Goal: Task Accomplishment & Management: Use online tool/utility

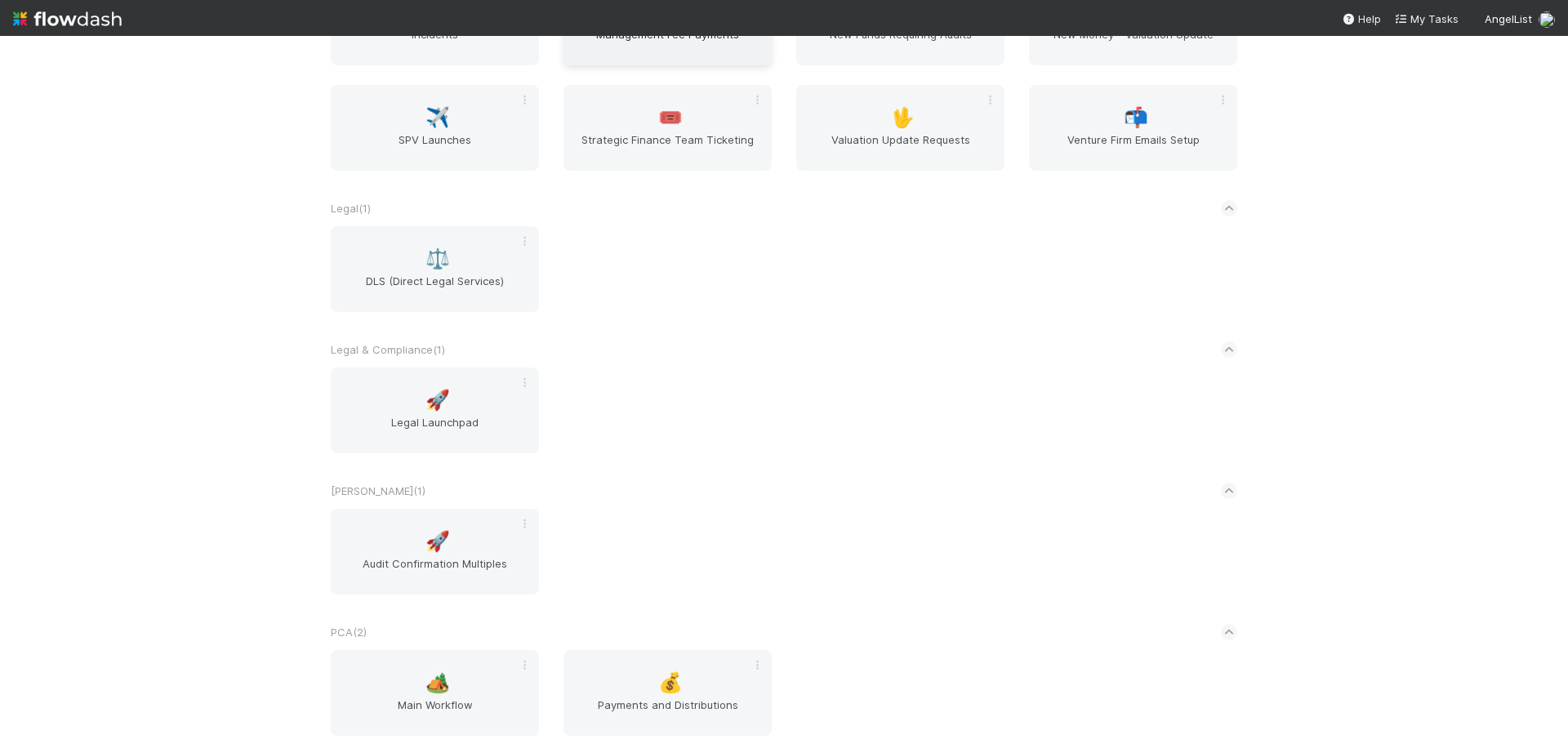
scroll to position [2206, 0]
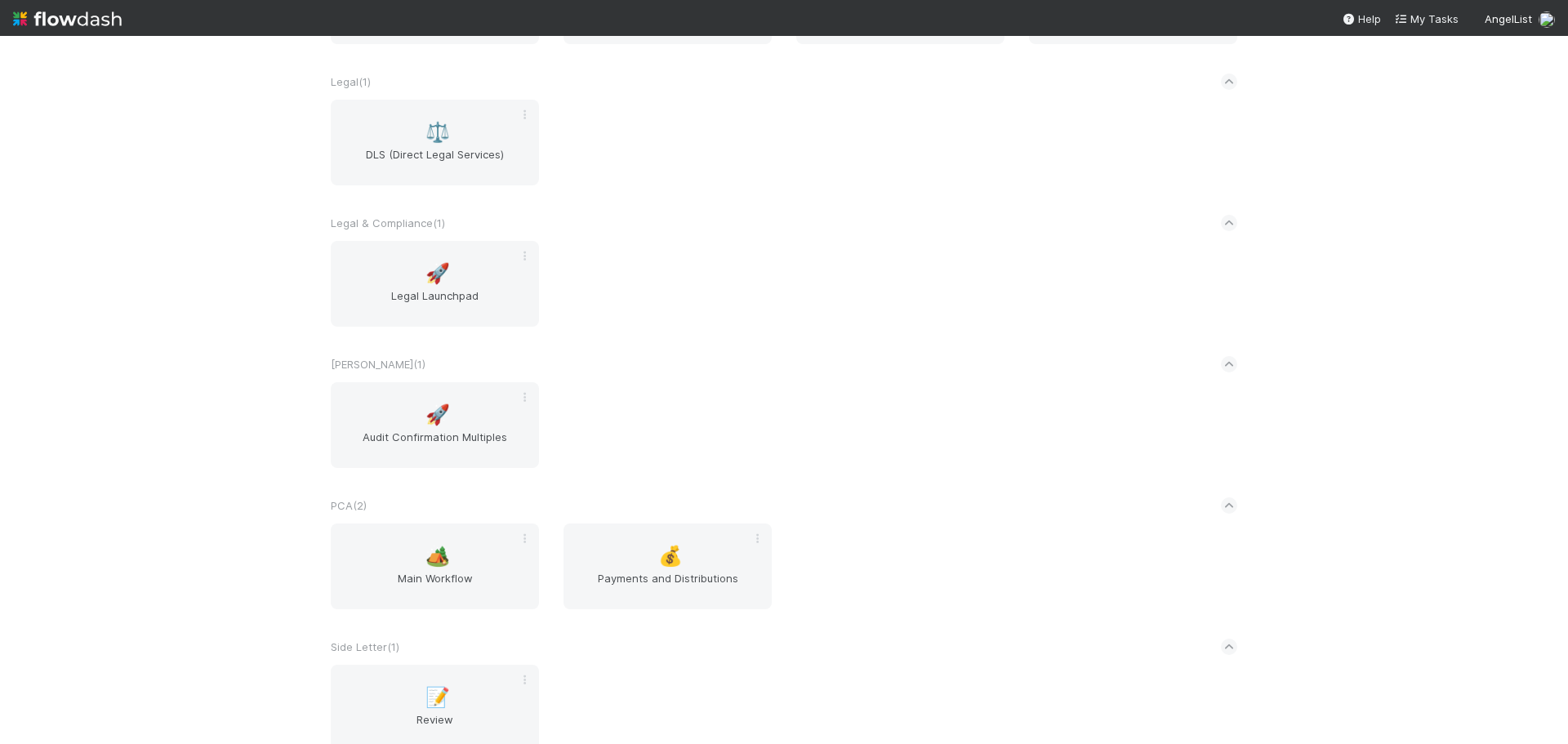
click at [217, 88] on div "AngelList New workflow AL < ( 1 ) 🌐 BT Request Router Altius ( 1 ) 🅰️ Altius Wo…" at bounding box center [784, 390] width 1568 height 708
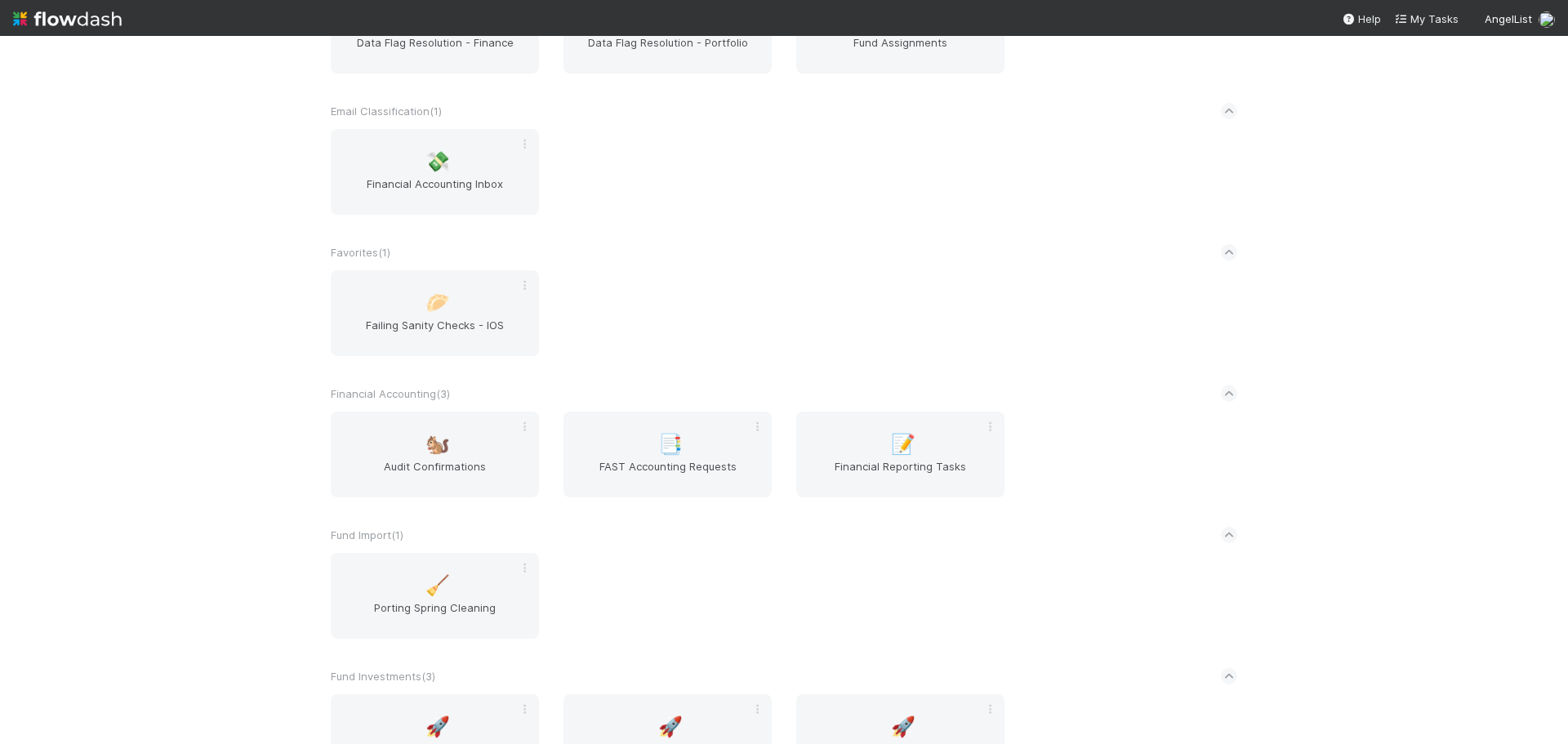
scroll to position [1143, 0]
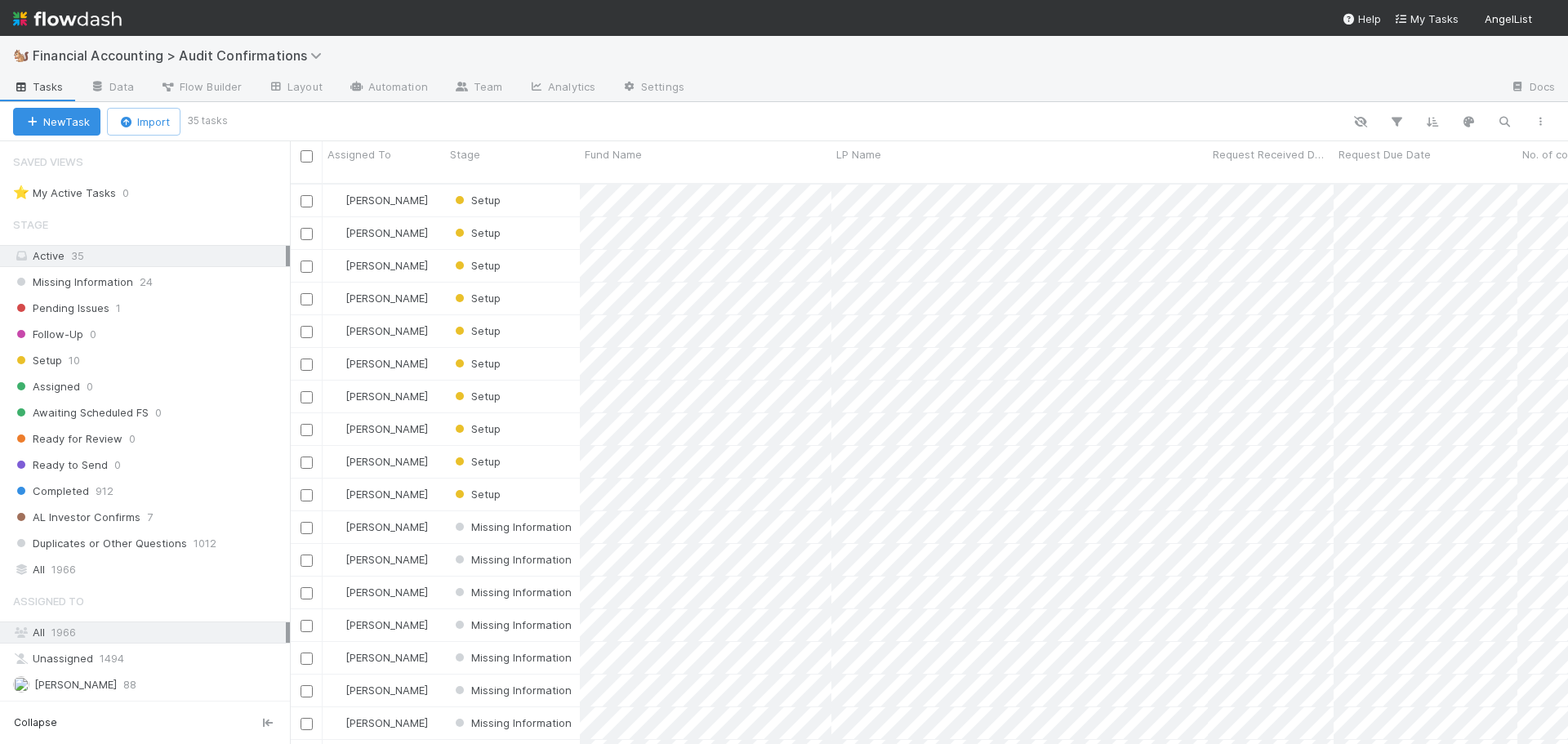
scroll to position [13, 13]
click at [528, 155] on div "Stage" at bounding box center [513, 154] width 126 height 17
click at [532, 180] on div "Sort First → Last" at bounding box center [544, 186] width 186 height 25
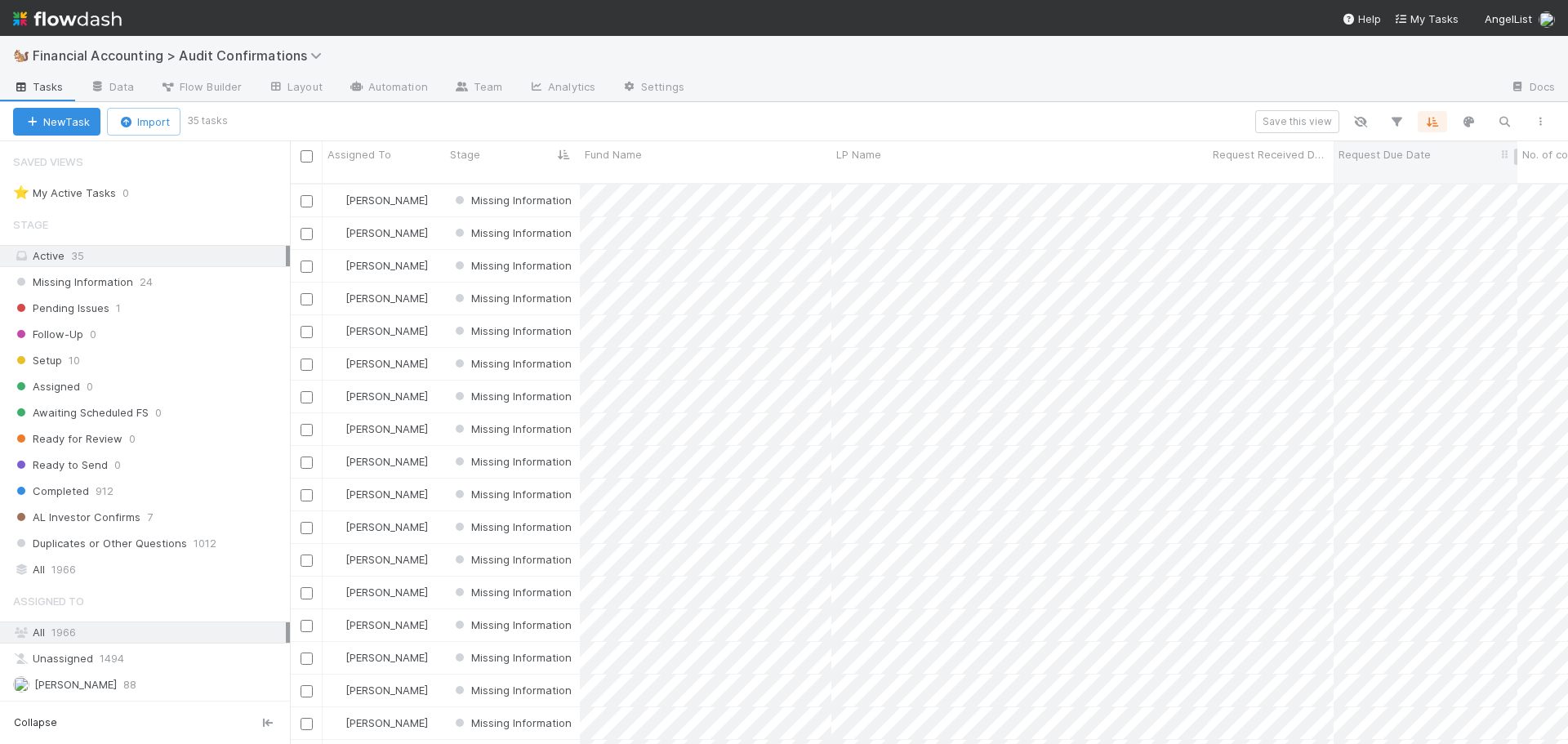
scroll to position [562, 1266]
click at [1443, 150] on div "Request Due Date" at bounding box center [1426, 154] width 175 height 17
click at [1427, 187] on div "Sort Oldest → Newest" at bounding box center [1433, 186] width 186 height 25
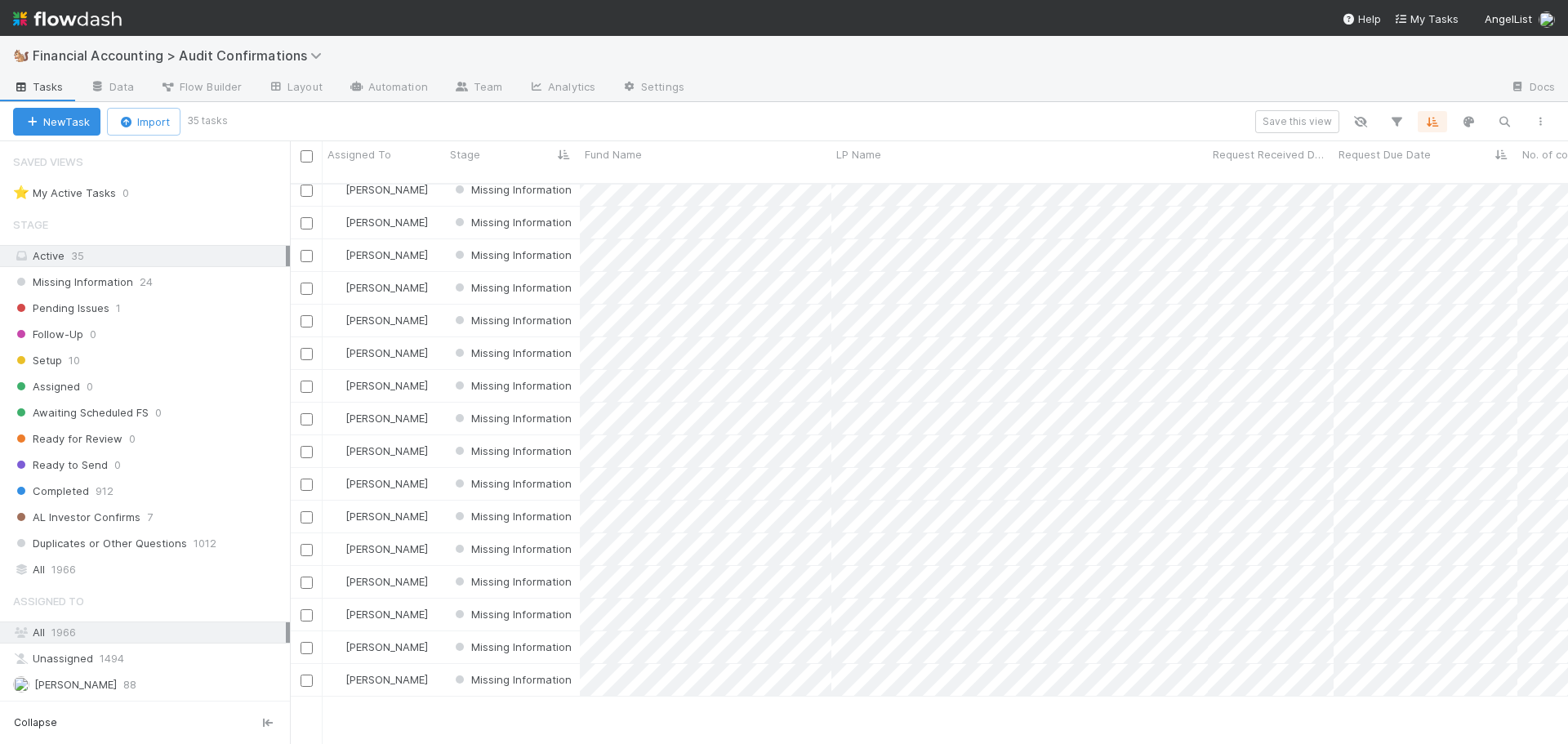
scroll to position [0, 0]
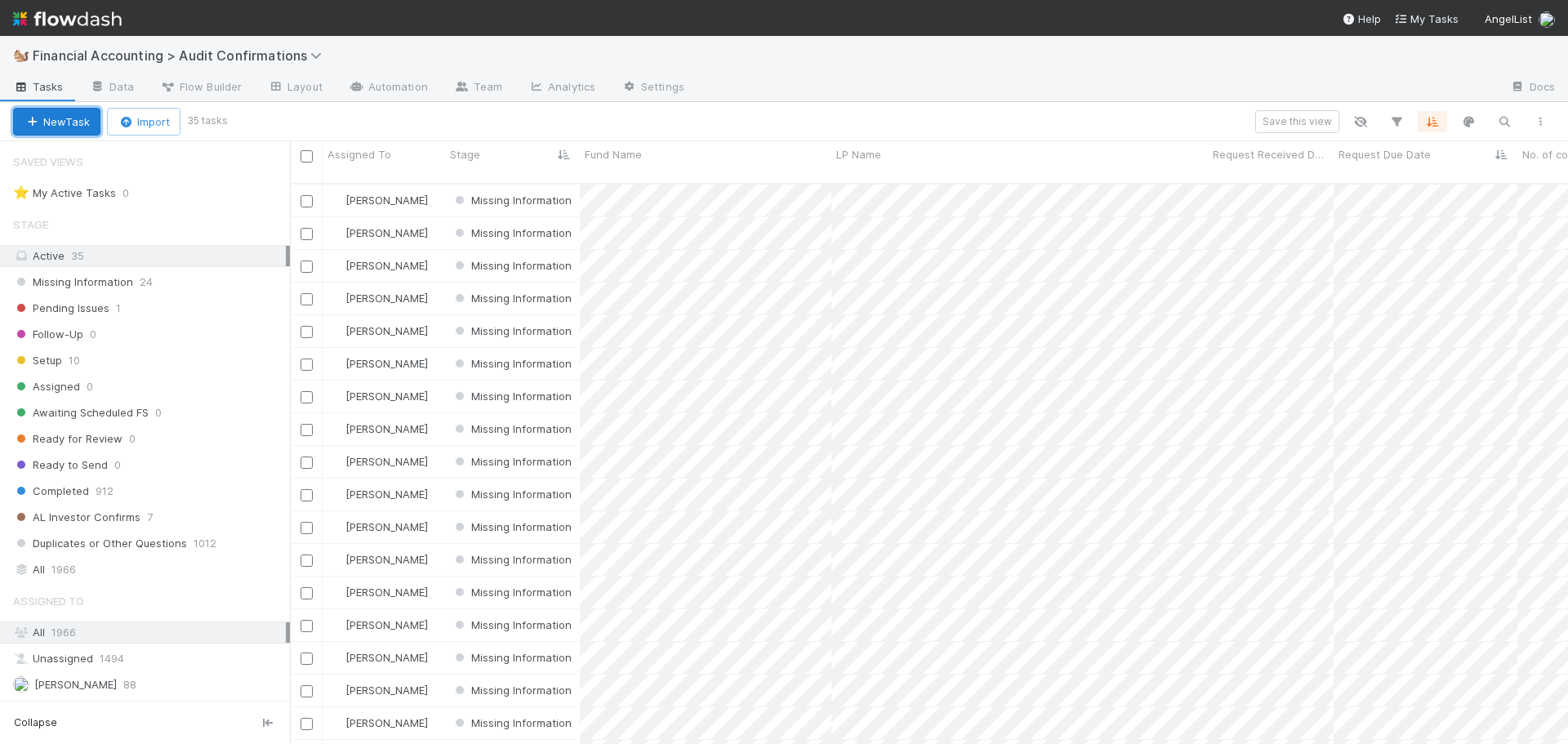
click at [49, 129] on button "New Task" at bounding box center [56, 122] width 87 height 28
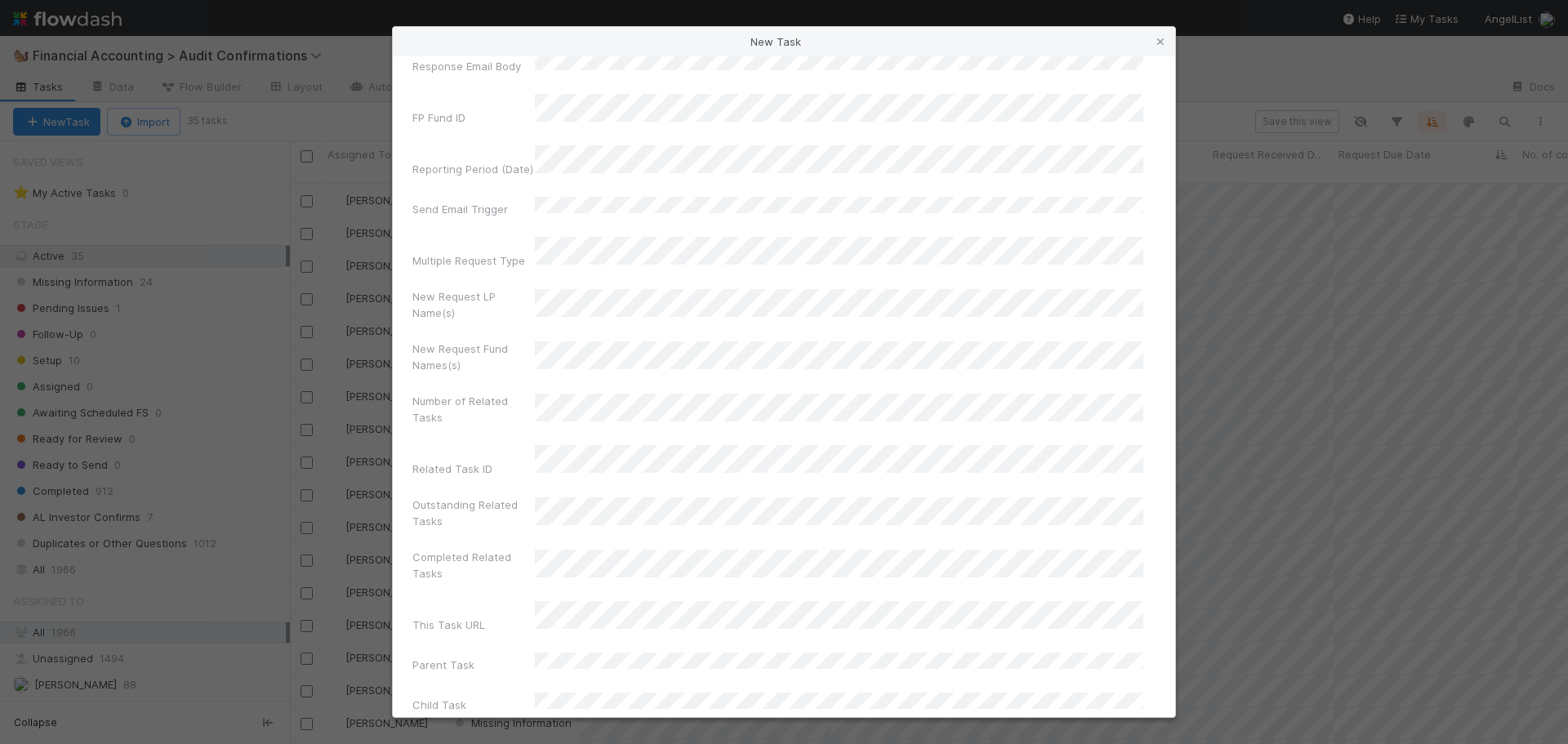
scroll to position [2266, 0]
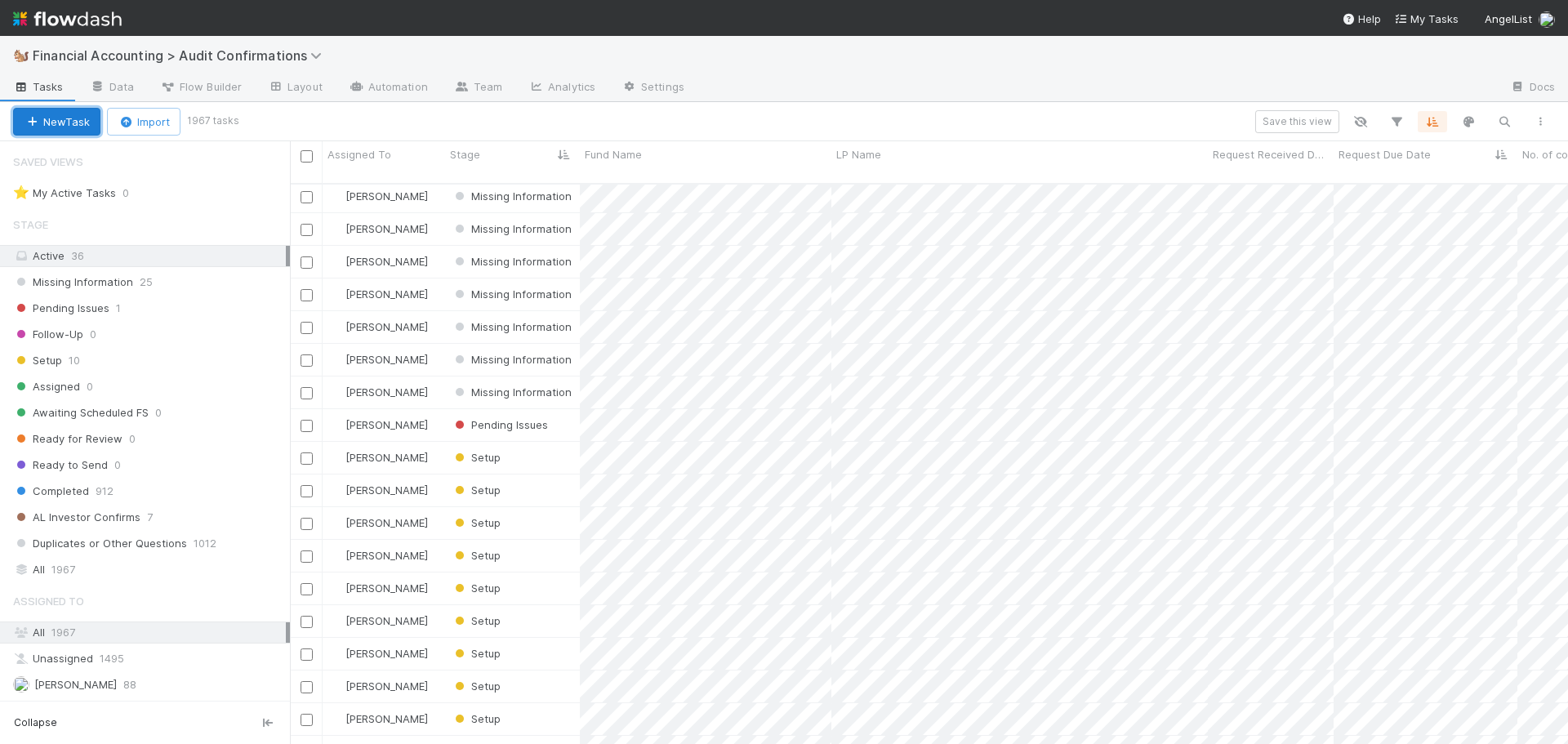
scroll to position [615, 0]
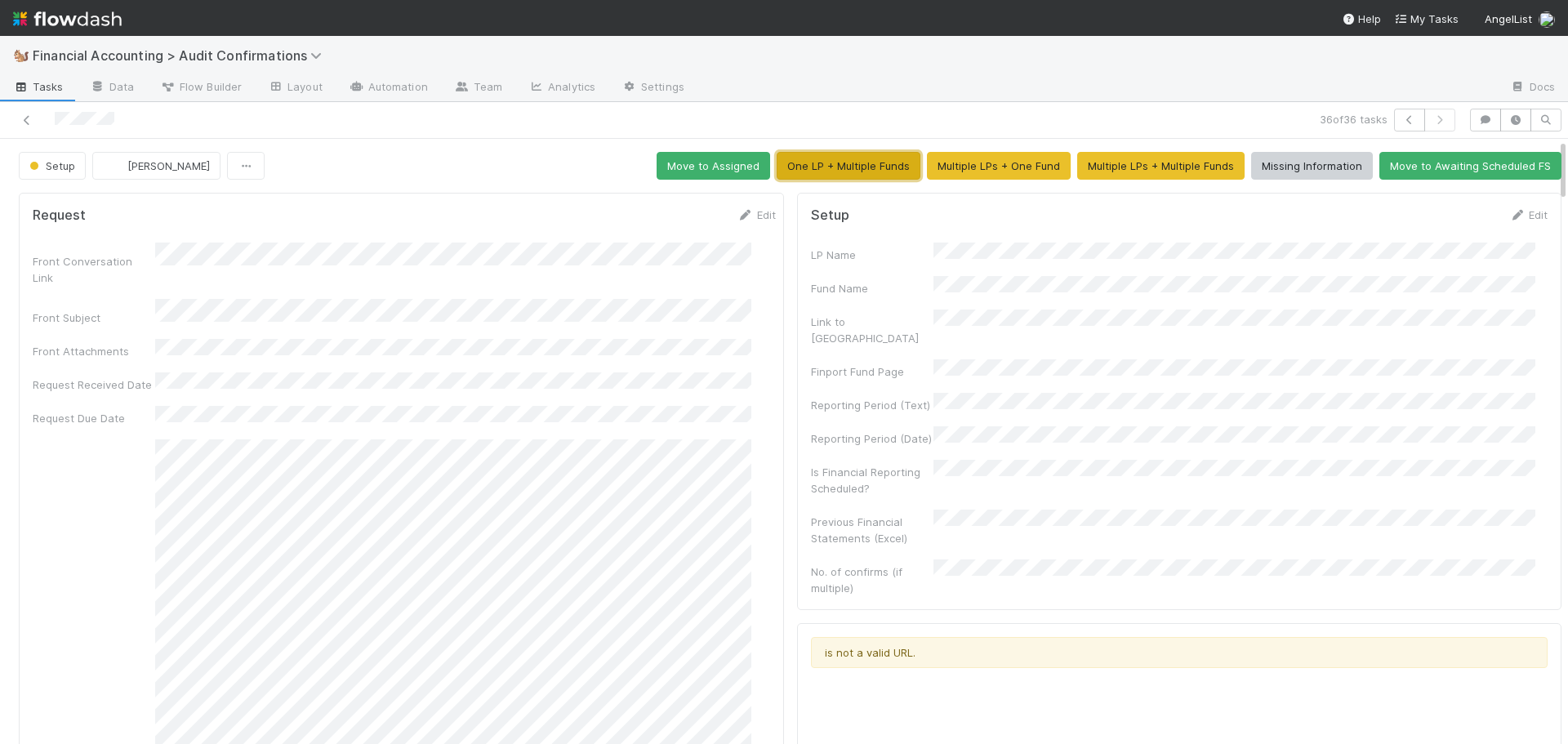
click at [812, 166] on button "One LP + Multiple Funds" at bounding box center [848, 166] width 143 height 28
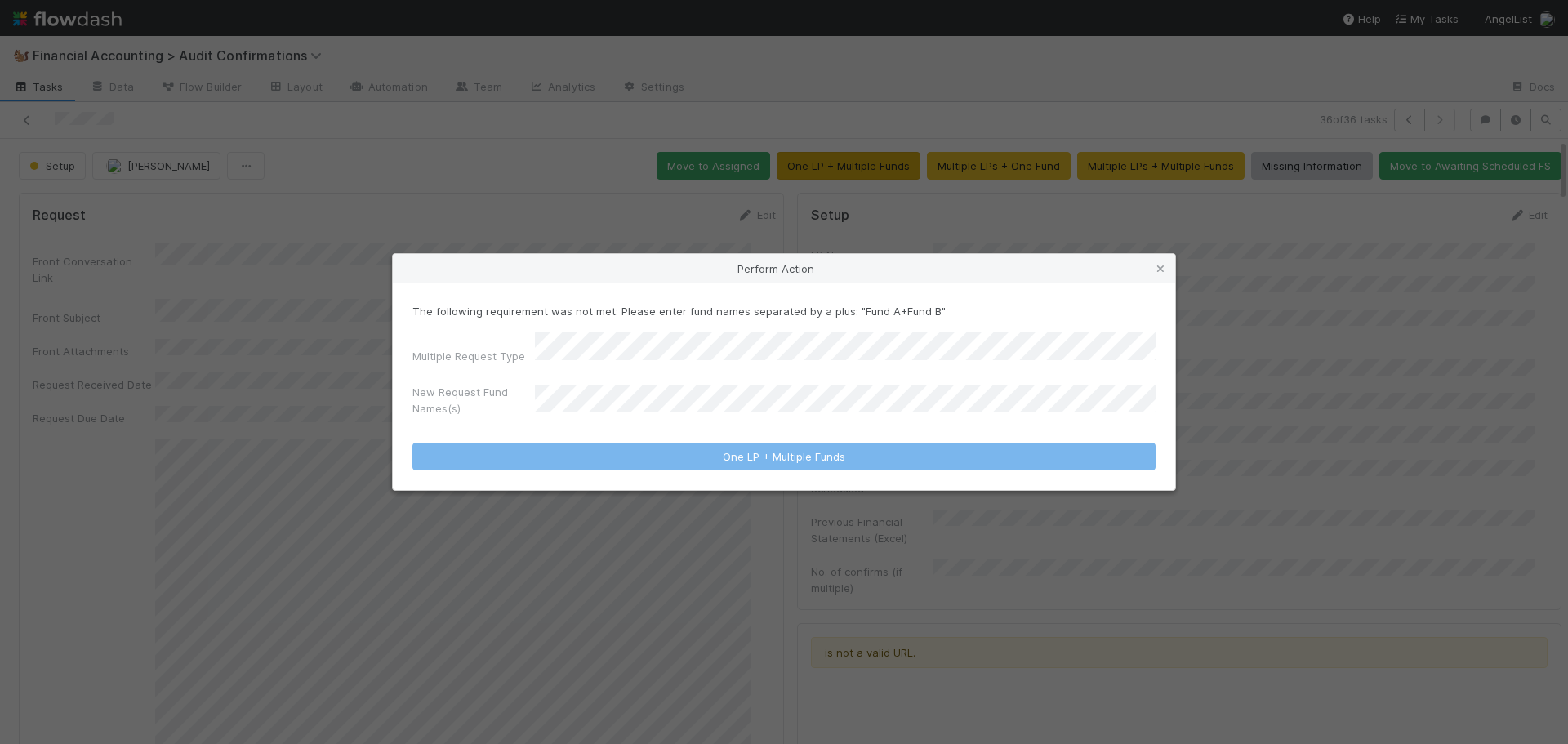
click at [813, 166] on div "Perform Action The following requirement was not met: Please enter fund names s…" at bounding box center [784, 372] width 1568 height 744
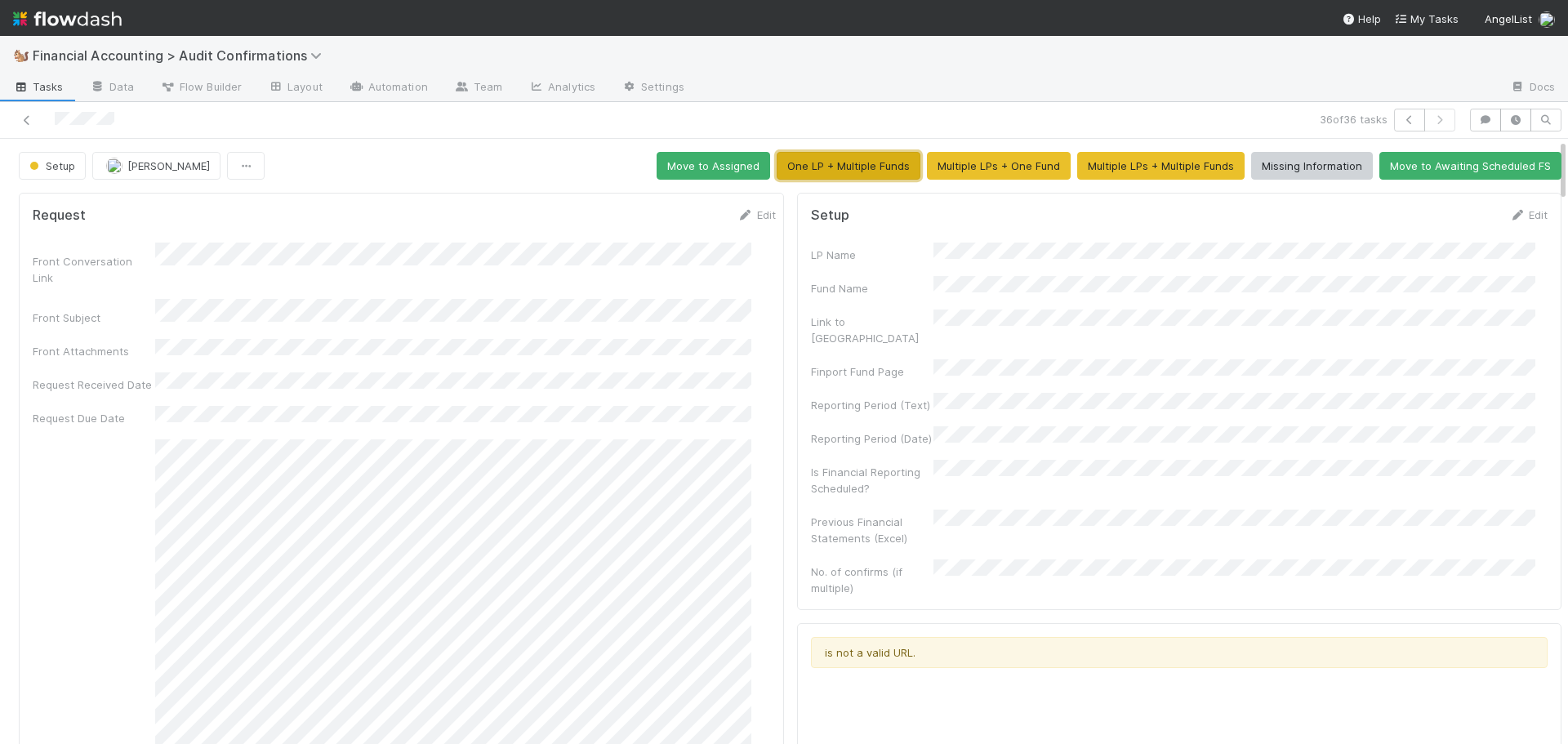
click at [816, 166] on button "One LP + Multiple Funds" at bounding box center [848, 166] width 143 height 28
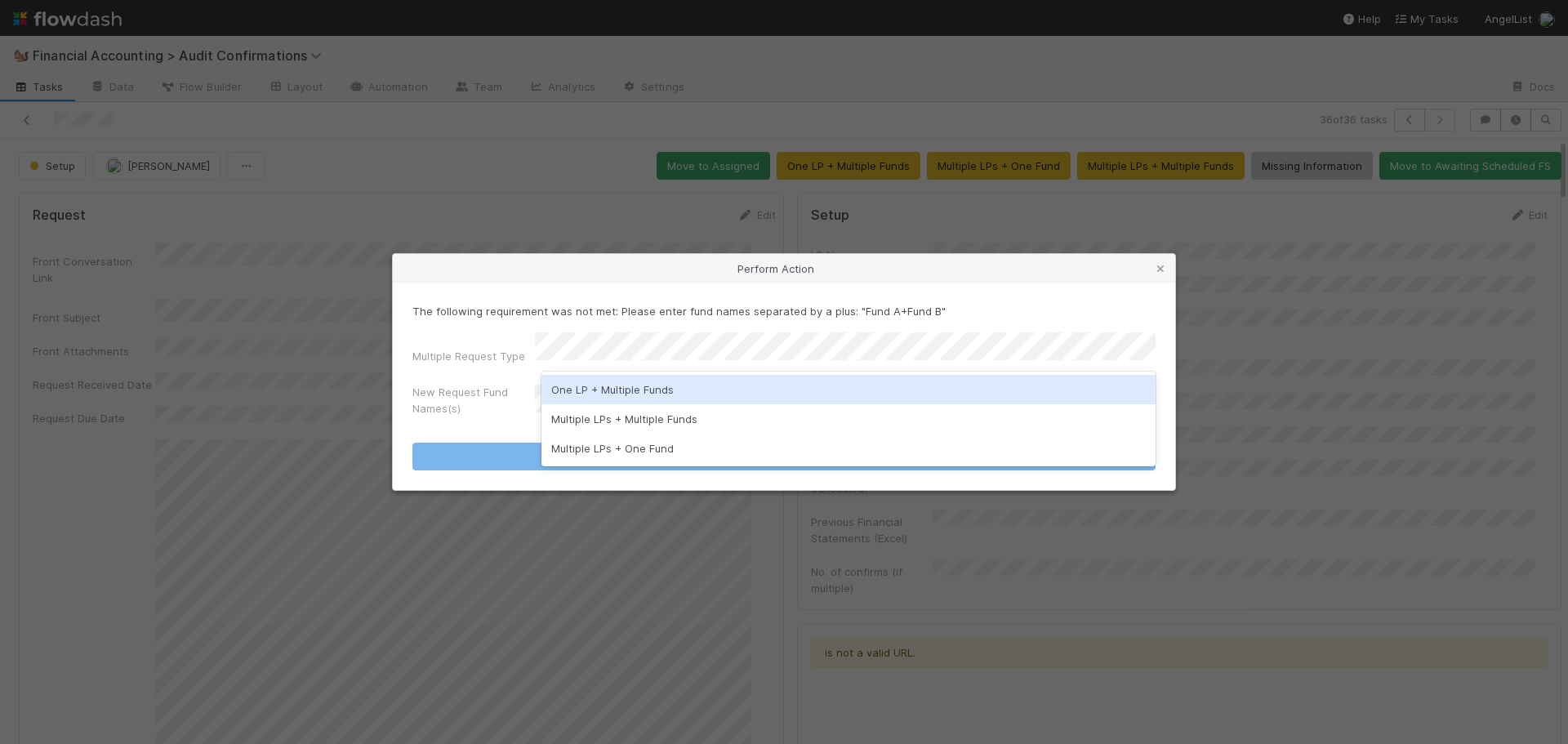
click at [611, 383] on div "One LP + Multiple Funds" at bounding box center [849, 389] width 615 height 29
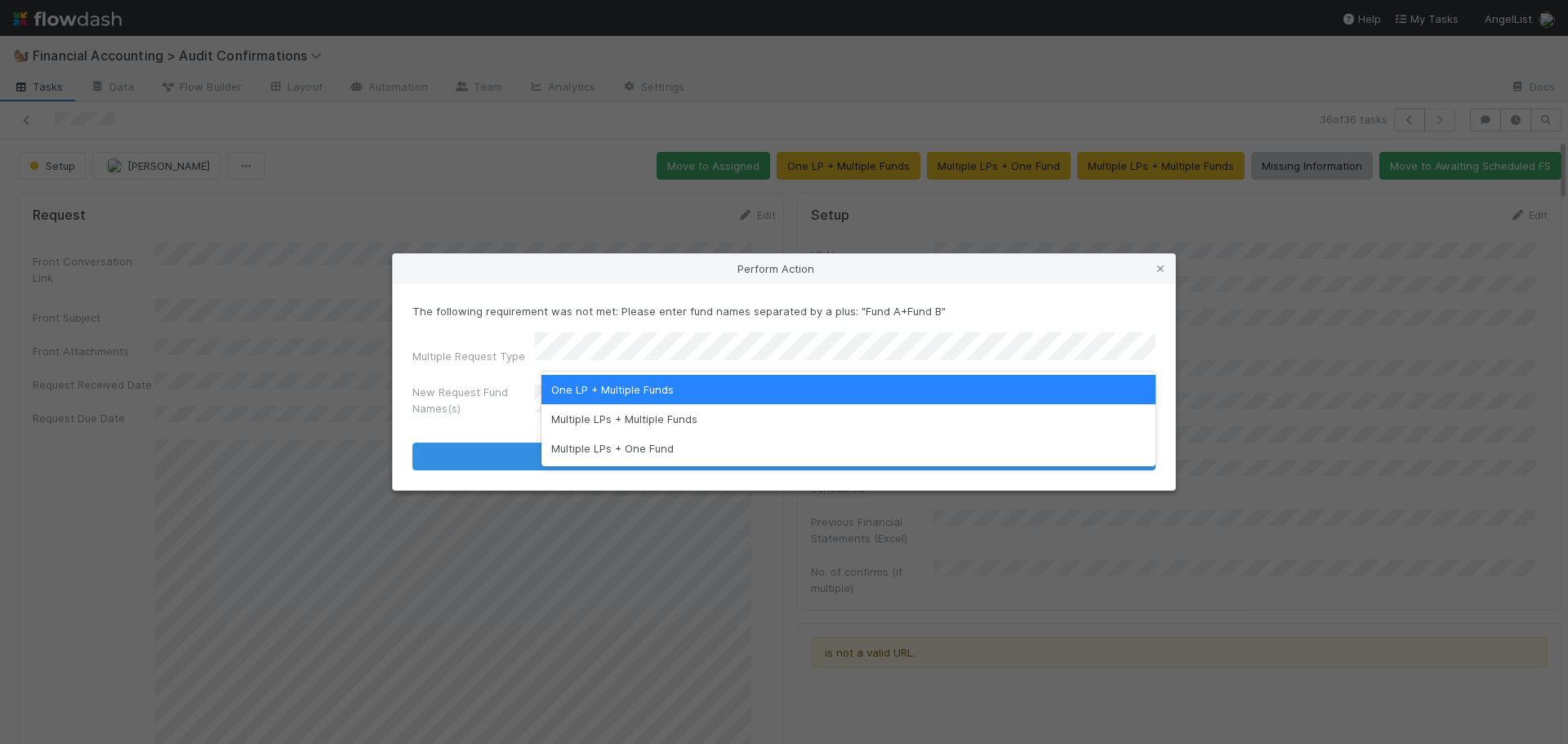
click at [591, 403] on div "One LP + Multiple Funds" at bounding box center [849, 389] width 615 height 29
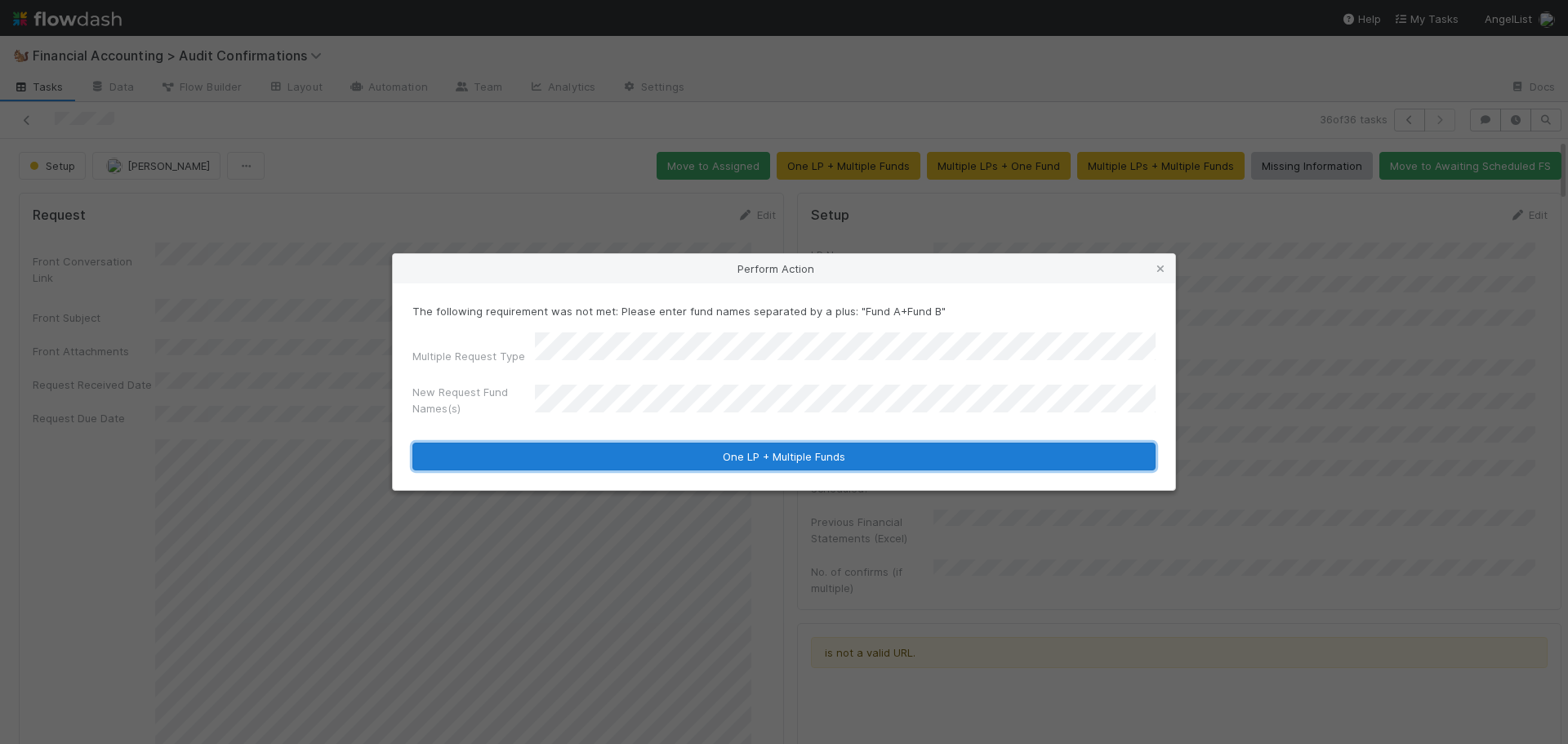
click at [759, 454] on button "One LP + Multiple Funds" at bounding box center [784, 456] width 743 height 28
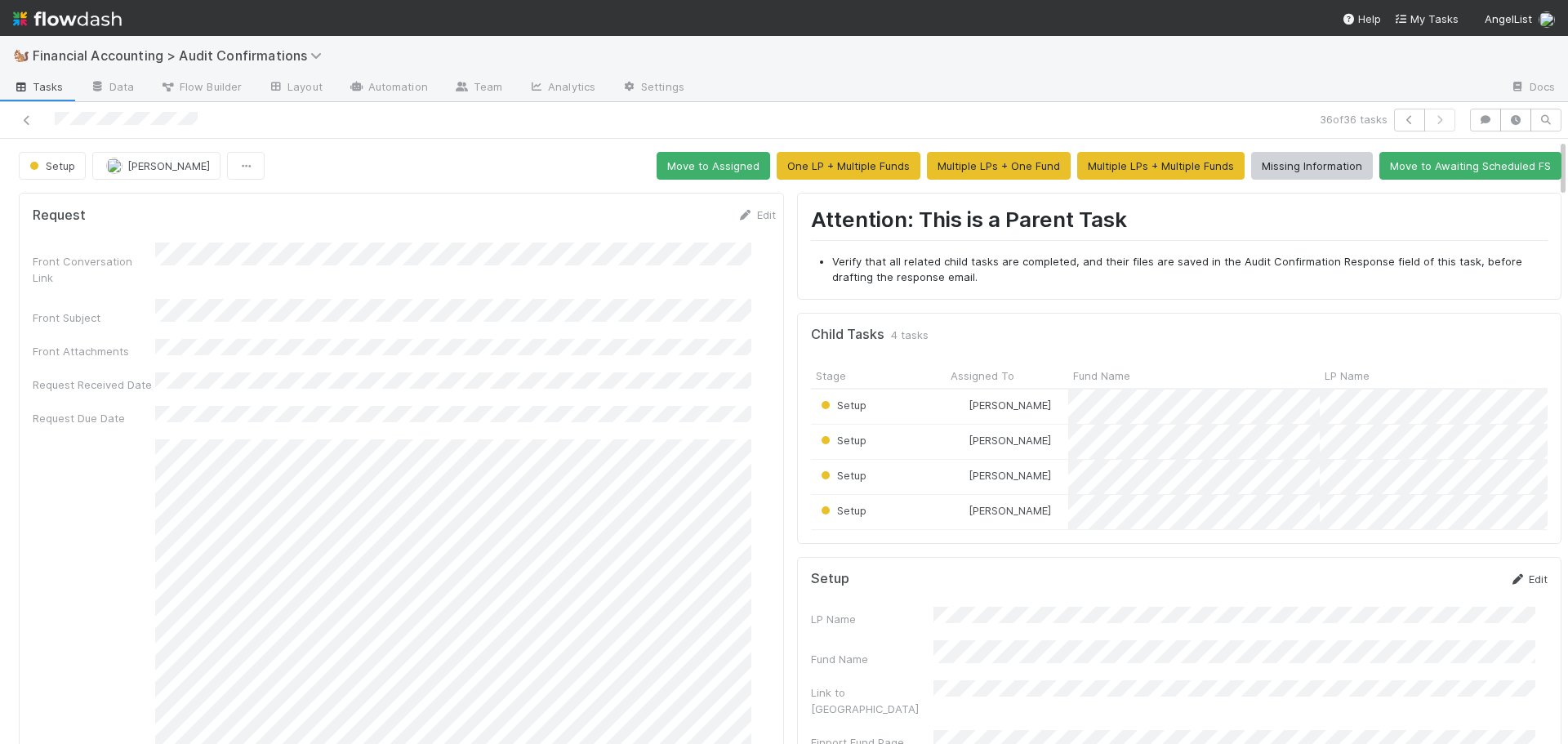
click at [1513, 586] on link "Edit" at bounding box center [1529, 579] width 39 height 13
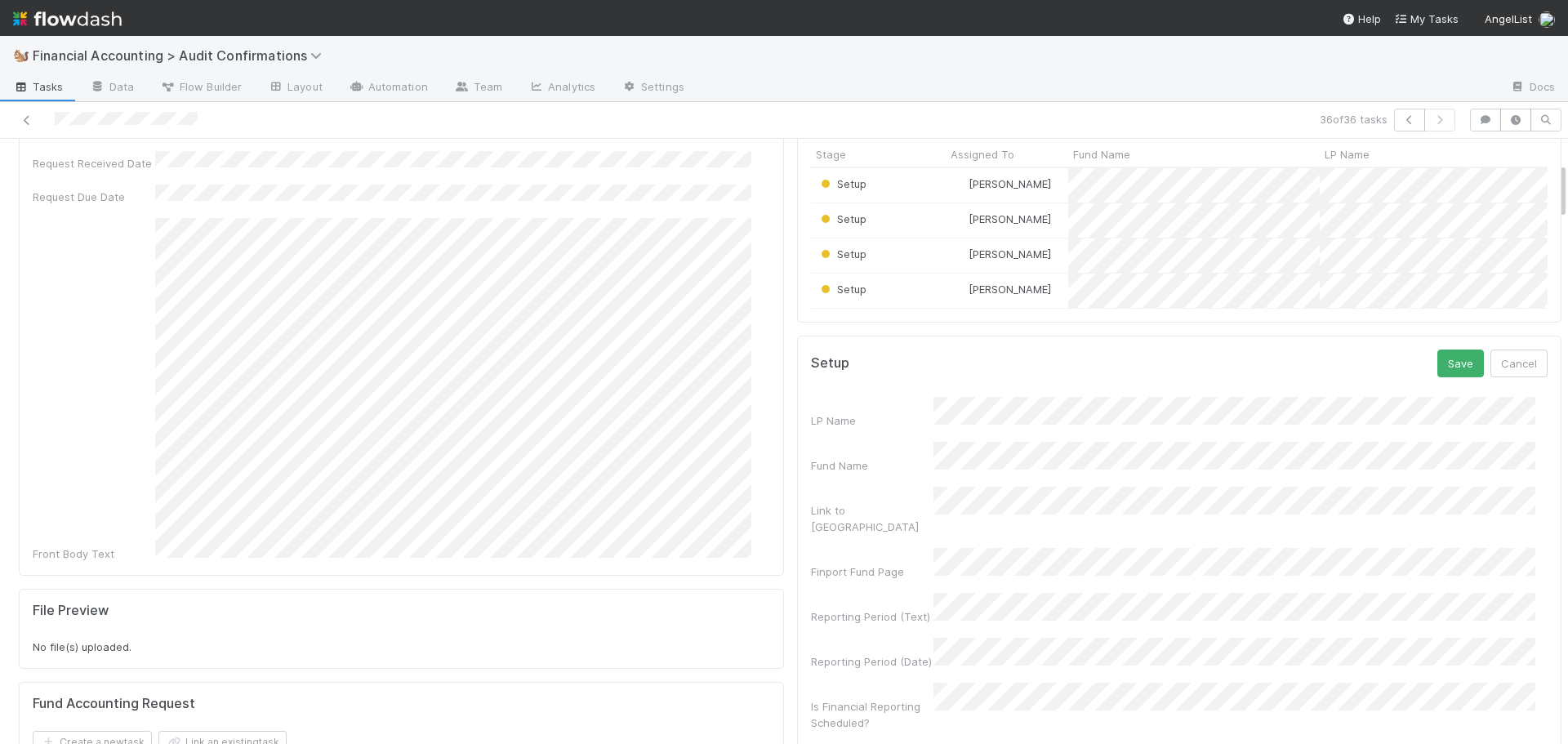
scroll to position [245, 0]
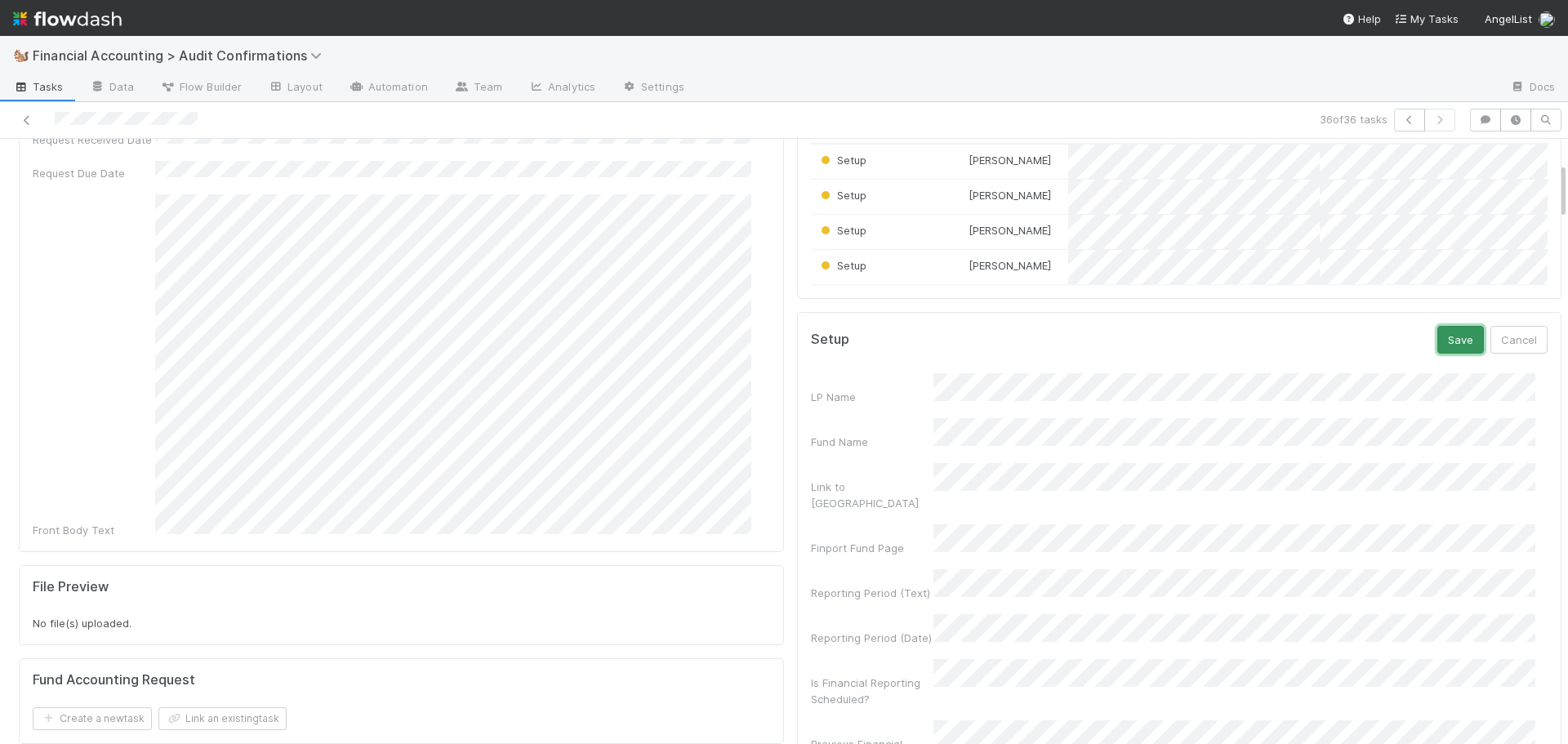
click at [1442, 354] on button "Save" at bounding box center [1461, 340] width 47 height 28
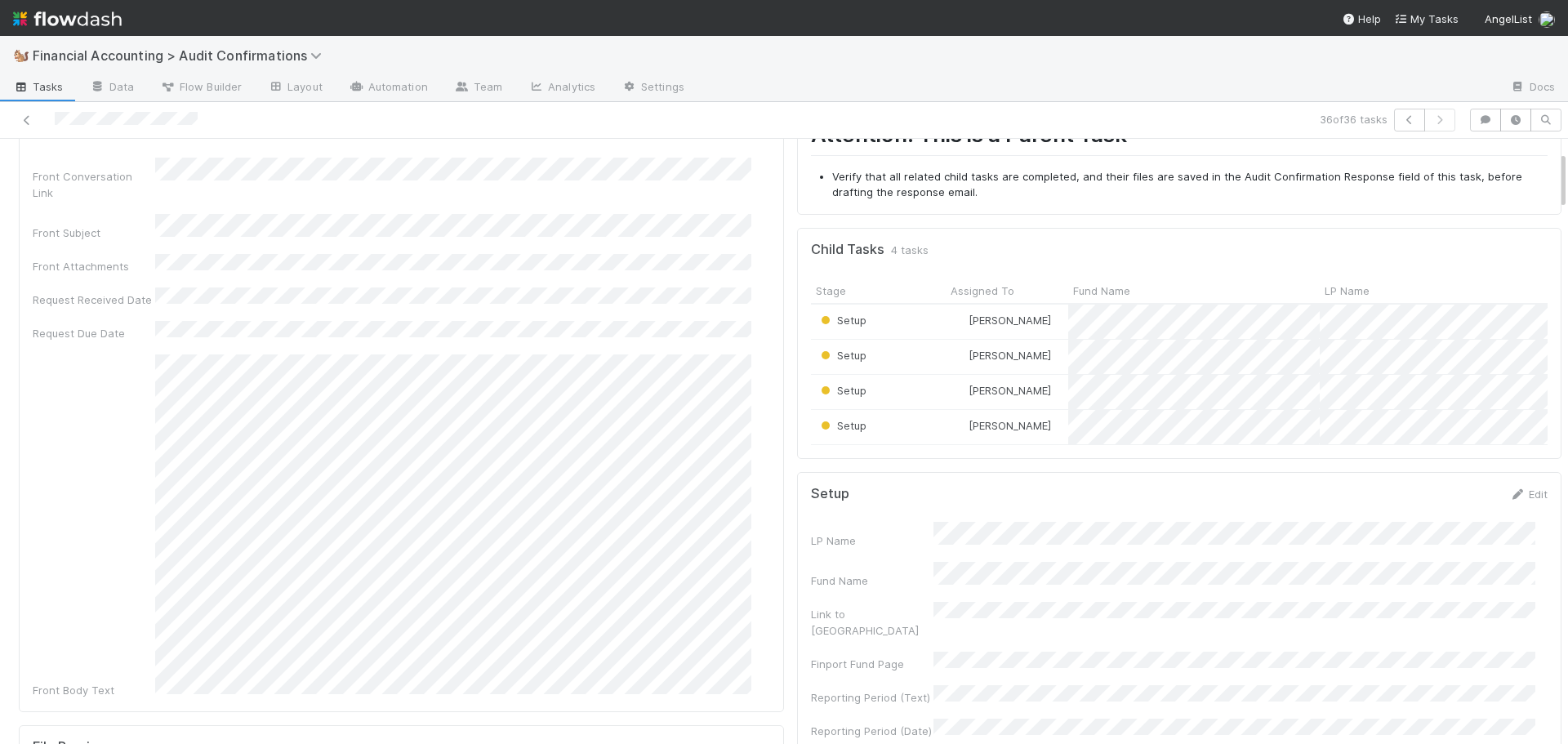
scroll to position [0, 0]
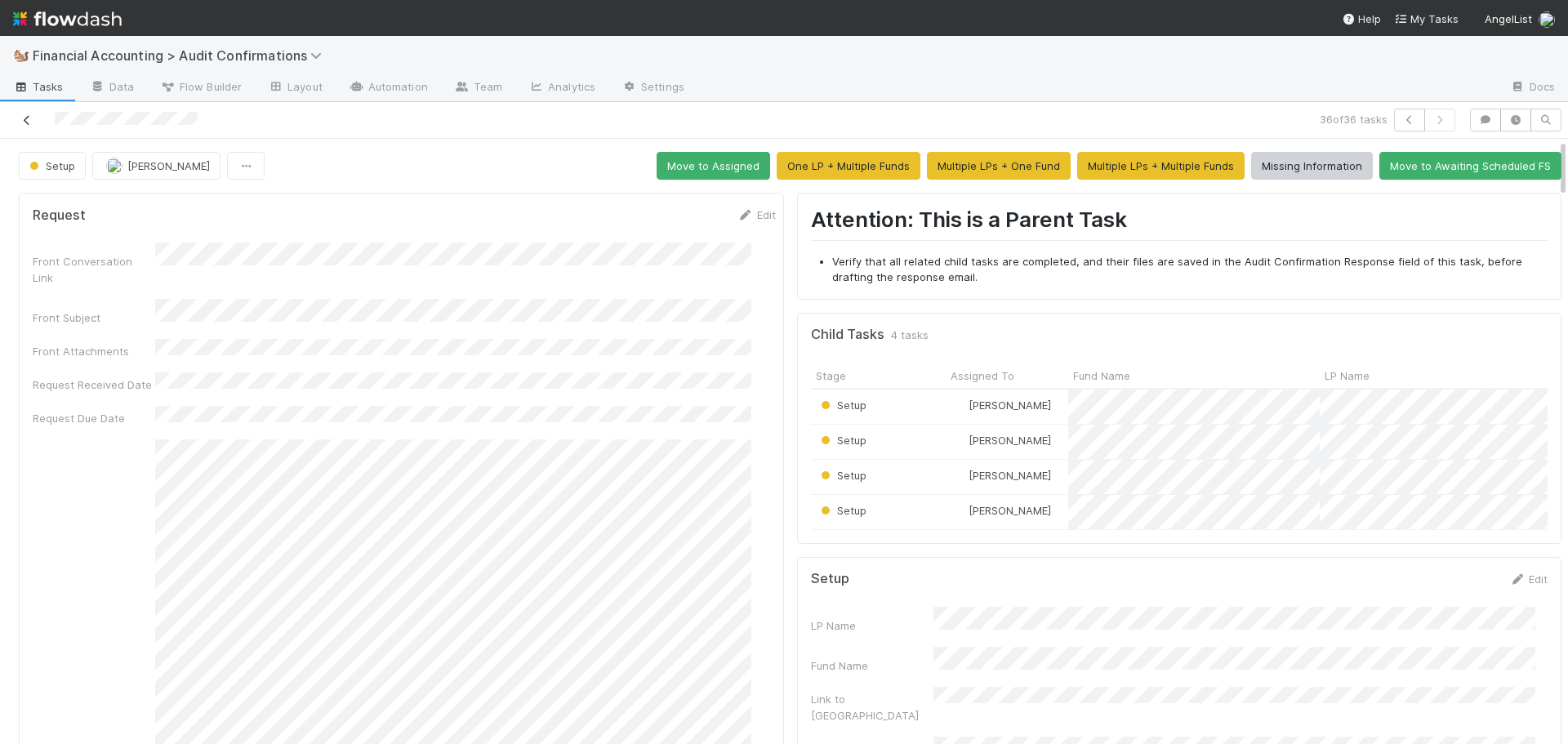
click at [26, 121] on icon at bounding box center [26, 120] width 17 height 11
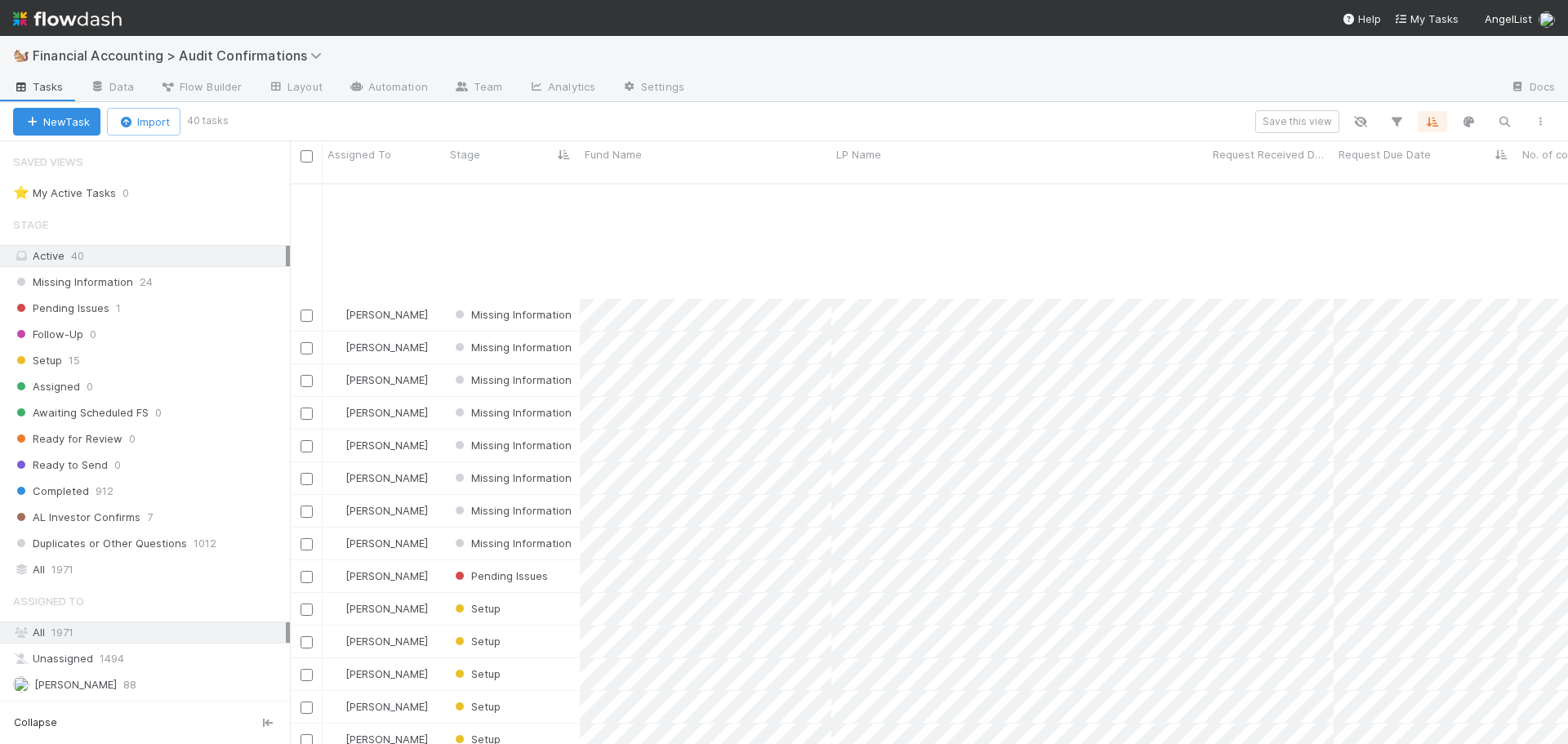
scroll to position [746, 0]
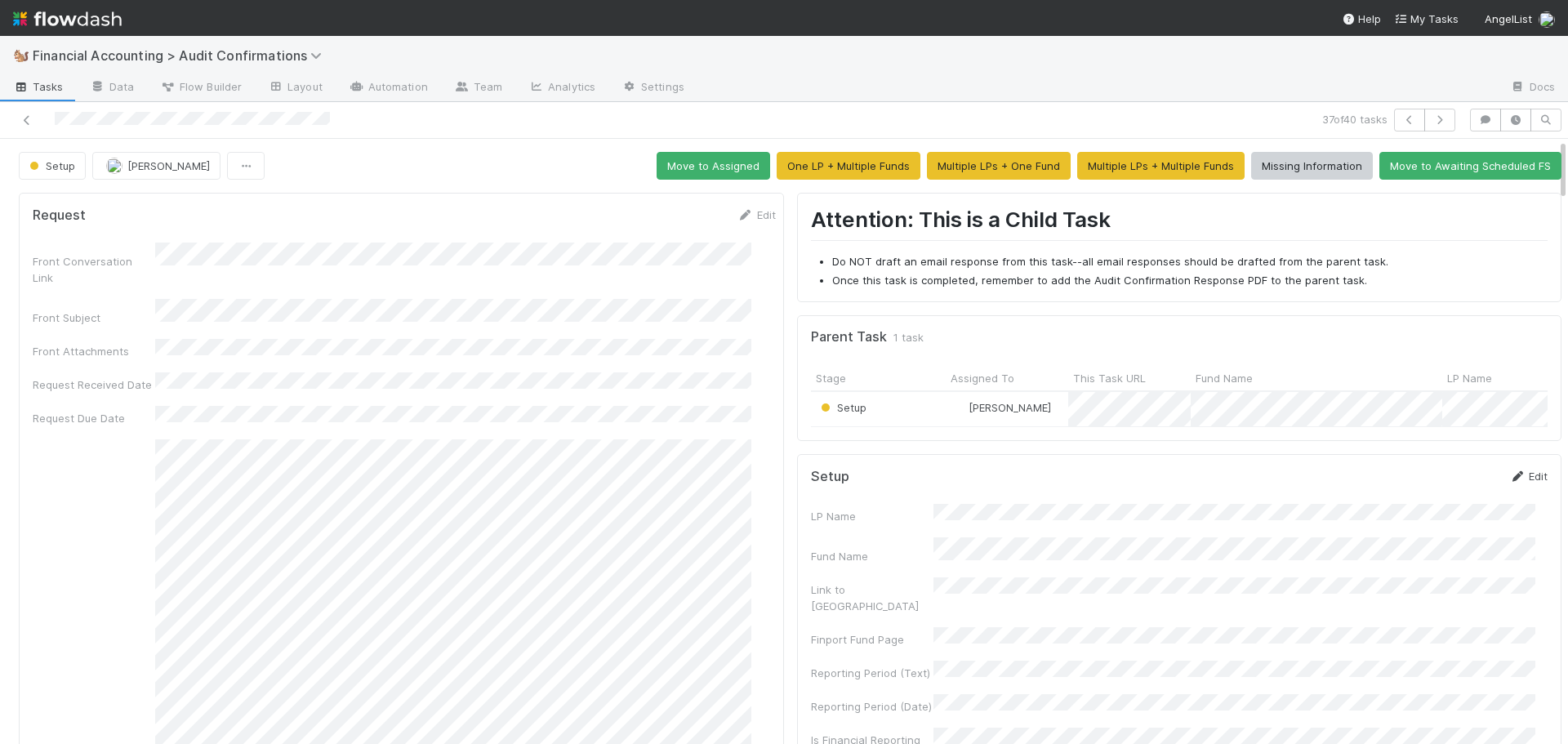
click at [1511, 483] on link "Edit" at bounding box center [1529, 476] width 39 height 13
click at [1438, 496] on button "Save" at bounding box center [1461, 482] width 47 height 28
click at [1432, 124] on icon "button" at bounding box center [1440, 120] width 17 height 10
click at [1515, 483] on link "Edit" at bounding box center [1529, 476] width 39 height 13
click at [1440, 492] on button "Save" at bounding box center [1461, 482] width 47 height 28
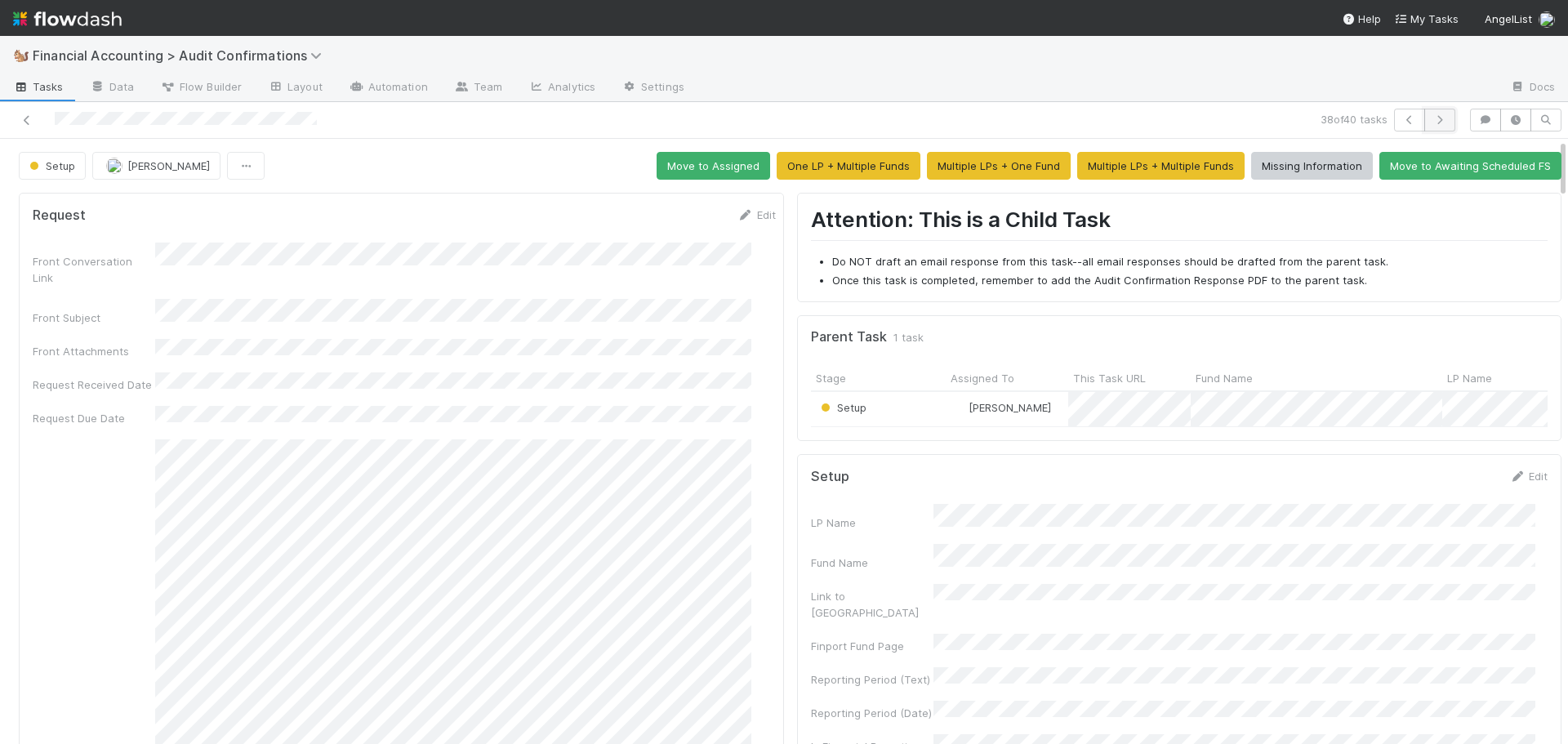
click at [1432, 120] on icon "button" at bounding box center [1440, 120] width 17 height 10
click at [1518, 482] on link "Edit" at bounding box center [1529, 476] width 39 height 13
click at [1438, 496] on button "Save" at bounding box center [1461, 482] width 47 height 28
click at [1432, 120] on icon "button" at bounding box center [1440, 120] width 17 height 10
click at [1513, 483] on link "Edit" at bounding box center [1529, 476] width 39 height 13
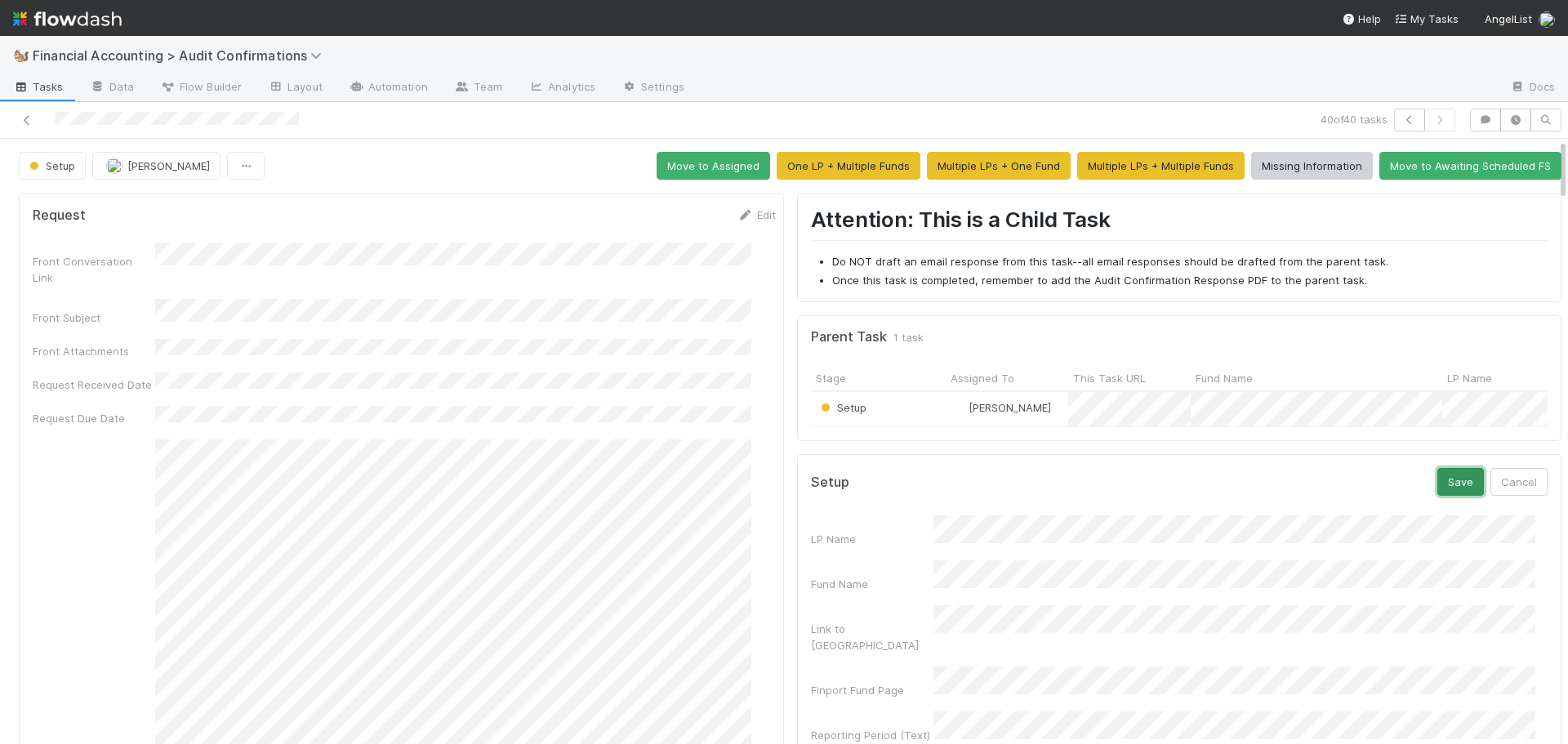
click at [1438, 496] on button "Save" at bounding box center [1461, 482] width 47 height 28
click at [21, 120] on icon at bounding box center [26, 120] width 17 height 11
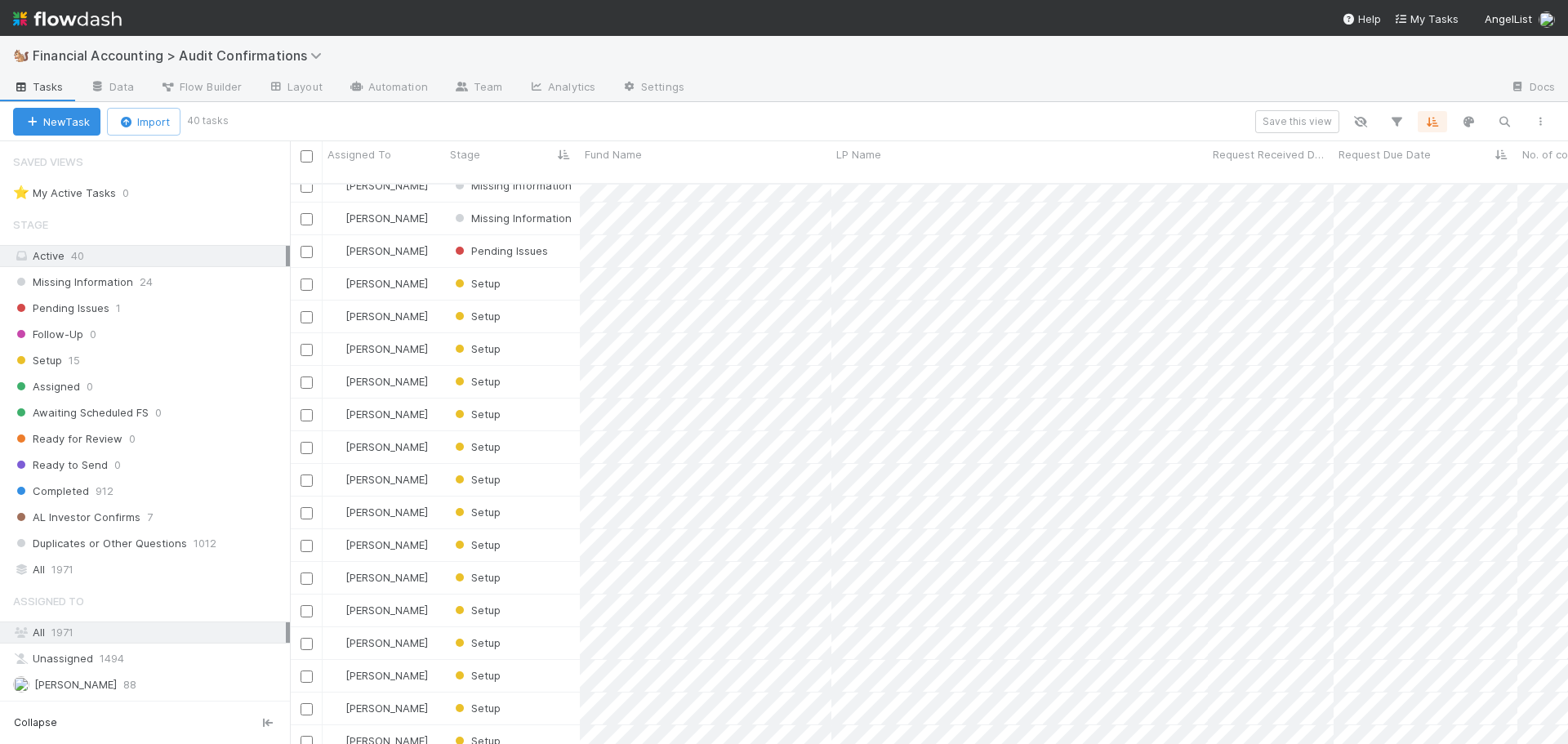
scroll to position [746, 0]
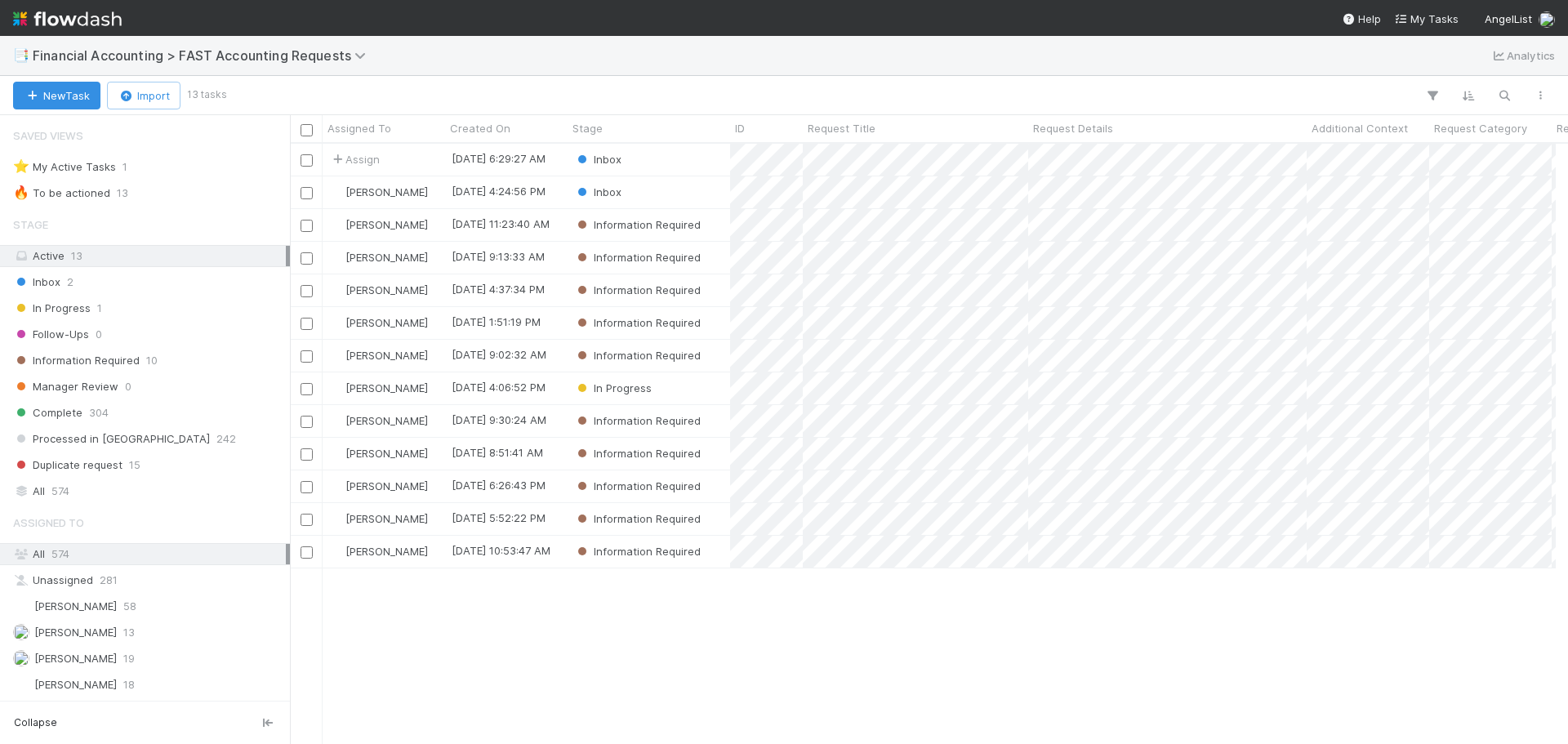
scroll to position [13, 13]
click at [680, 197] on div "Inbox" at bounding box center [649, 193] width 163 height 32
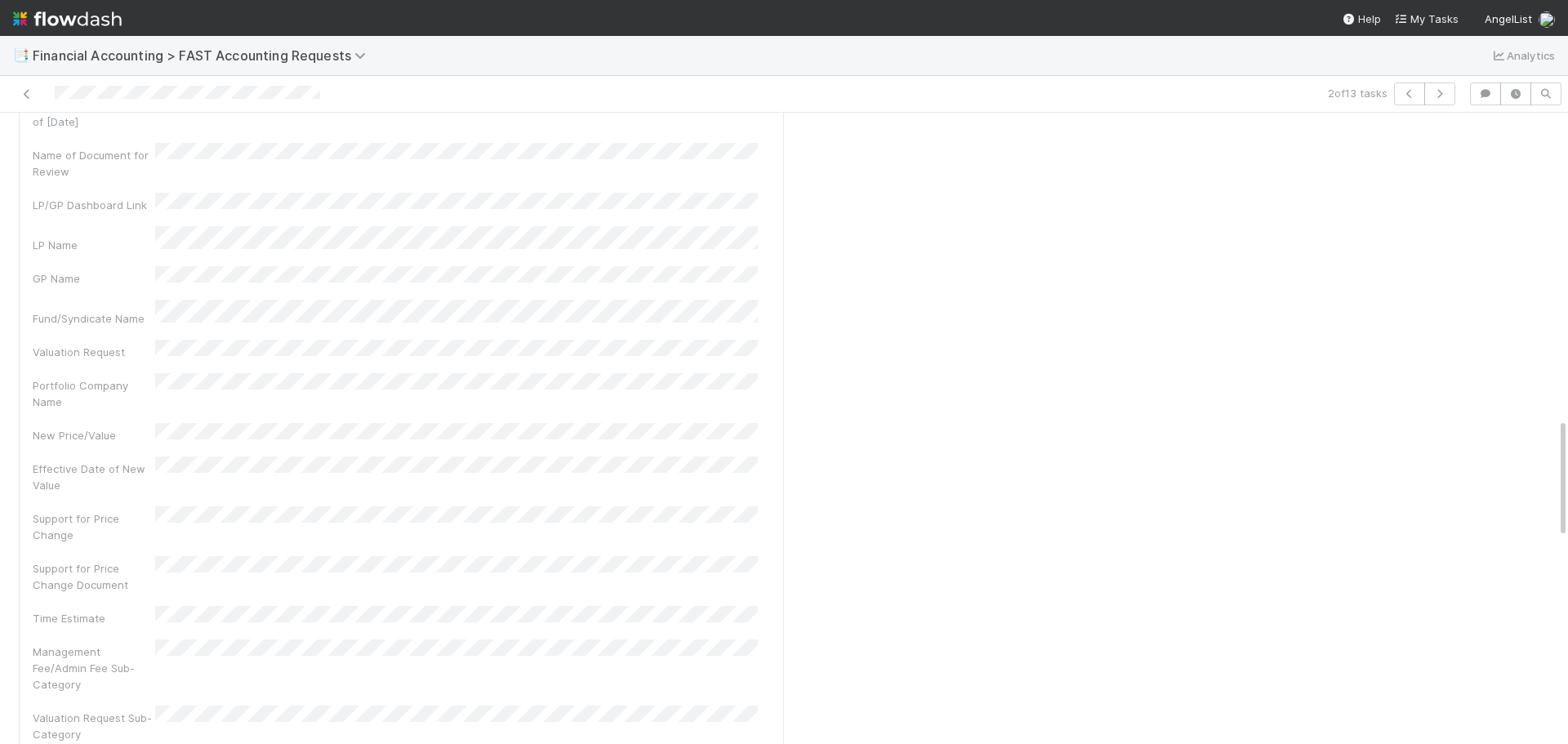
scroll to position [2042, 0]
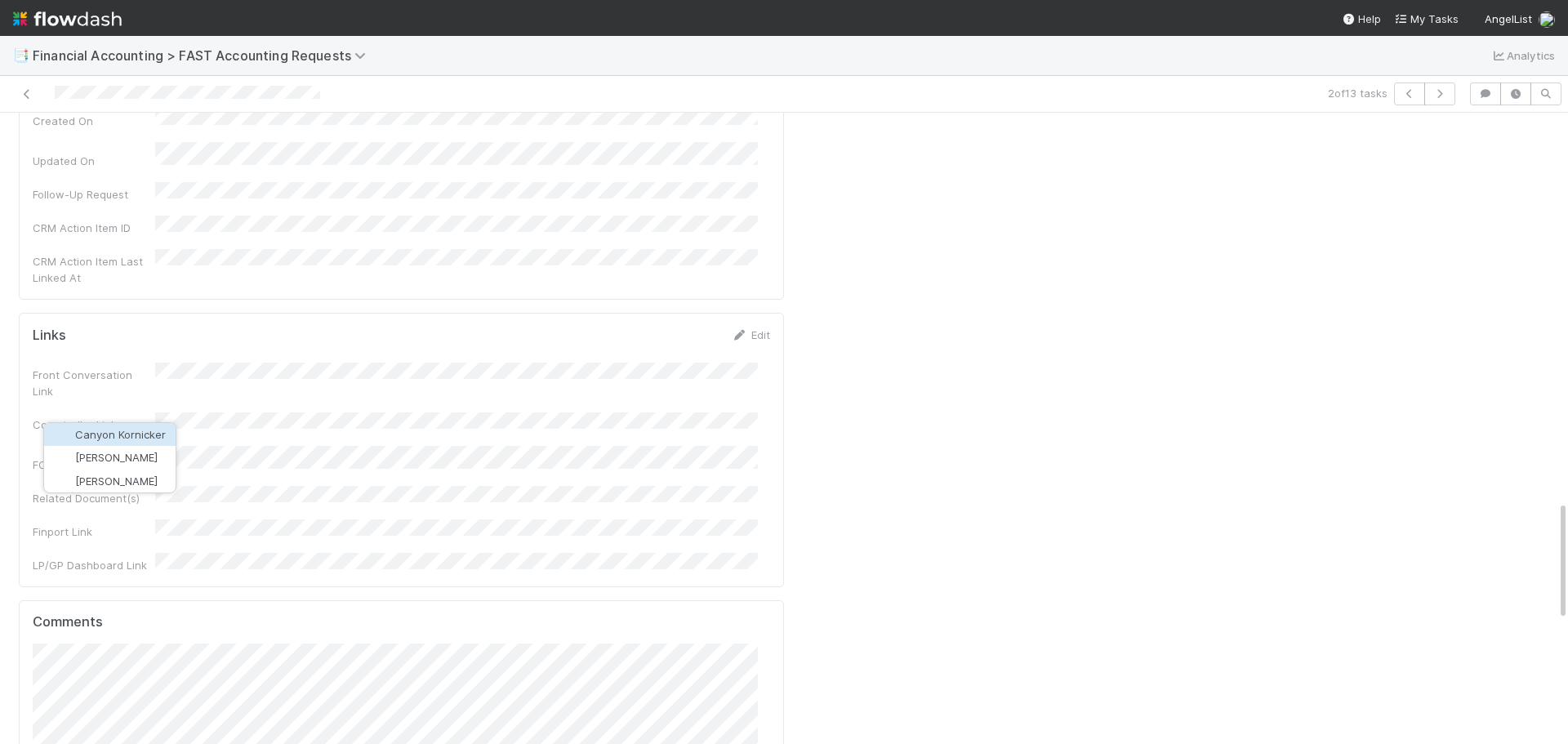
click at [146, 463] on button "Nick Stuart" at bounding box center [110, 457] width 132 height 23
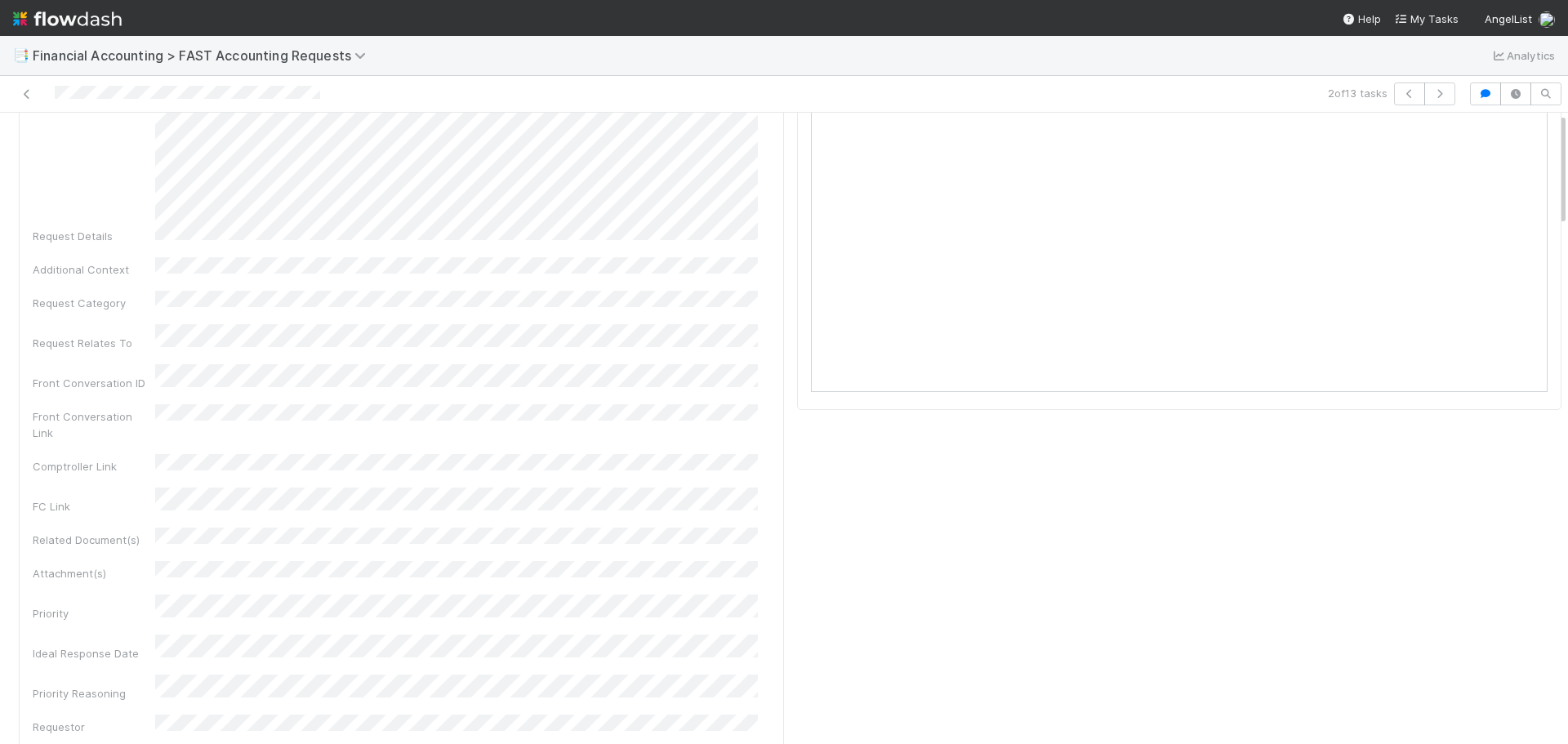
scroll to position [0, 0]
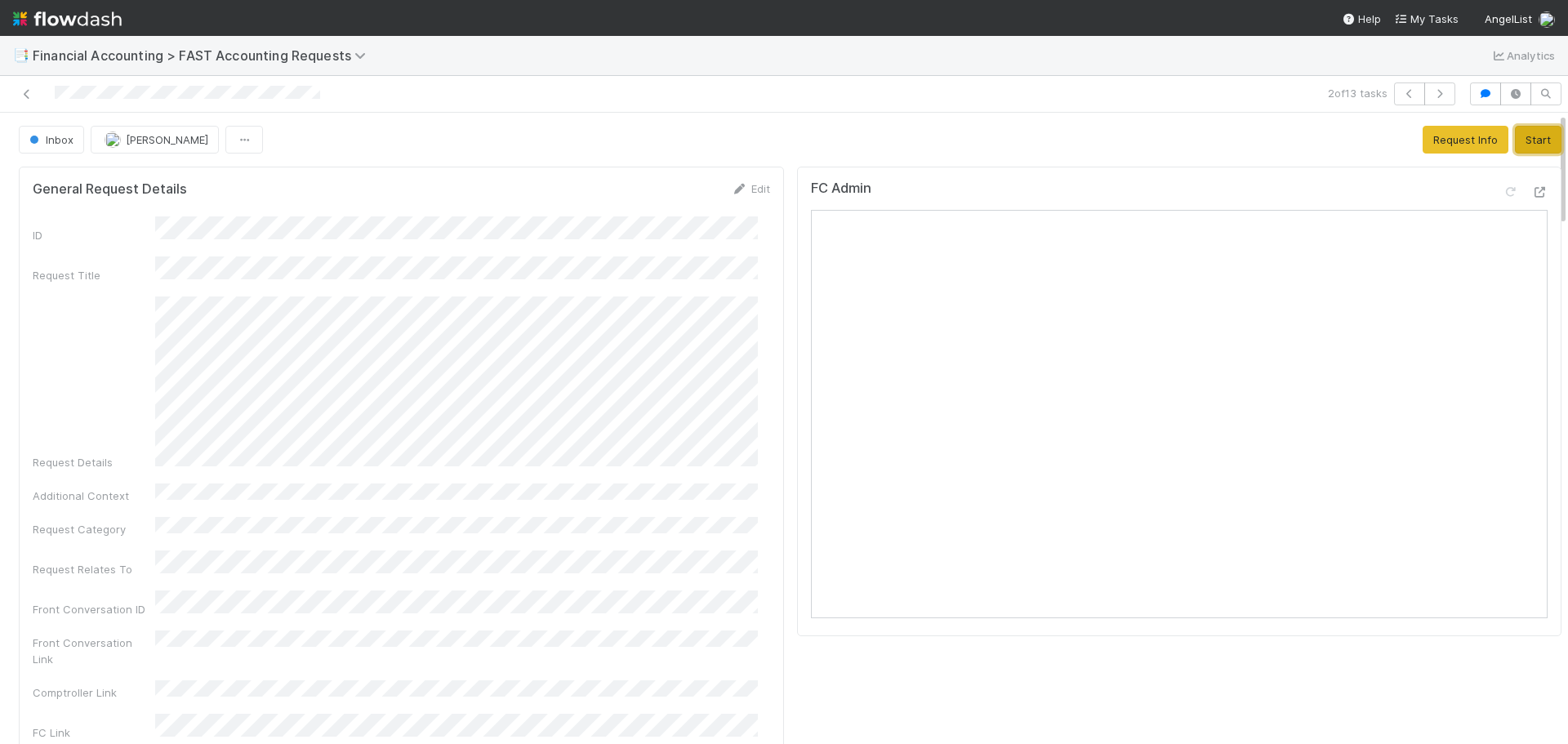
click at [1522, 138] on button "Start" at bounding box center [1538, 140] width 47 height 28
click at [1300, 142] on button "Complete" at bounding box center [1320, 140] width 71 height 28
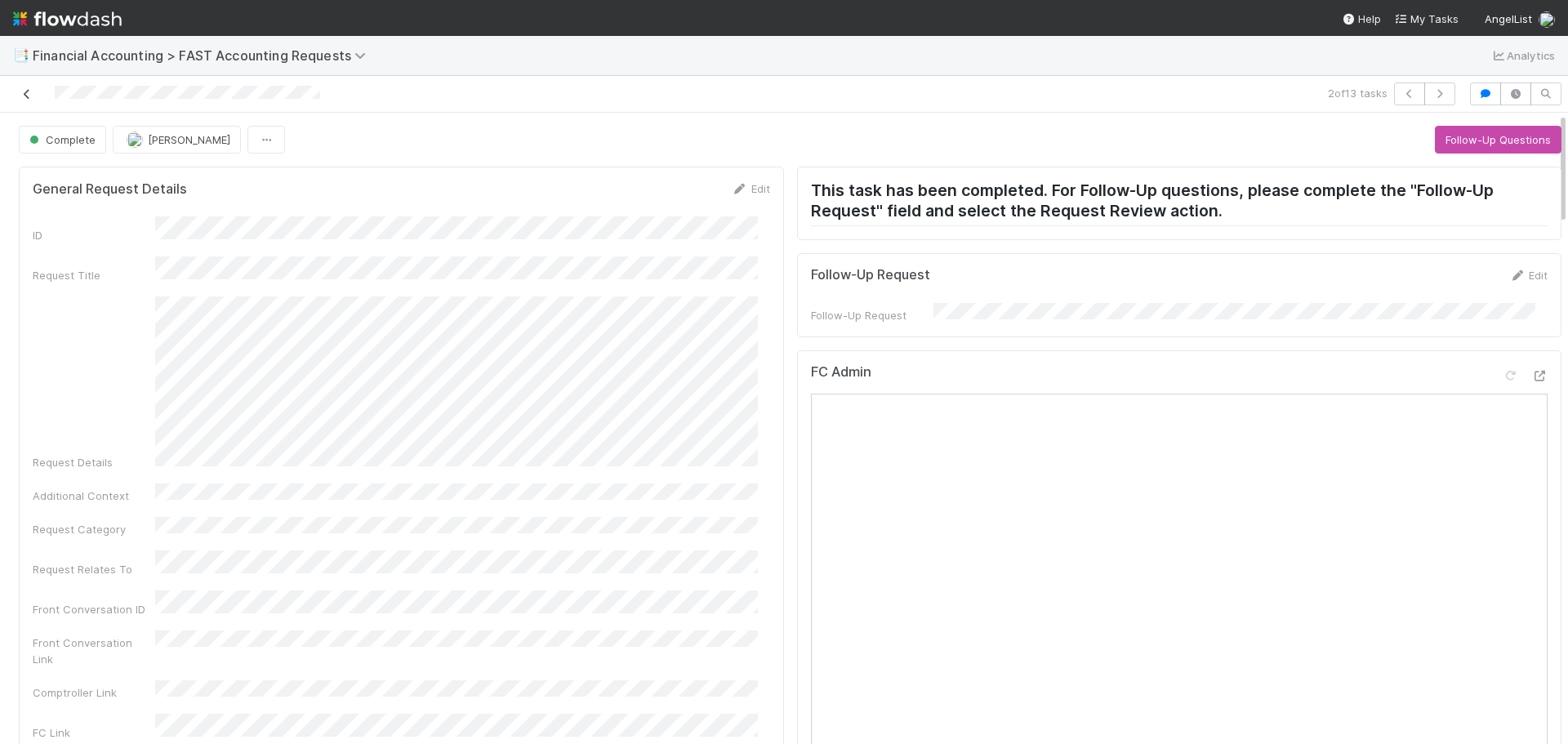
click at [29, 90] on icon at bounding box center [26, 94] width 17 height 11
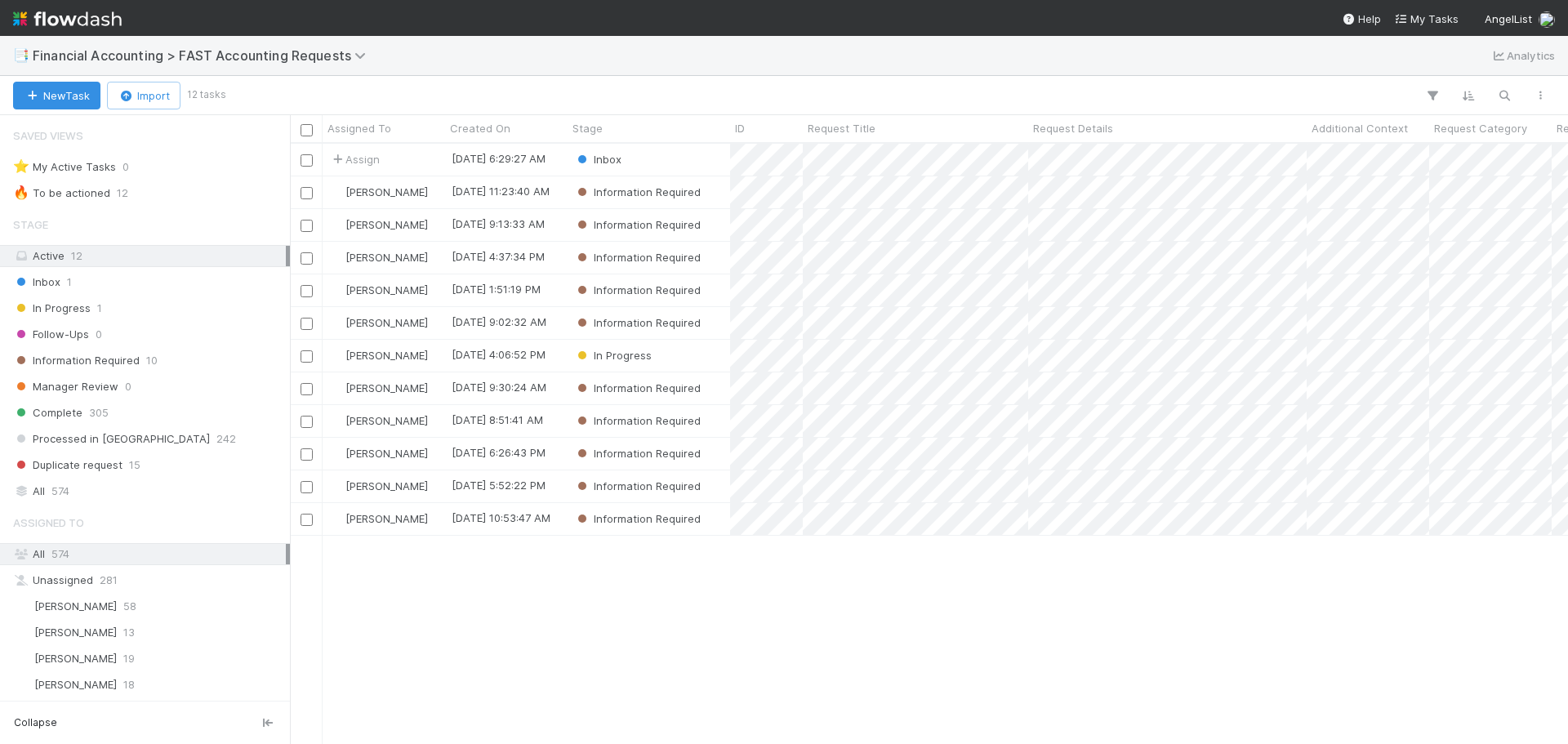
scroll to position [588, 1266]
click at [653, 121] on div "Stage" at bounding box center [649, 128] width 154 height 17
click at [653, 165] on div "Sort First → Last" at bounding box center [667, 159] width 186 height 25
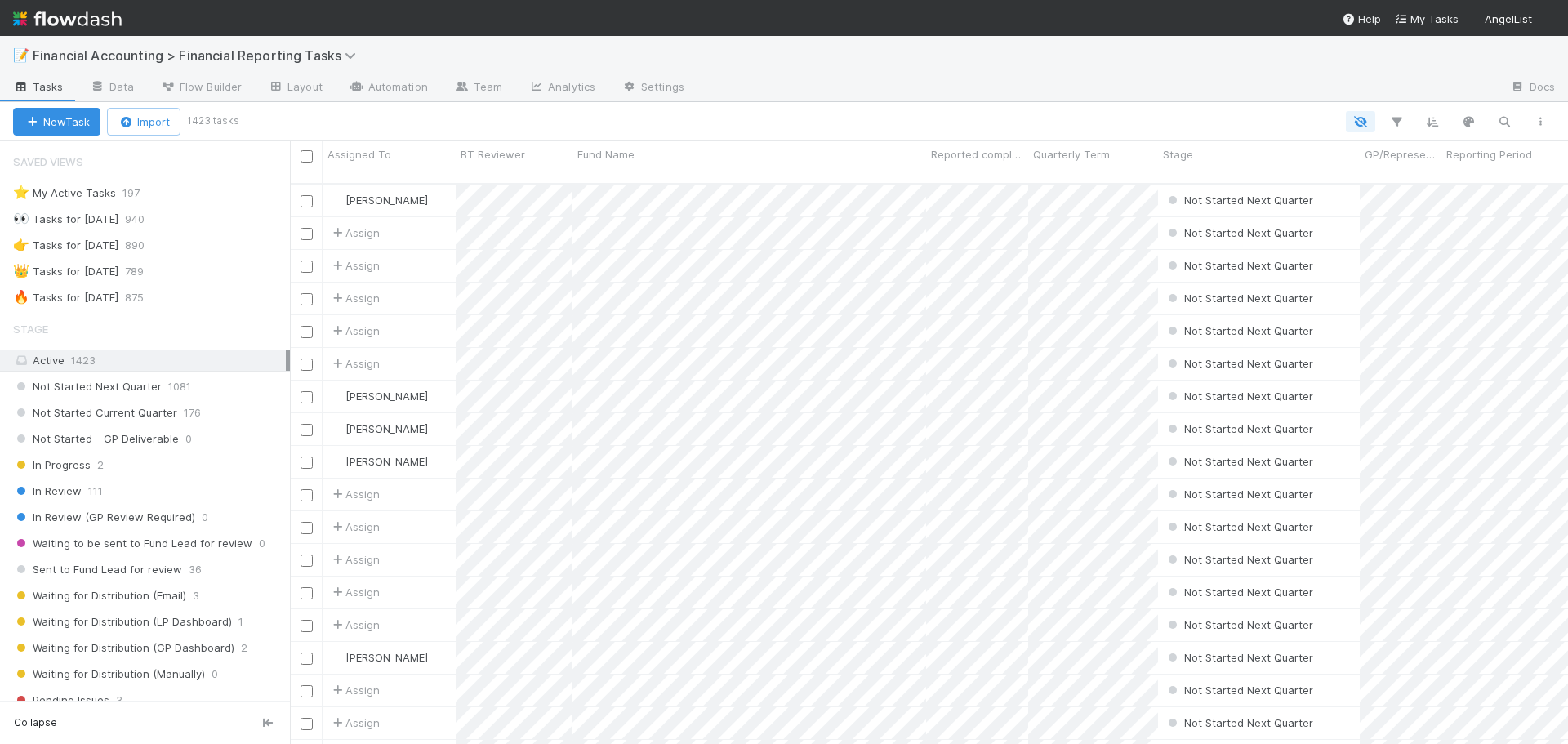
scroll to position [13, 13]
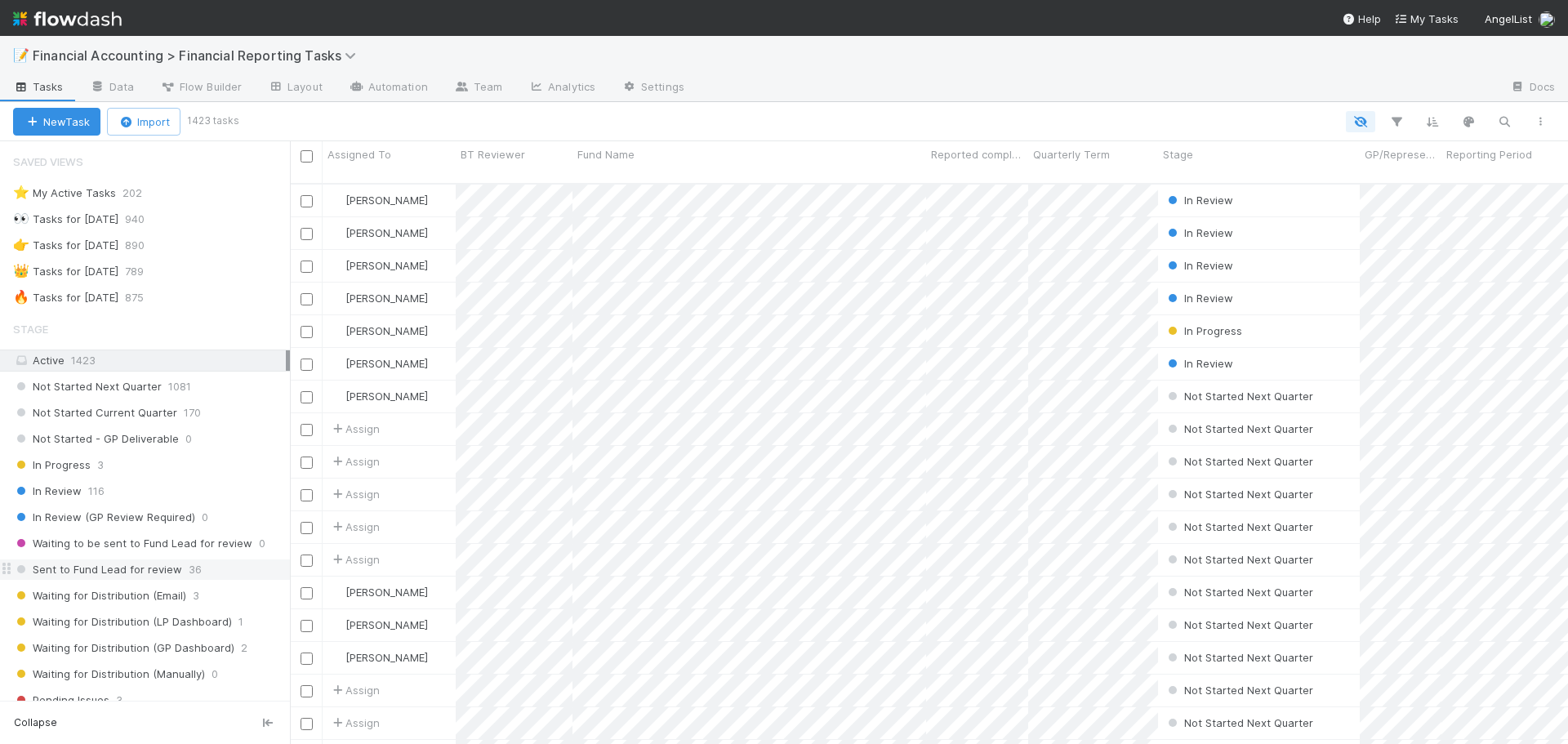
click at [165, 565] on span "Sent to Fund Lead for review" at bounding box center [98, 569] width 169 height 20
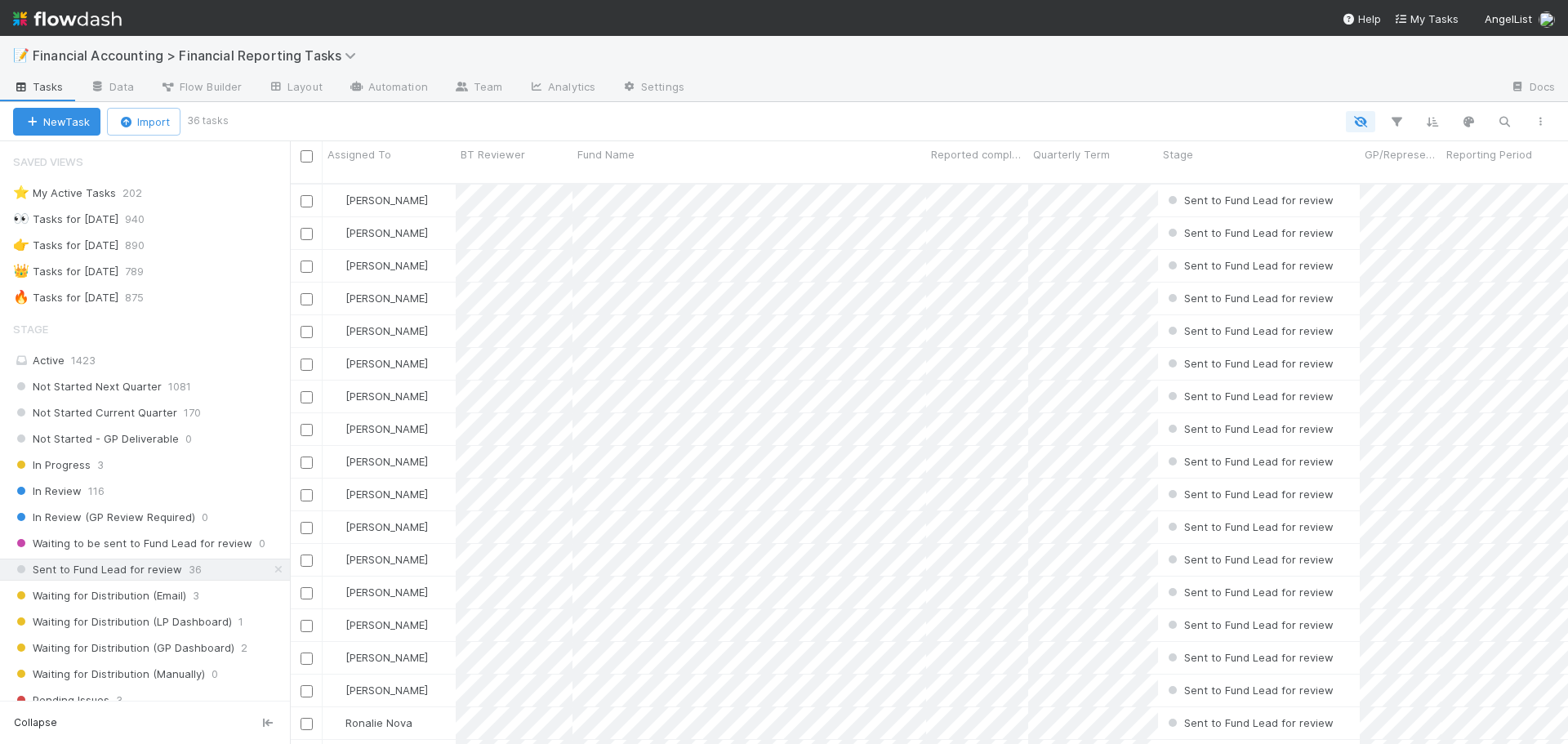
scroll to position [562, 1266]
click at [1503, 124] on icon "button" at bounding box center [1505, 121] width 17 height 15
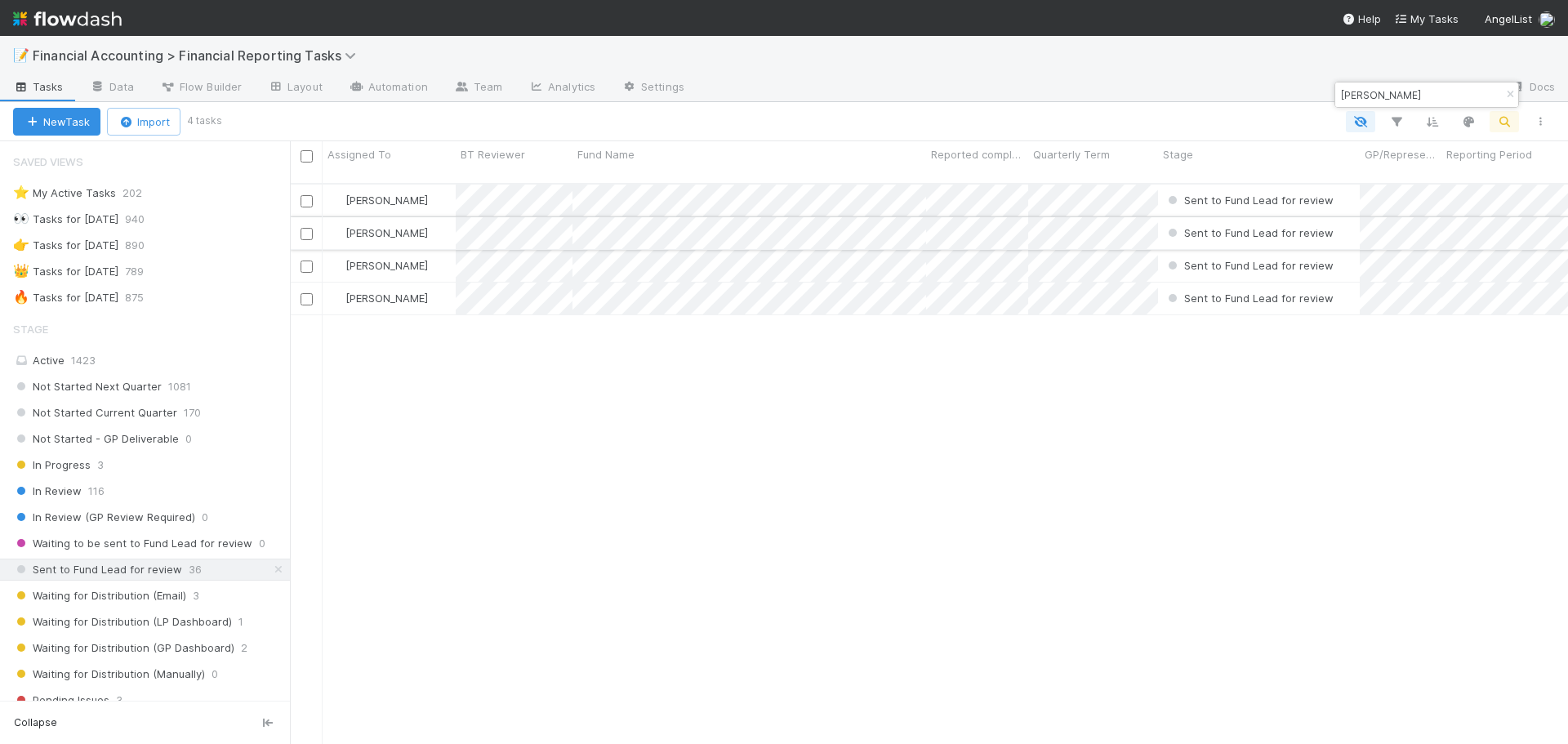
type input "[PERSON_NAME]"
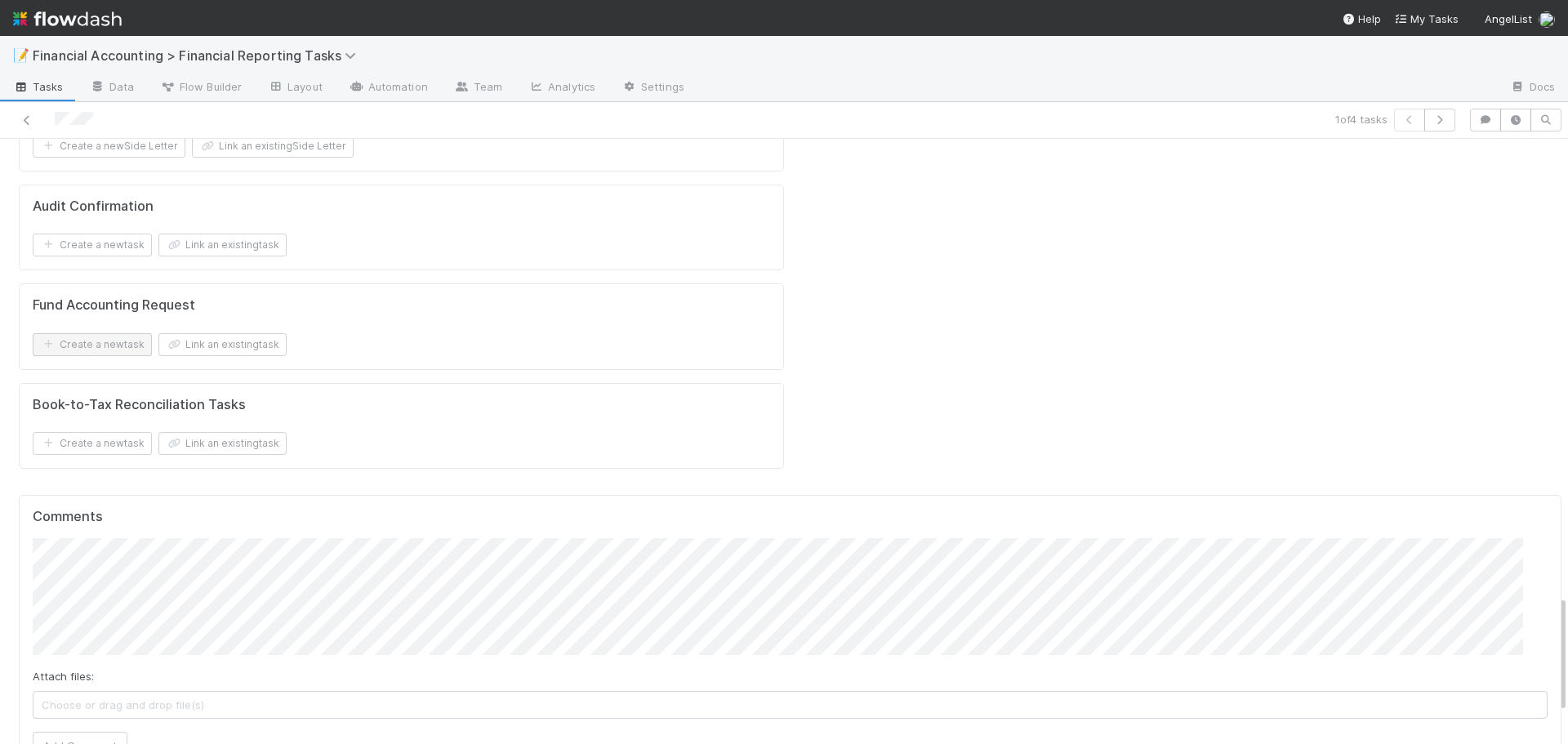
scroll to position [2369, 0]
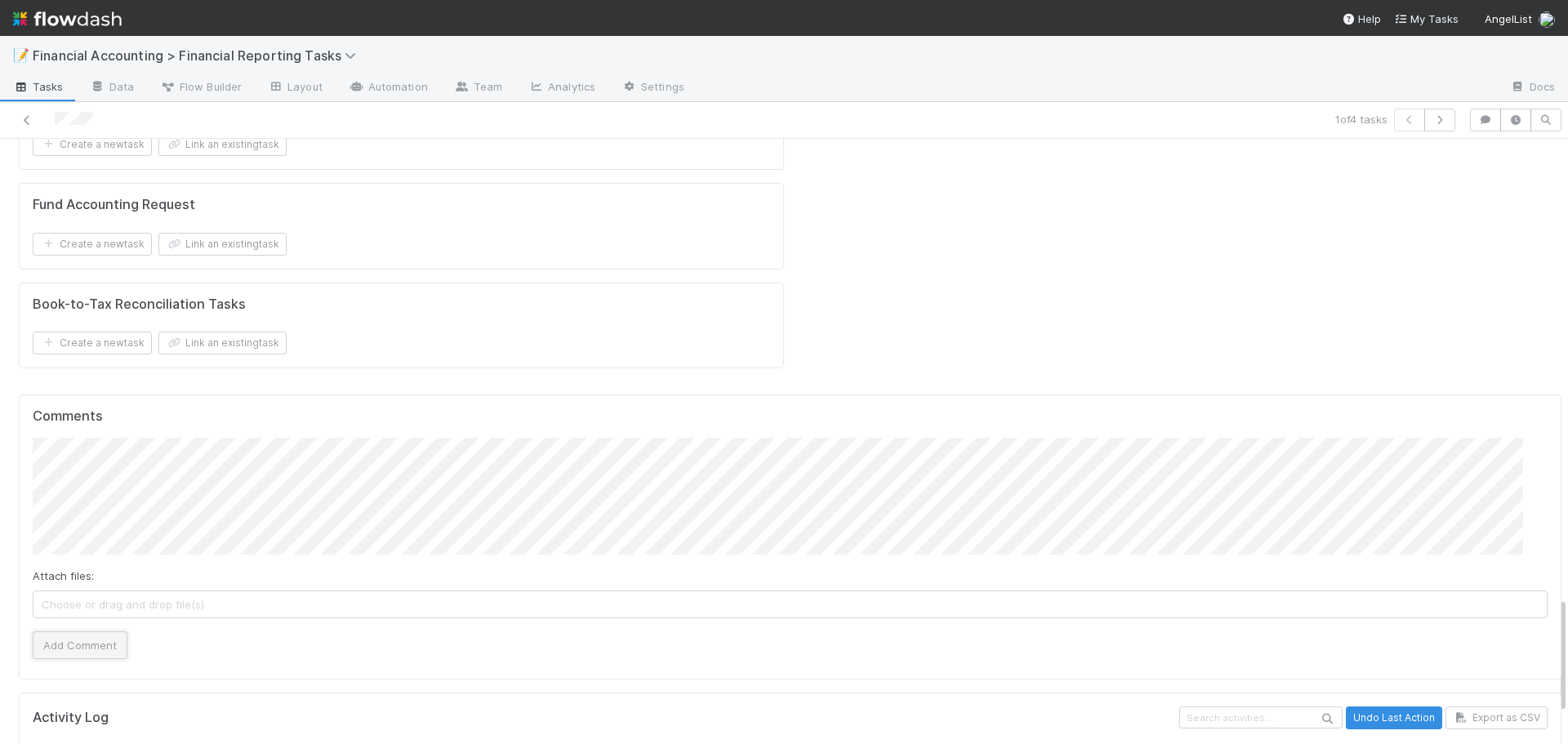
click at [102, 631] on button "Add Comment" at bounding box center [80, 646] width 95 height 28
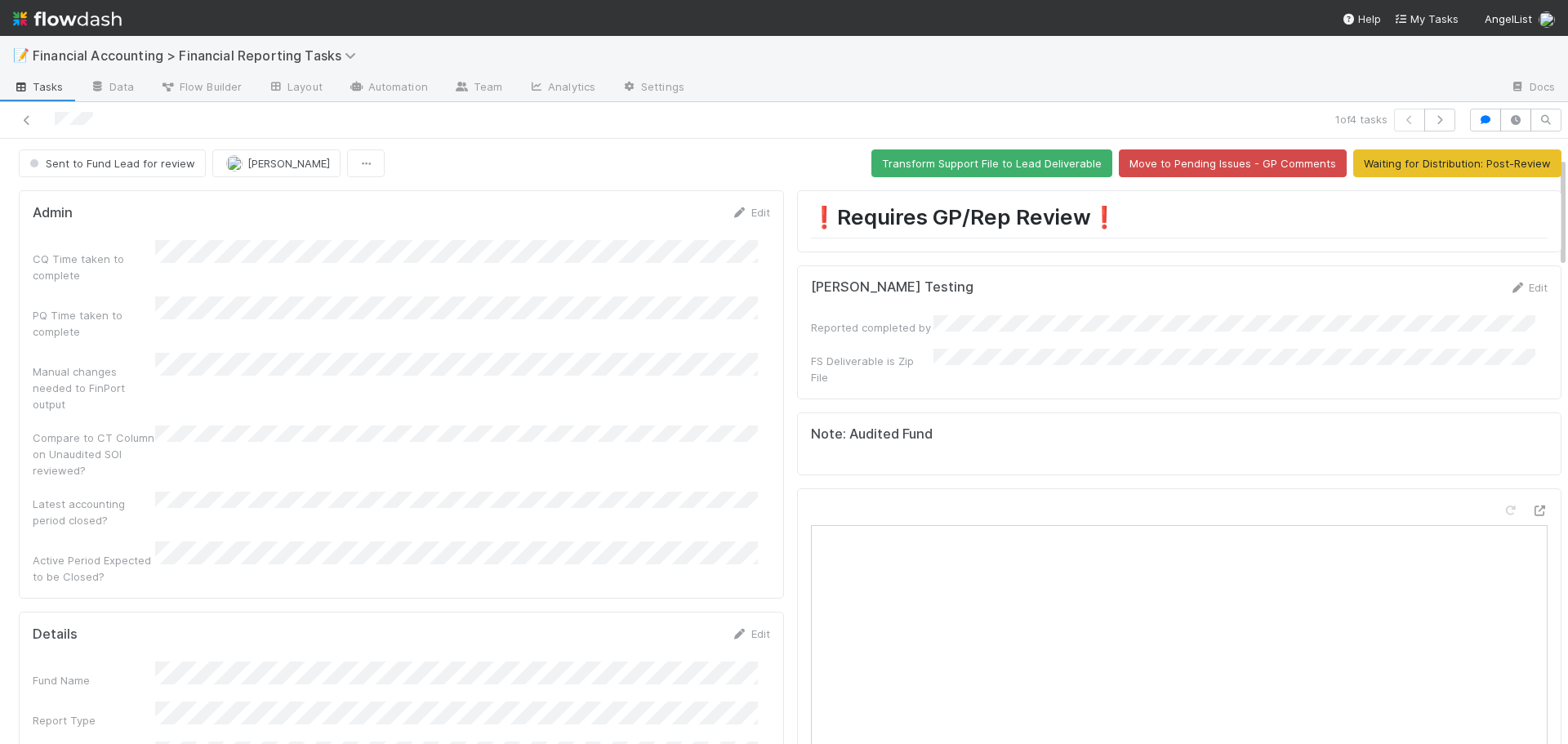
scroll to position [0, 0]
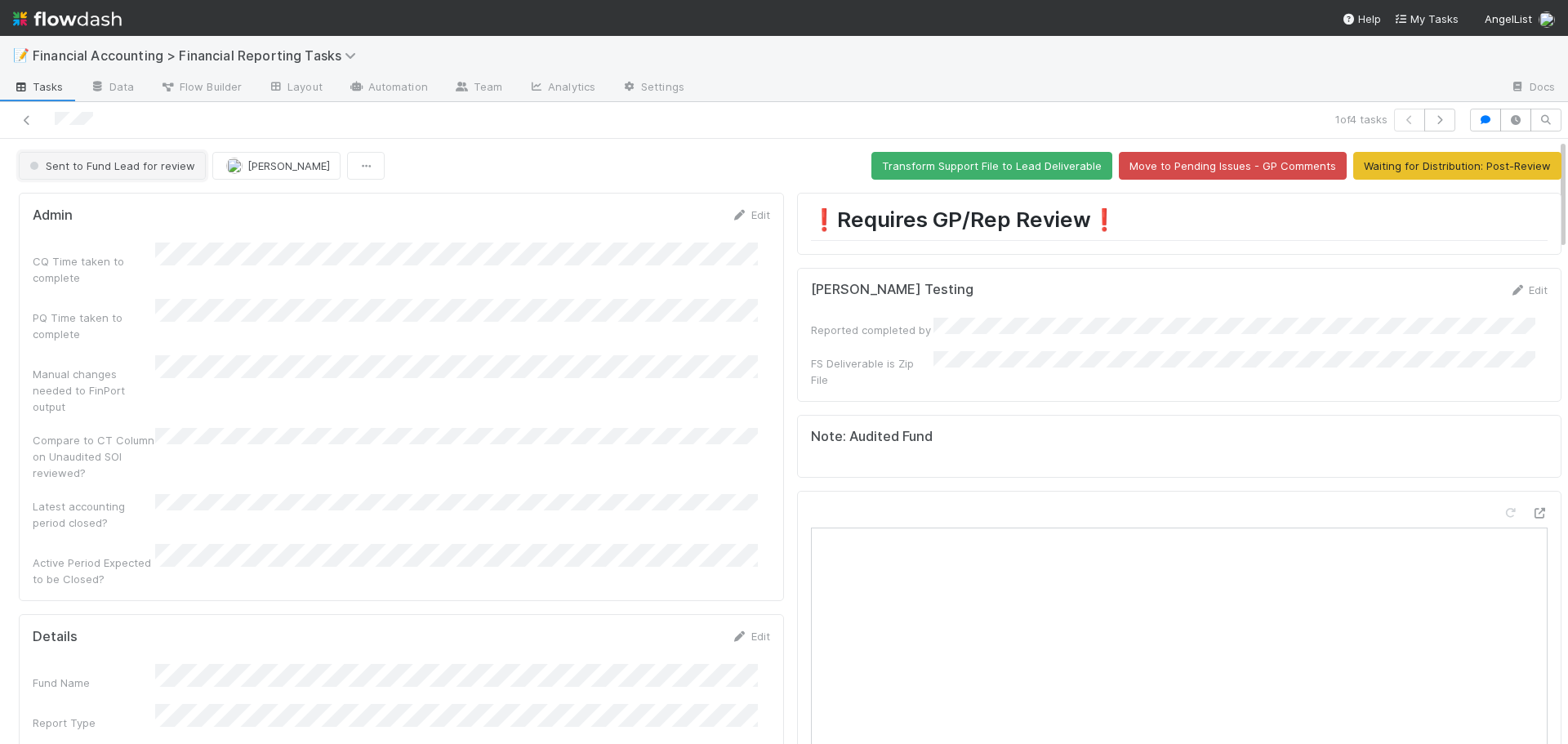
click at [108, 169] on span "Sent to Fund Lead for review" at bounding box center [111, 165] width 169 height 13
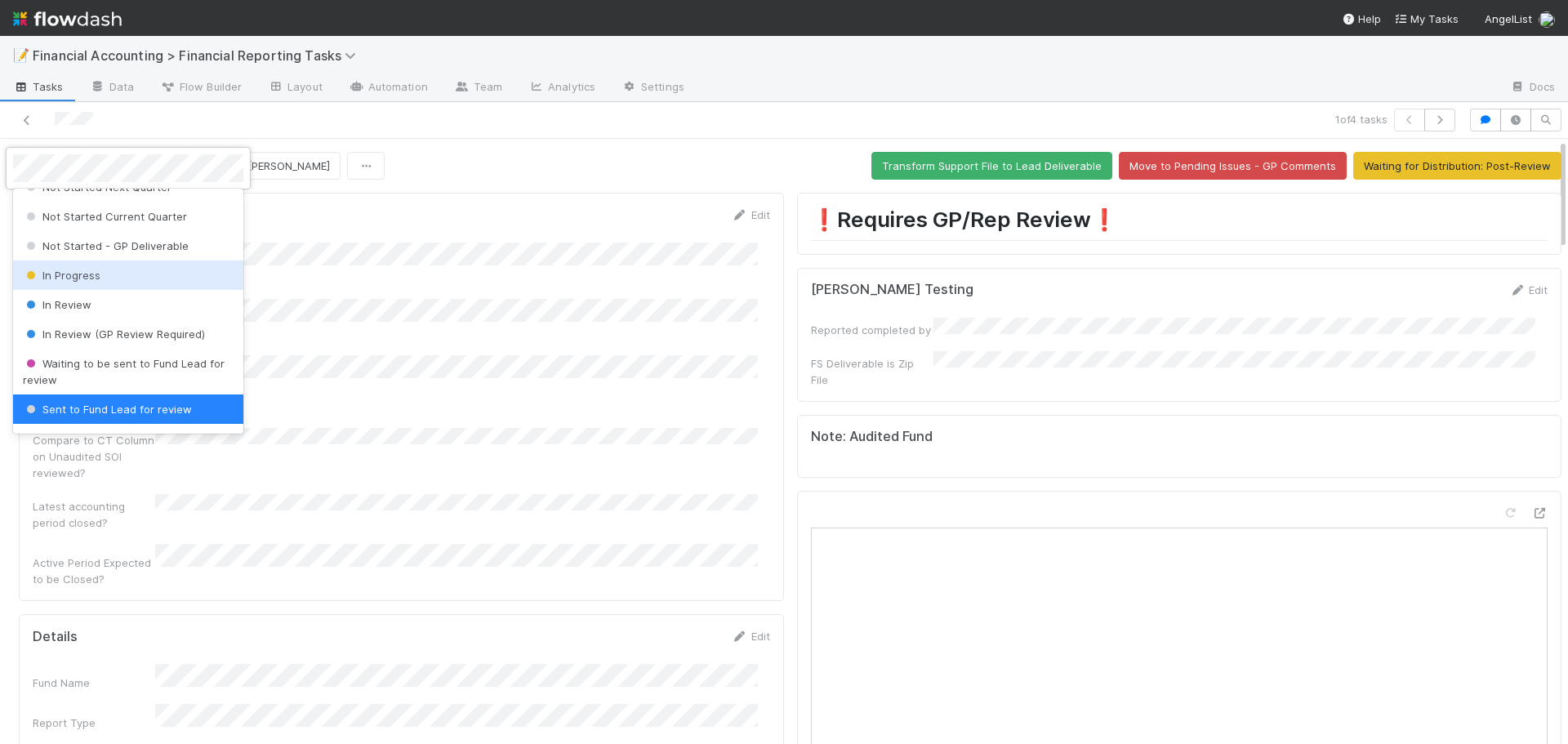
scroll to position [101, 0]
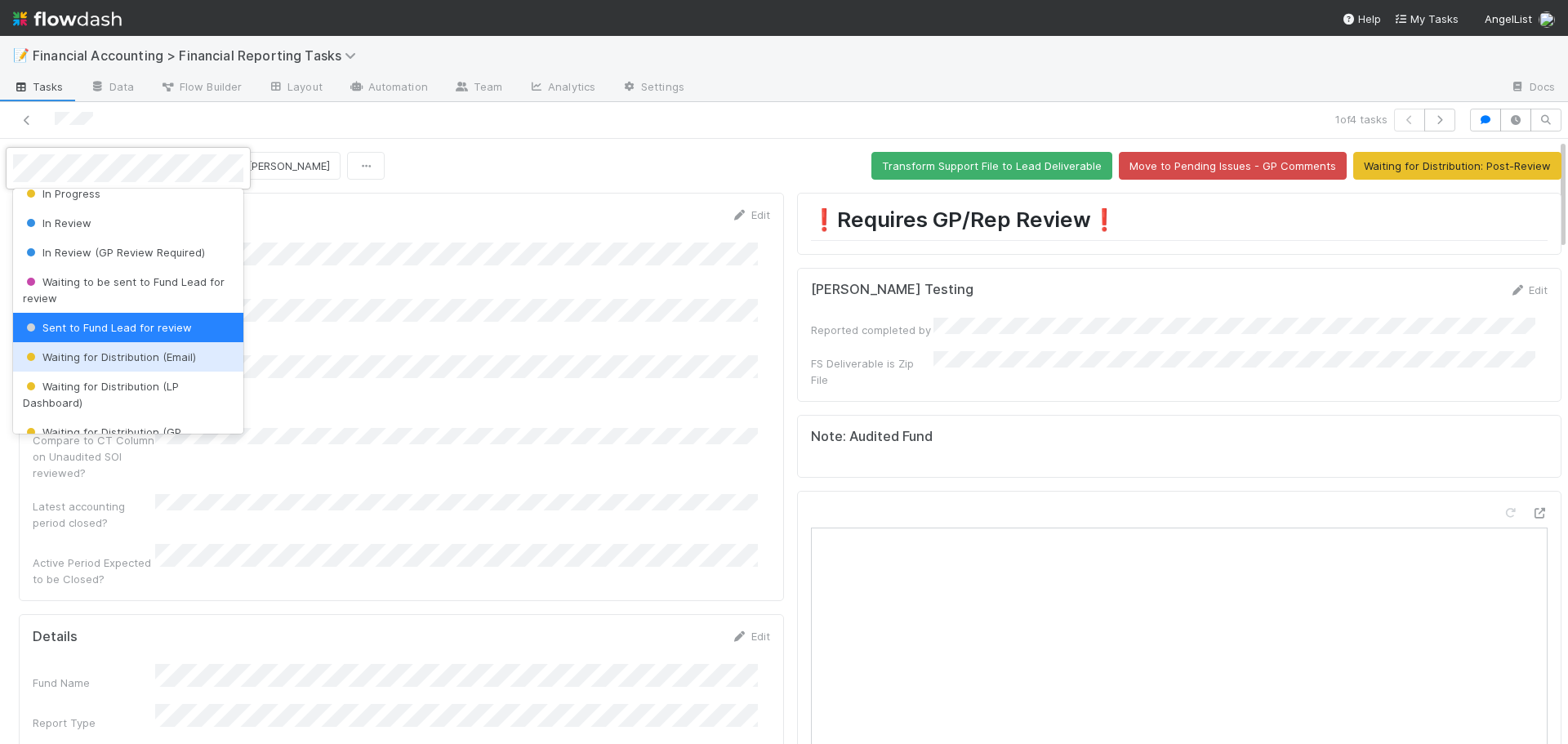
click at [103, 359] on span "Waiting for Distribution (Email)" at bounding box center [109, 356] width 173 height 13
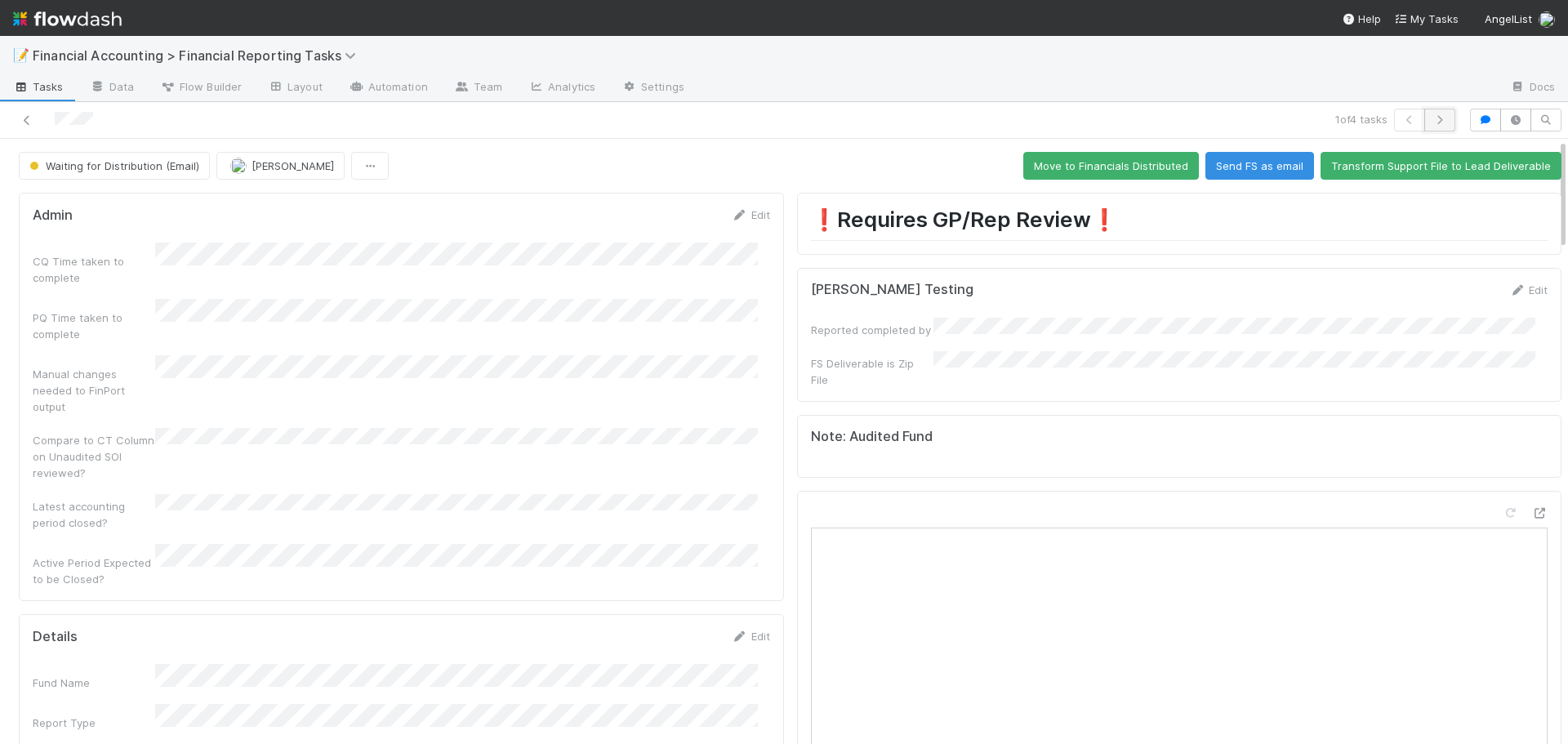
click at [1433, 126] on button "button" at bounding box center [1440, 120] width 31 height 23
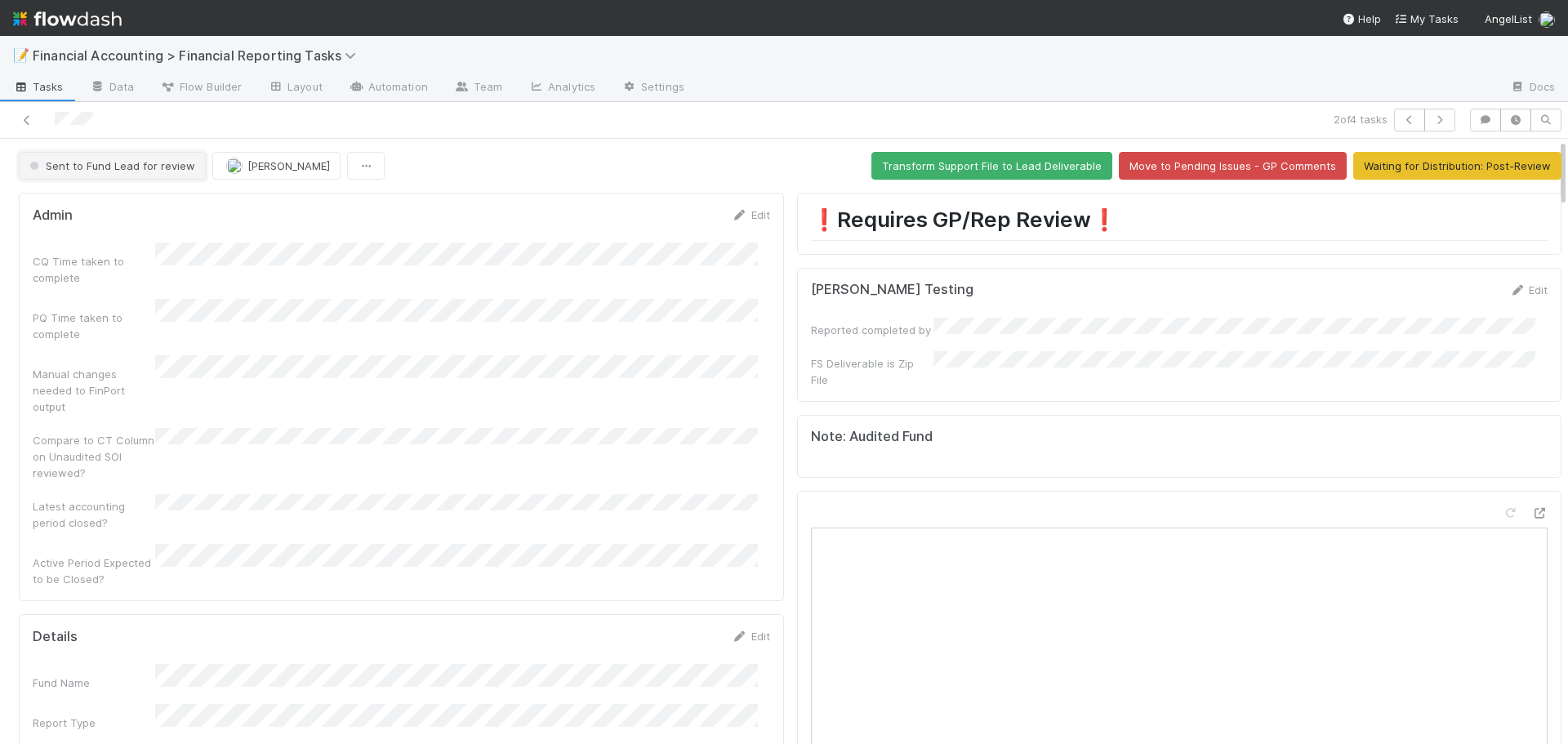
click at [156, 170] on span "Sent to Fund Lead for review" at bounding box center [111, 165] width 169 height 13
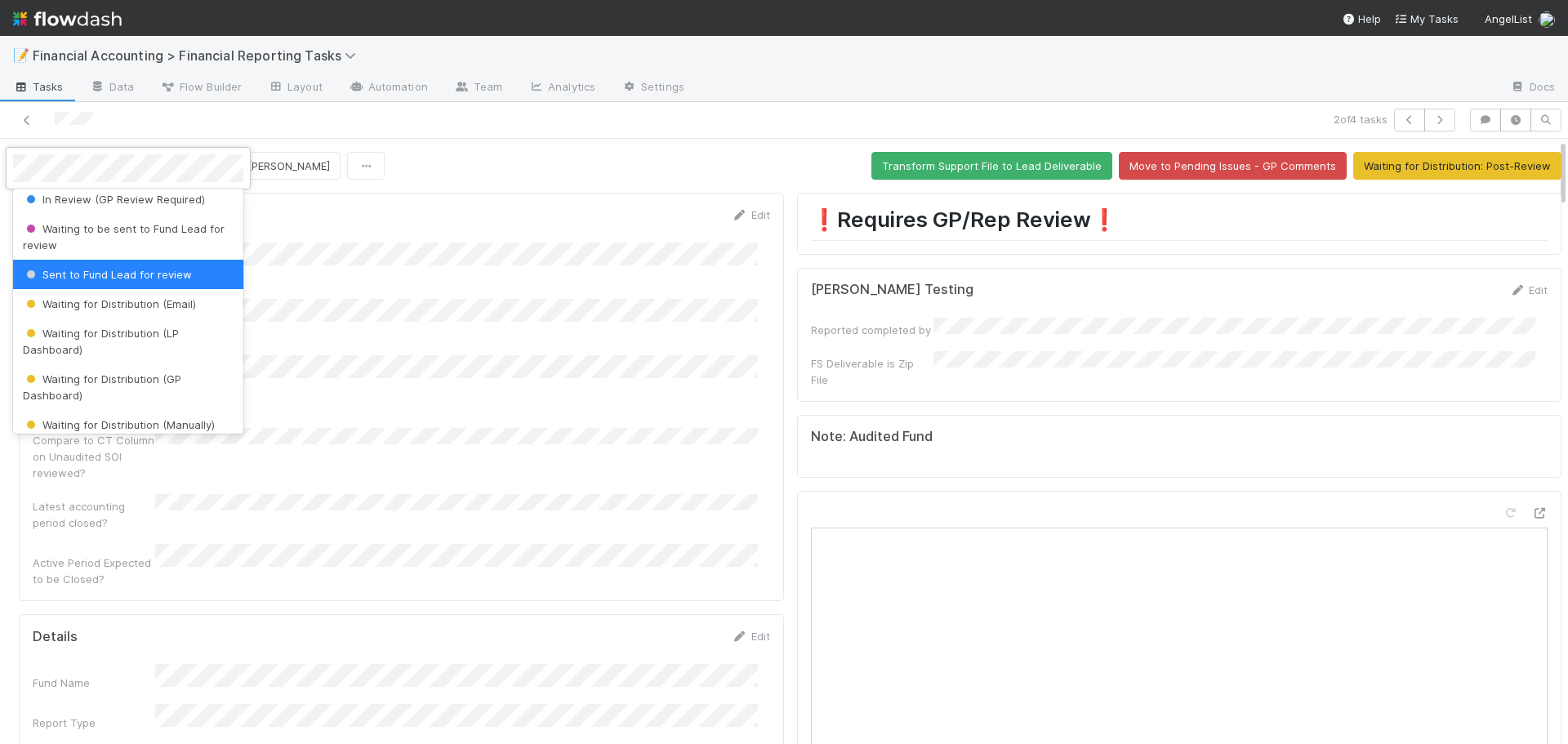
scroll to position [183, 0]
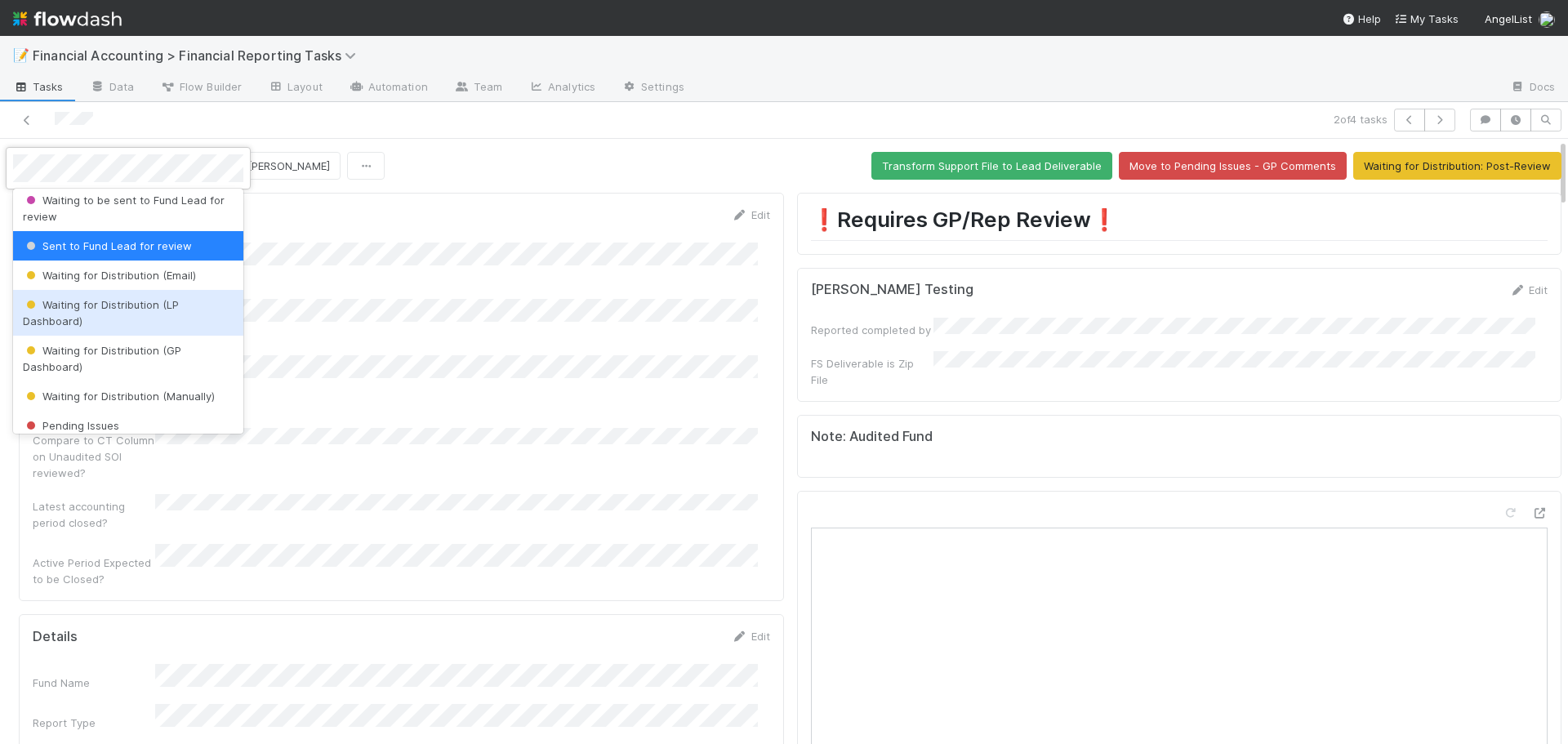
click at [150, 310] on span "Waiting for Distribution (LP Dashboard)" at bounding box center [100, 312] width 156 height 29
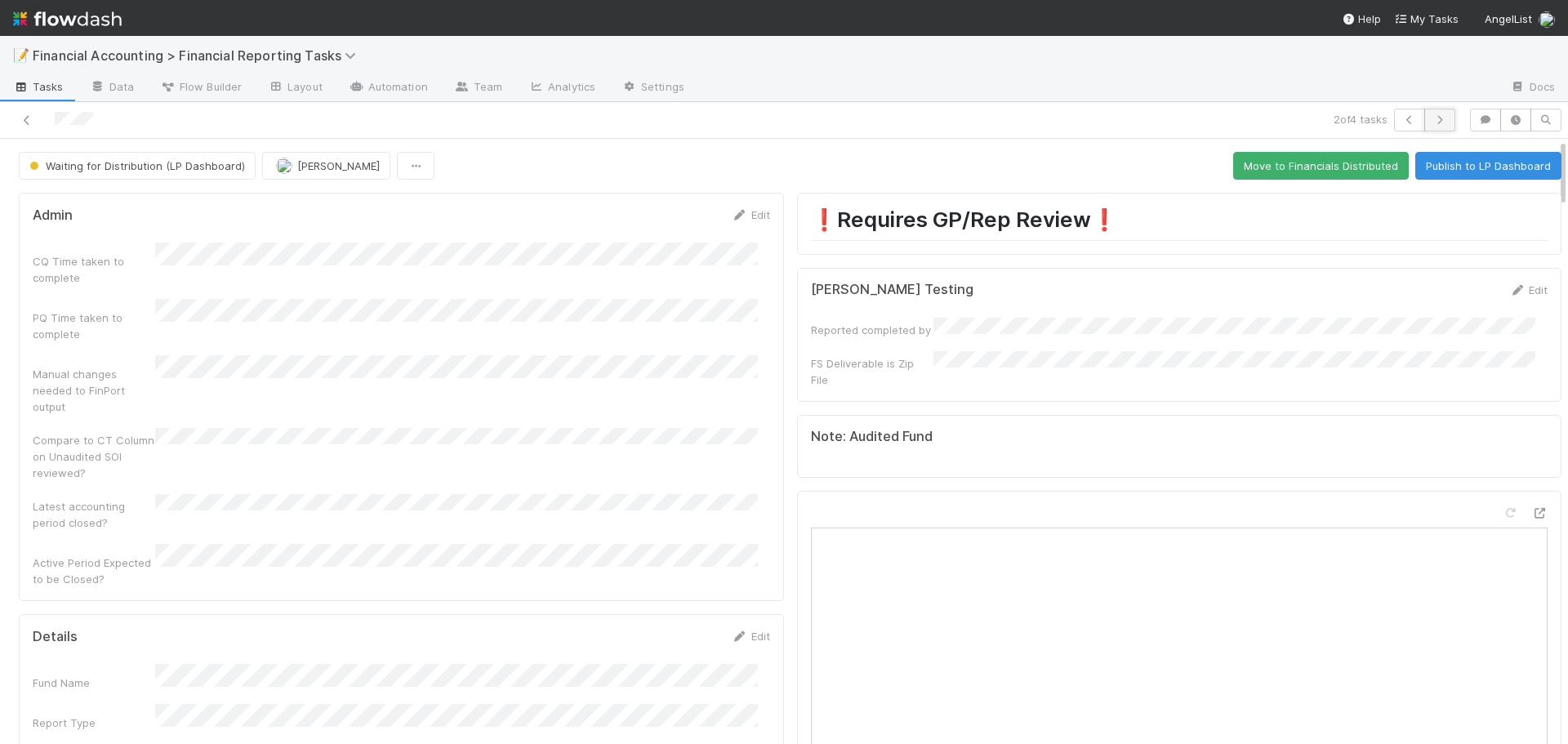
click at [1439, 116] on button "button" at bounding box center [1440, 120] width 31 height 23
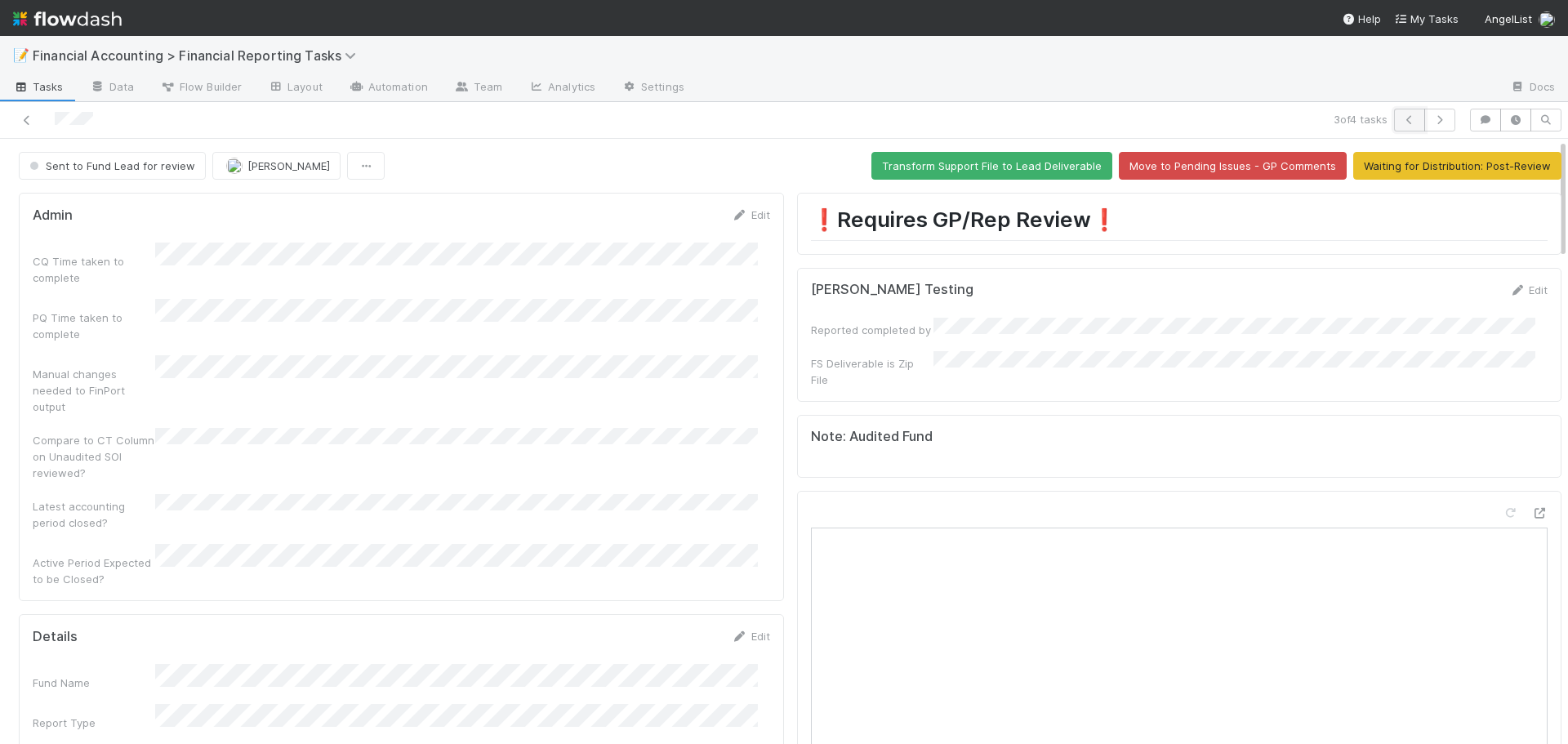
click at [1402, 122] on icon "button" at bounding box center [1410, 120] width 17 height 10
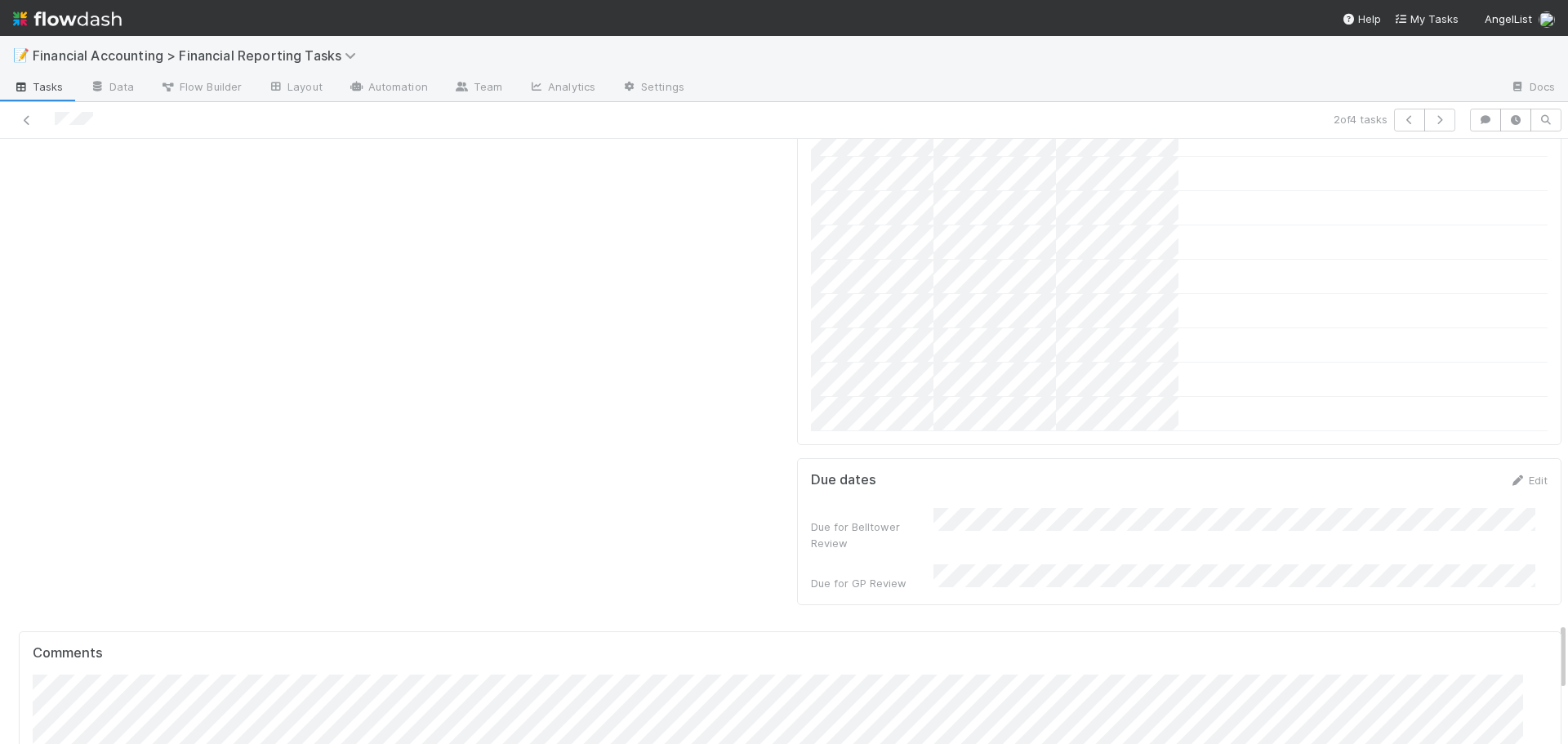
scroll to position [4329, 0]
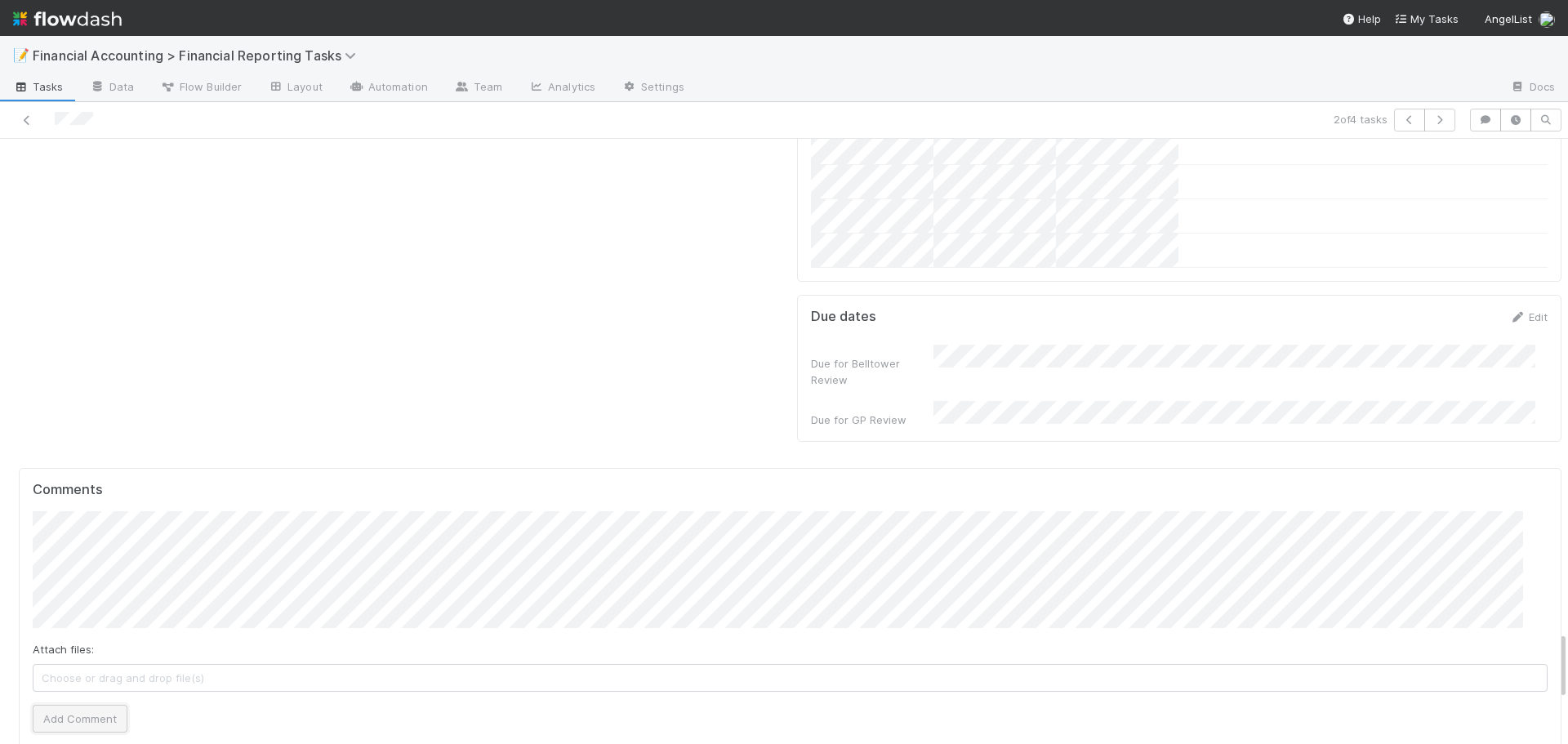
click at [52, 705] on button "Add Comment" at bounding box center [80, 719] width 95 height 28
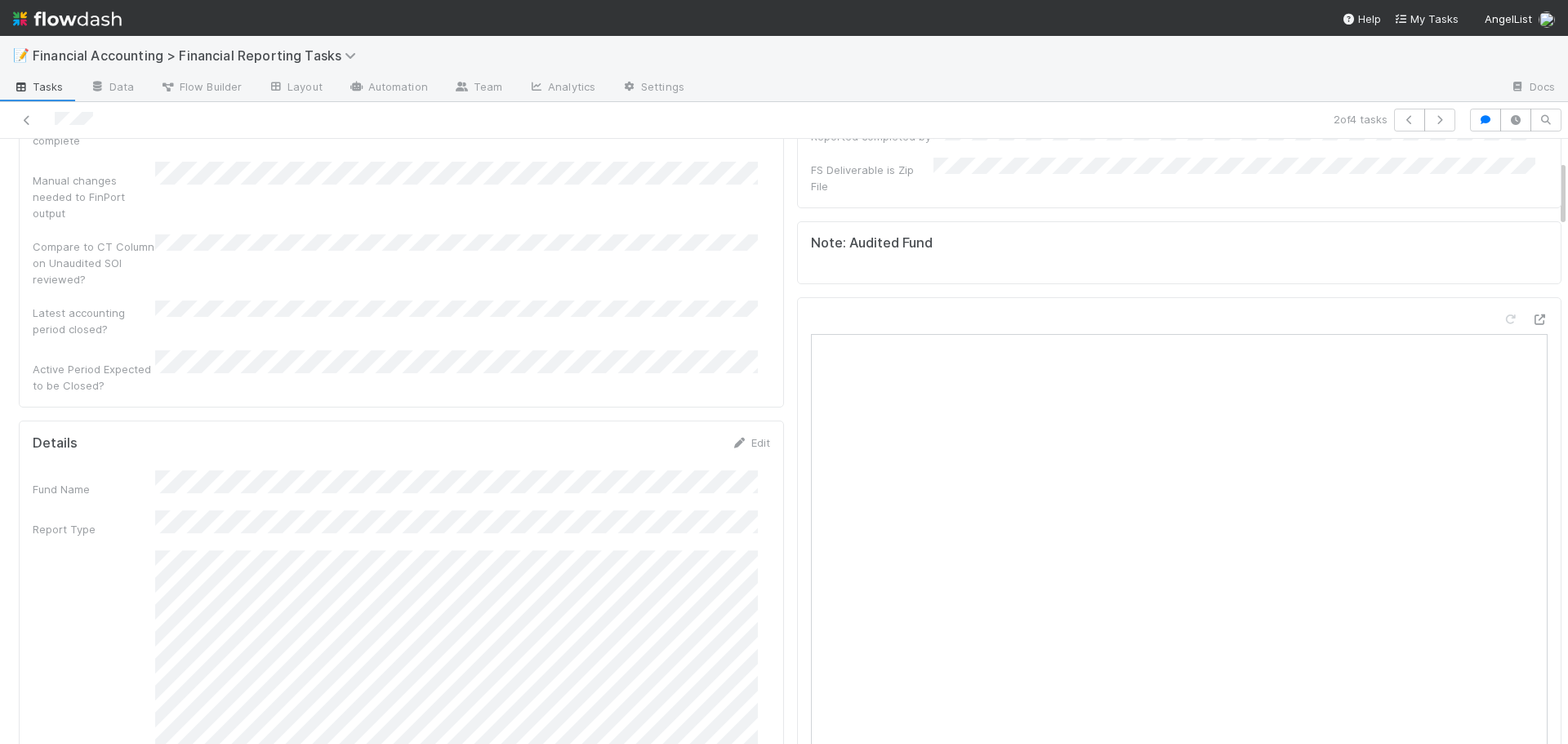
scroll to position [0, 0]
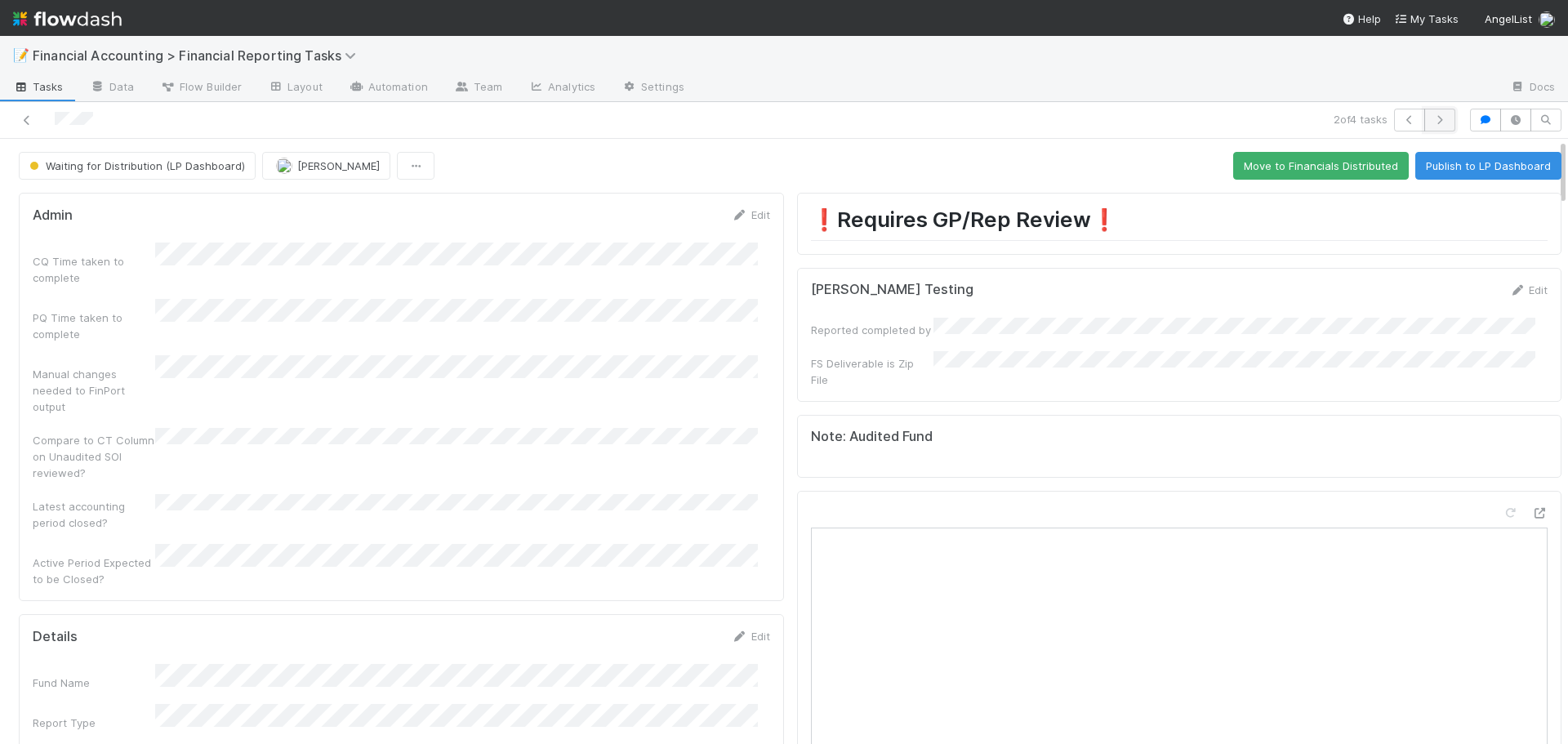
click at [1434, 120] on icon "button" at bounding box center [1440, 120] width 17 height 10
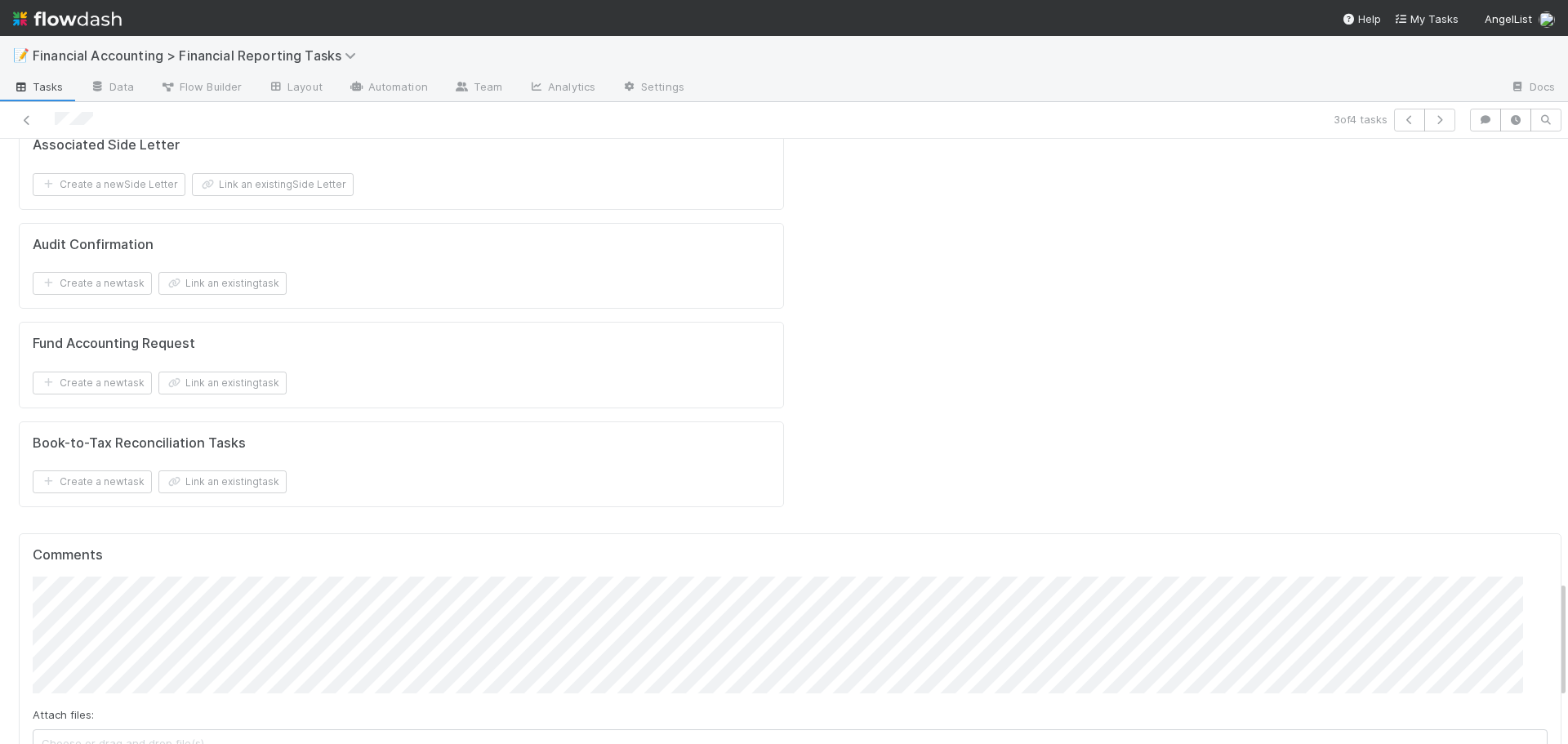
scroll to position [2287, 0]
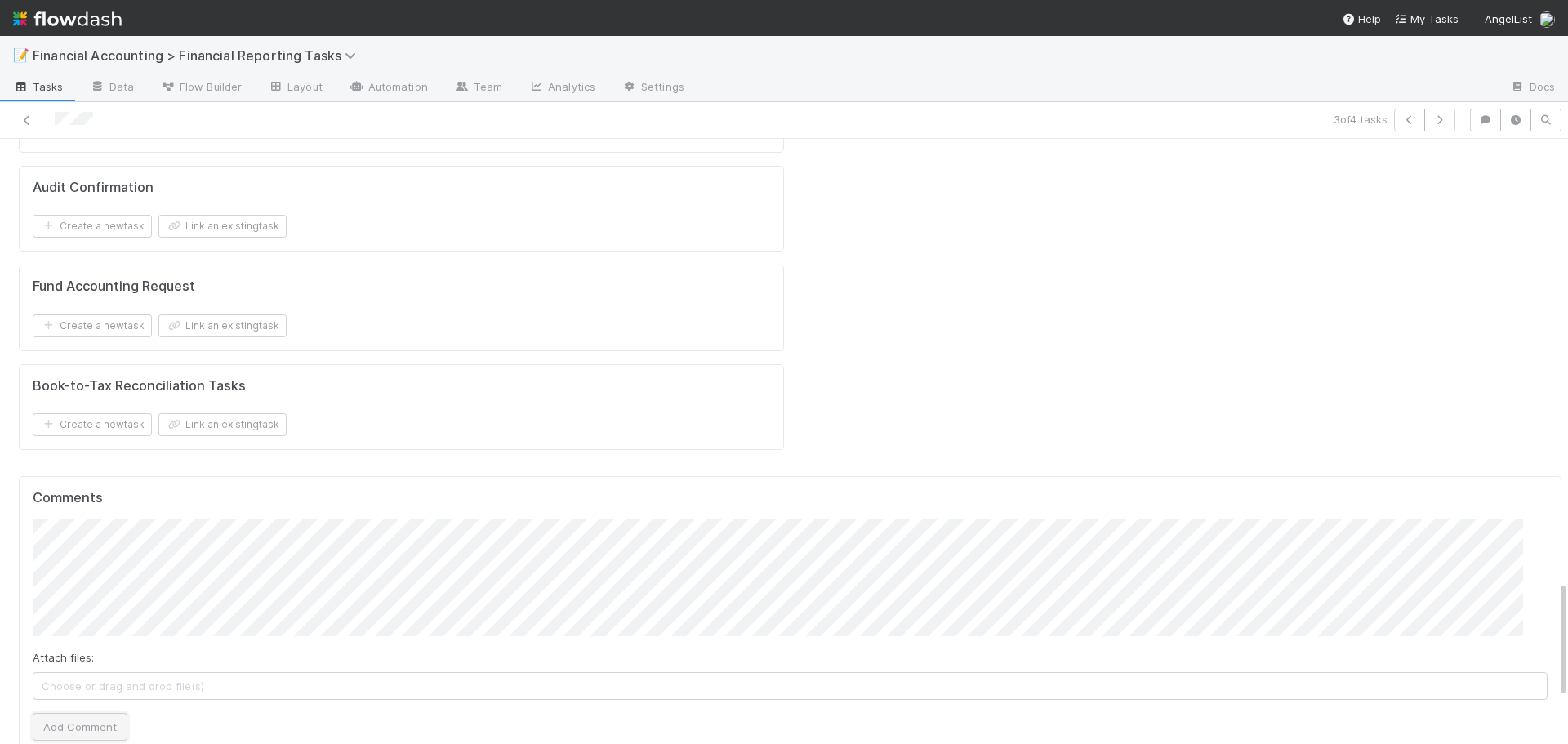
click at [85, 713] on button "Add Comment" at bounding box center [80, 727] width 95 height 28
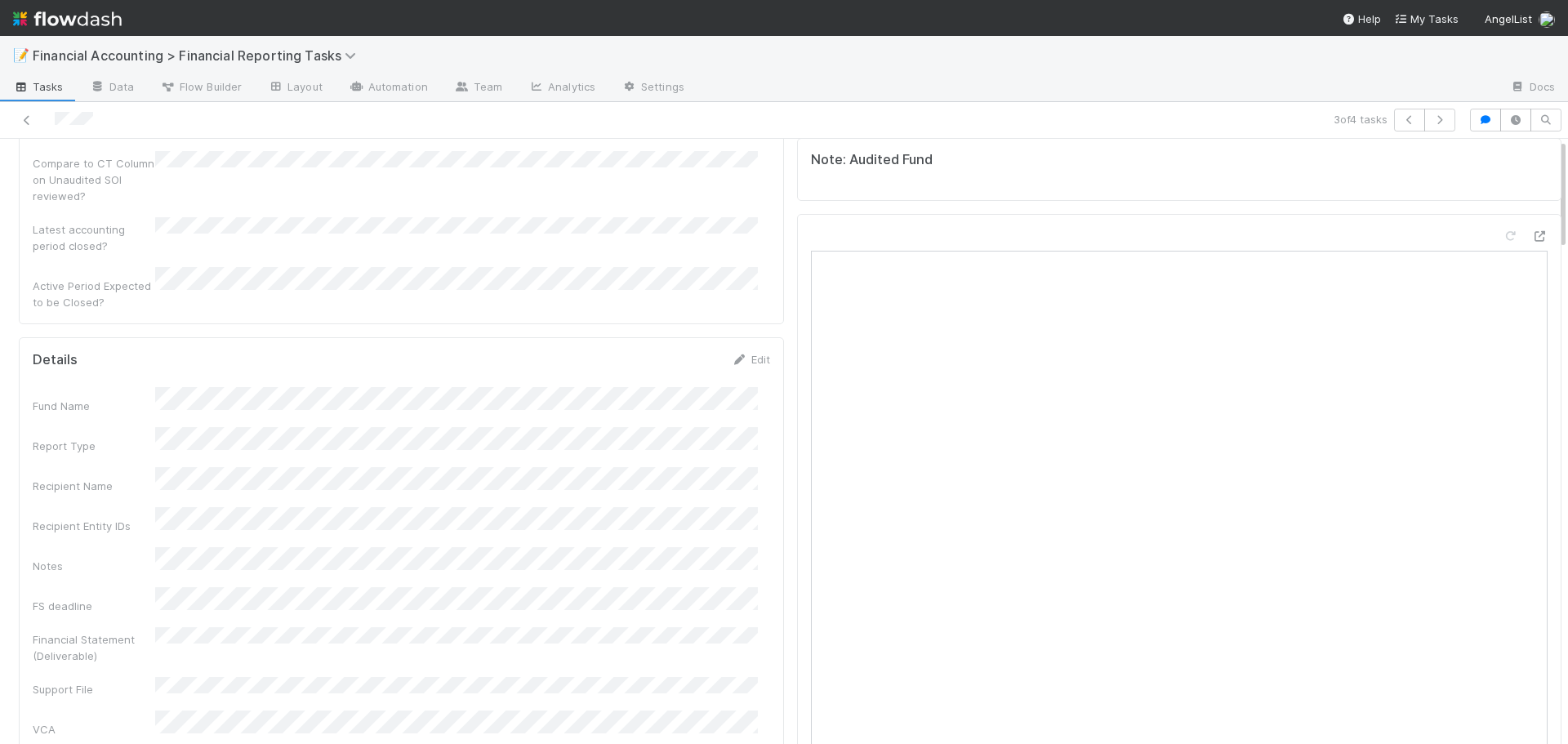
scroll to position [0, 0]
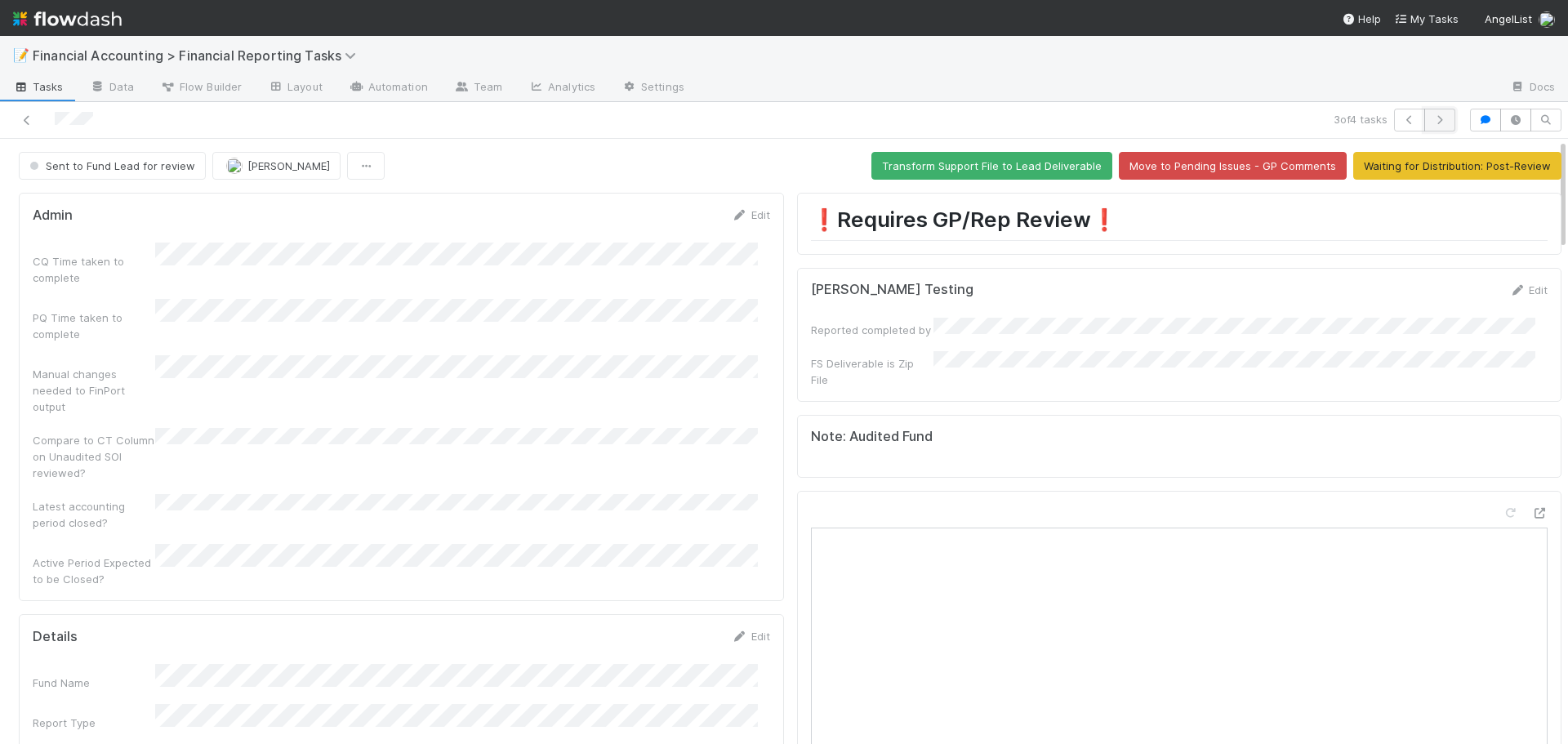
click at [1433, 123] on icon "button" at bounding box center [1440, 120] width 17 height 10
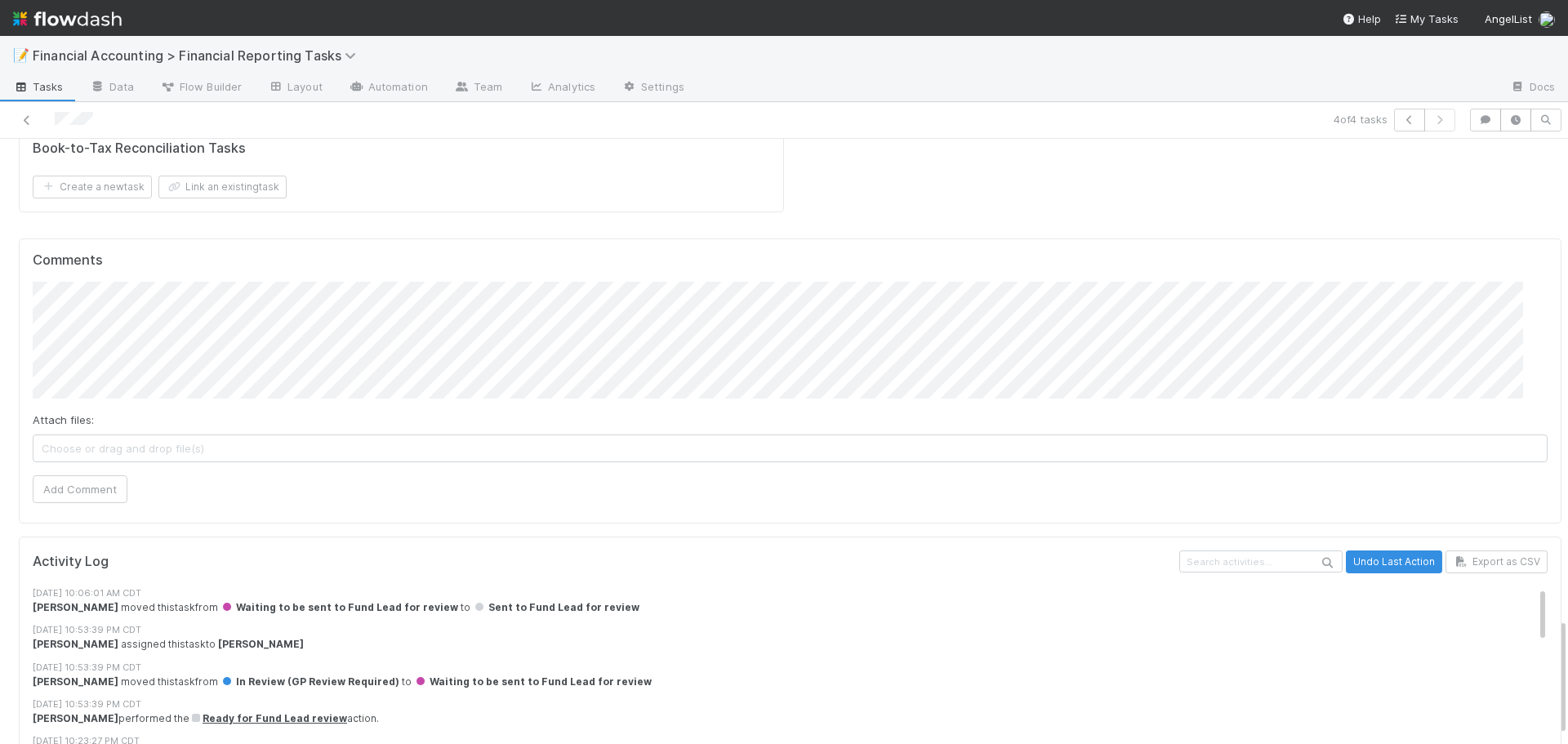
scroll to position [2110, 0]
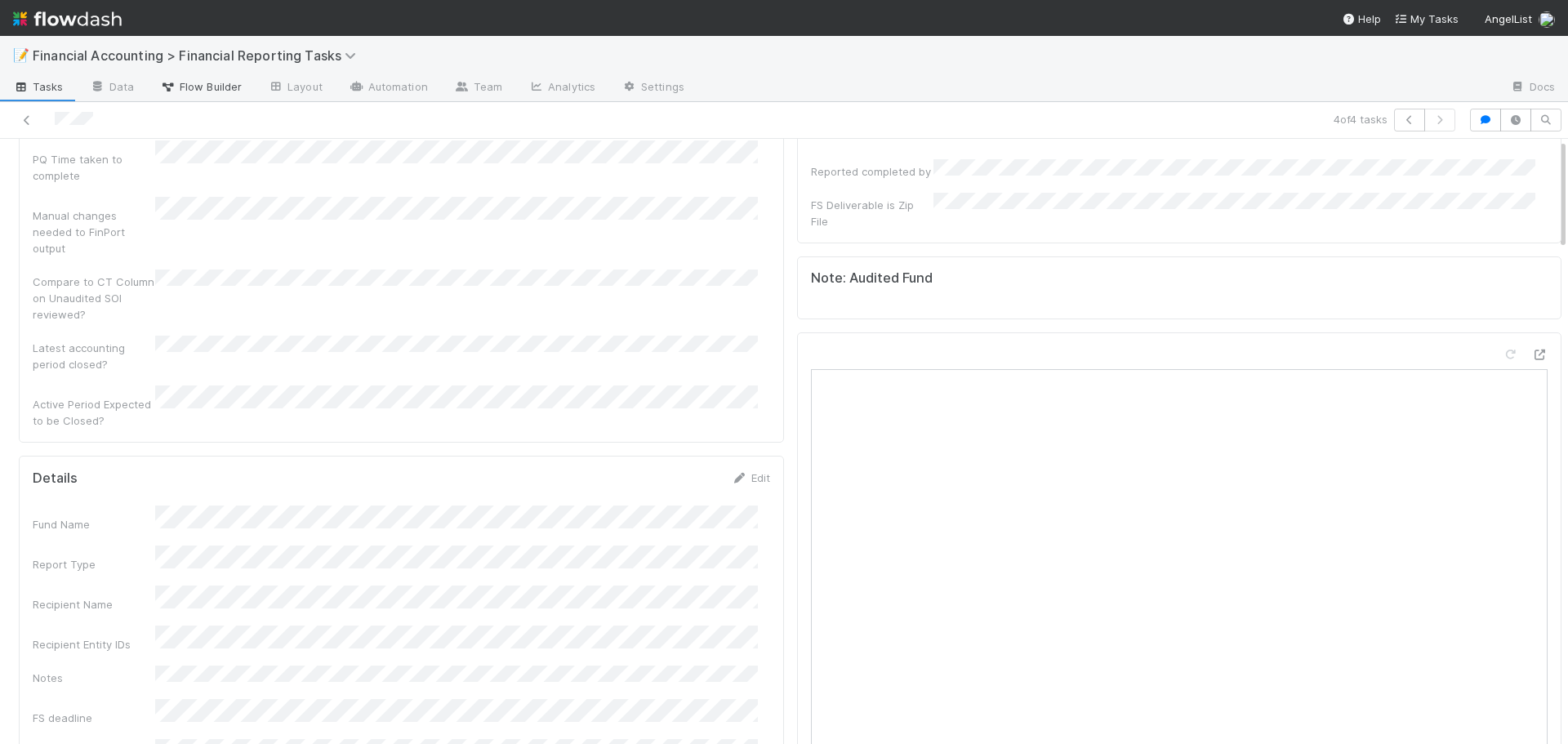
scroll to position [0, 0]
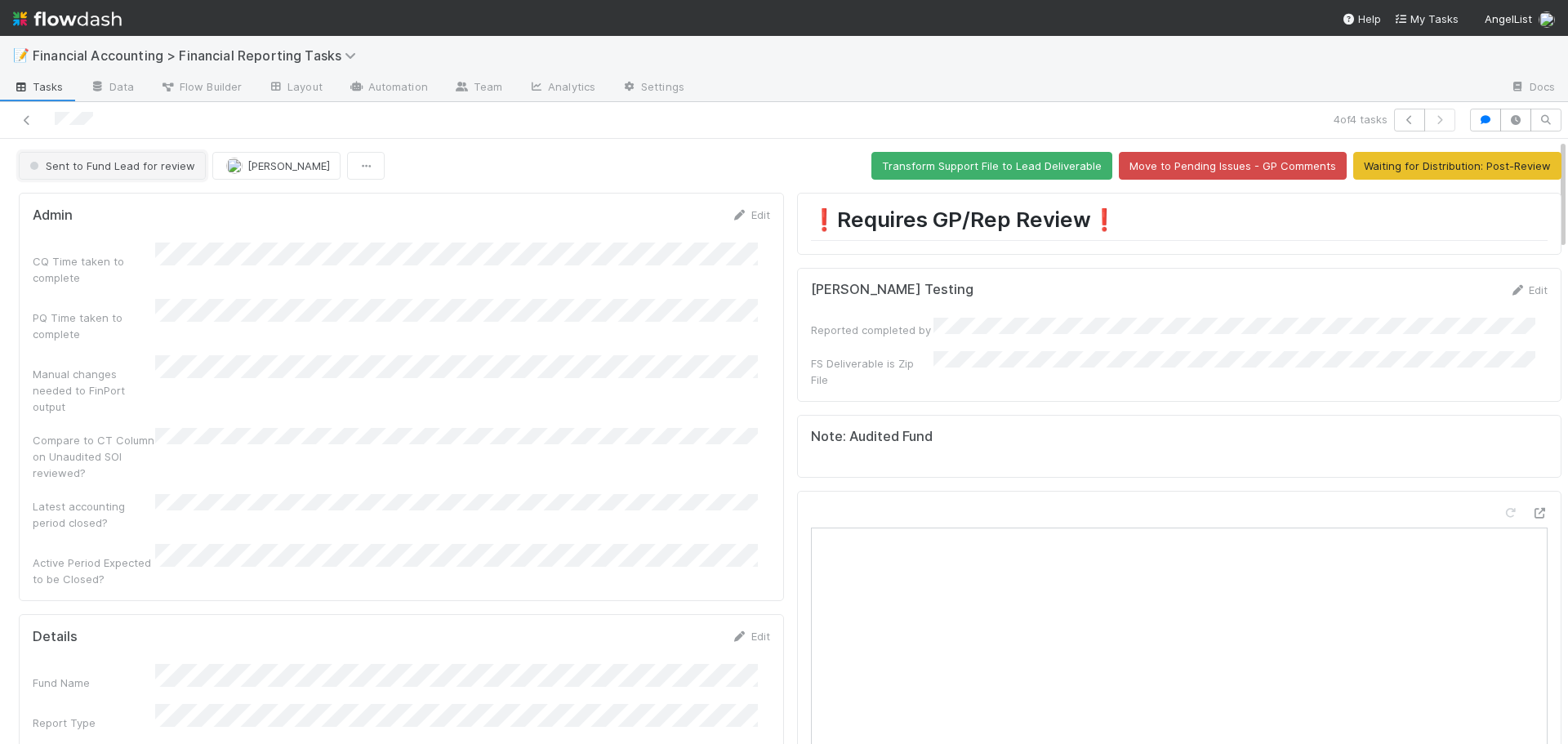
click at [108, 173] on button "Sent to Fund Lead for review" at bounding box center [112, 166] width 187 height 28
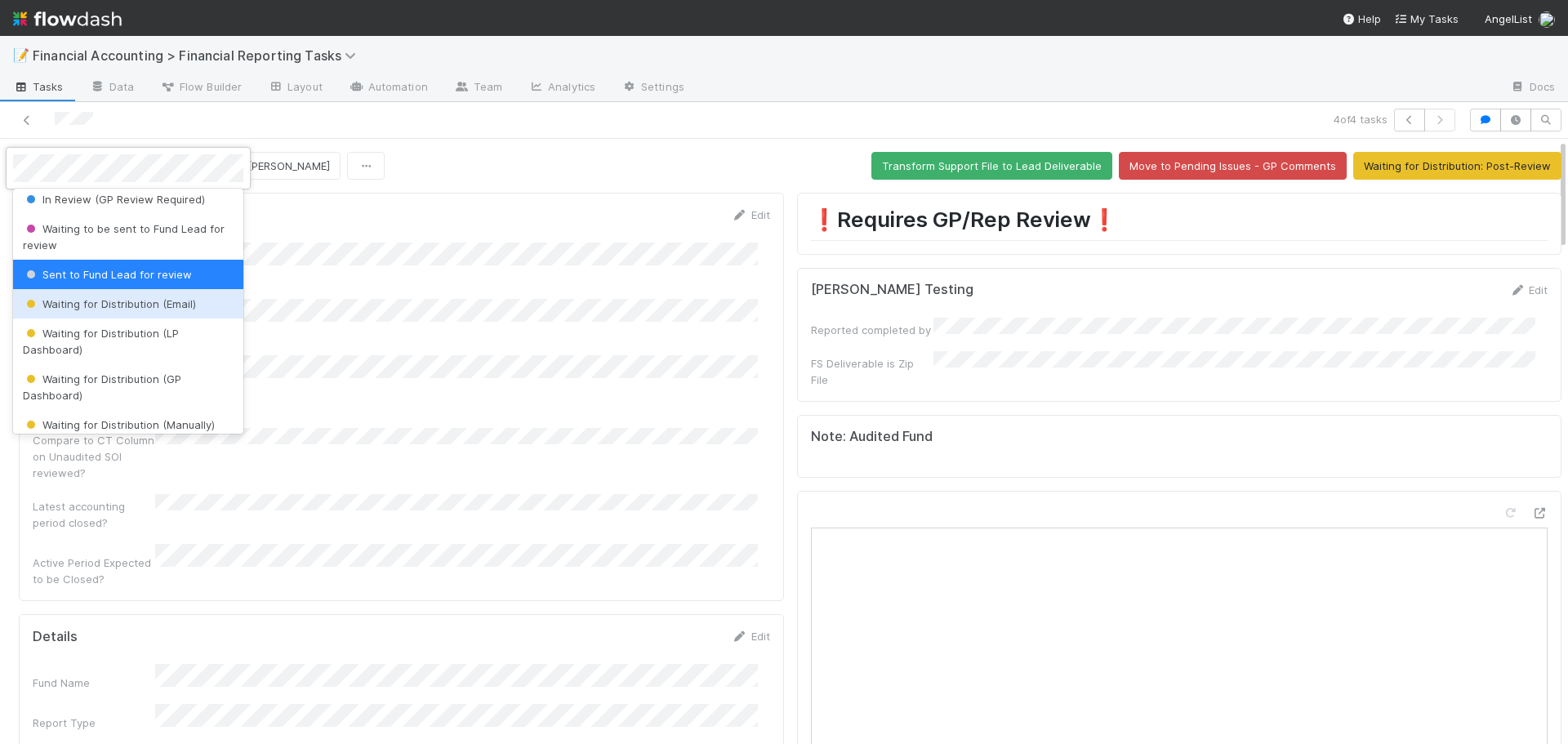
scroll to position [183, 0]
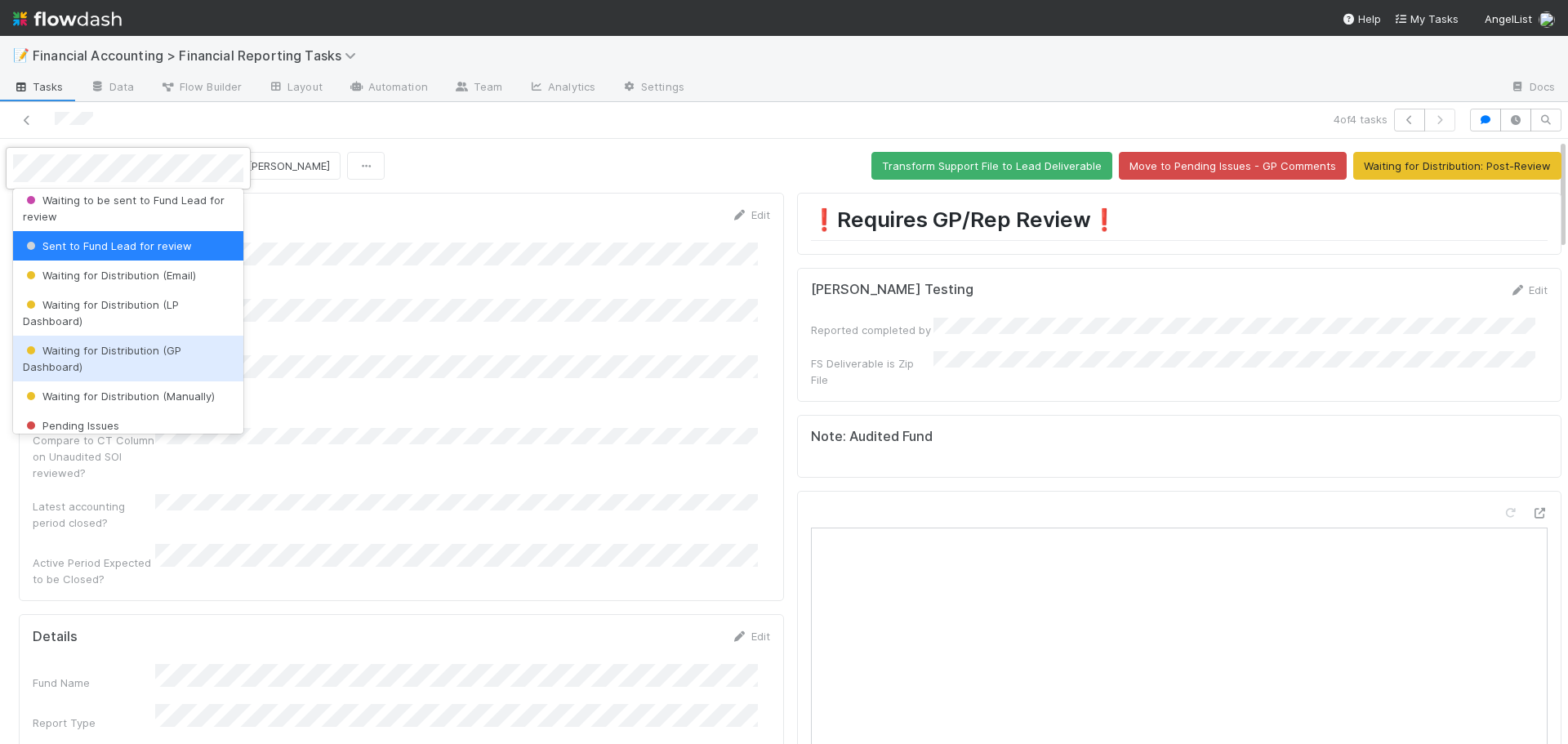
click at [110, 363] on div "Waiting for Distribution (GP Dashboard)" at bounding box center [128, 359] width 230 height 46
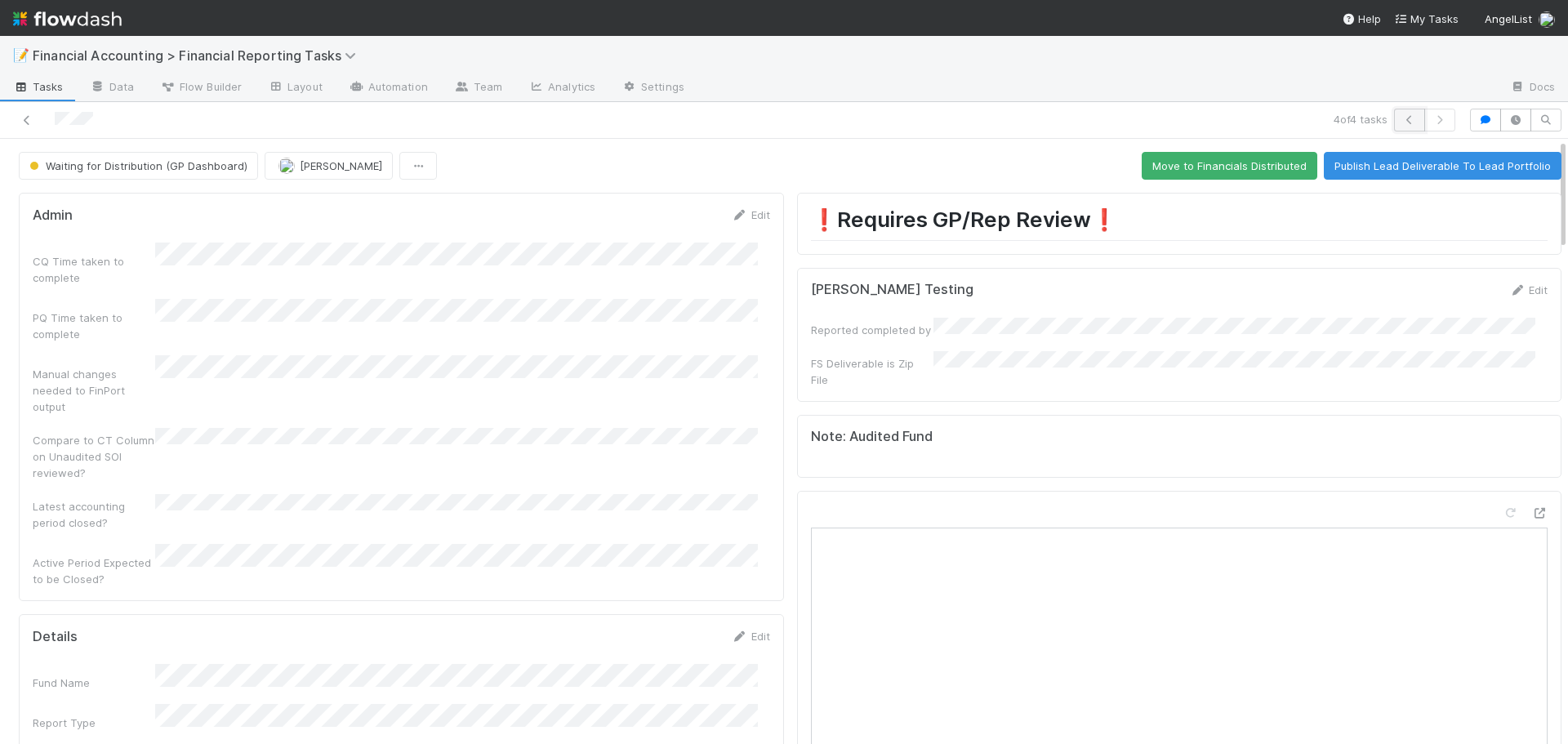
click at [1402, 116] on icon "button" at bounding box center [1410, 120] width 17 height 10
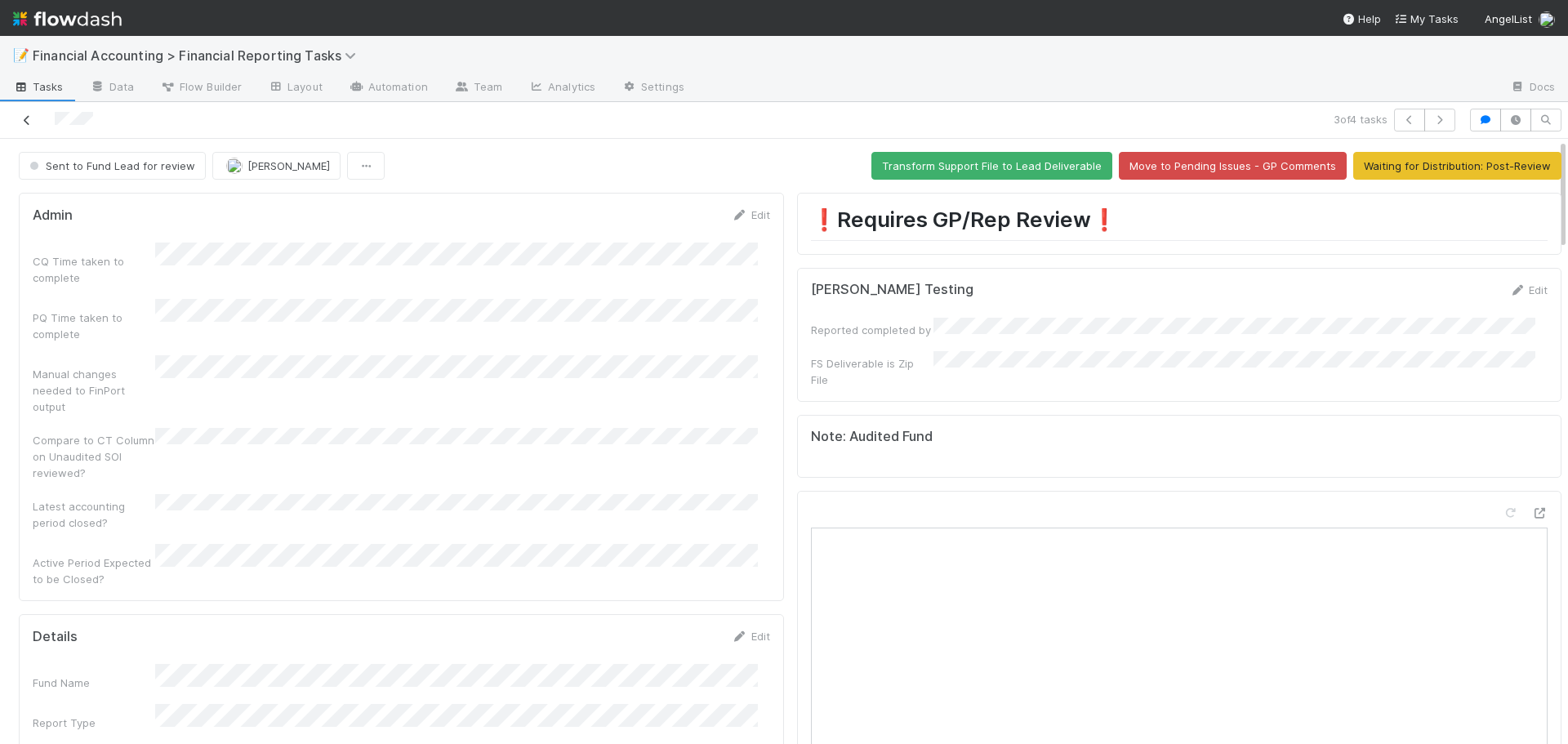
click at [26, 120] on icon at bounding box center [26, 120] width 17 height 11
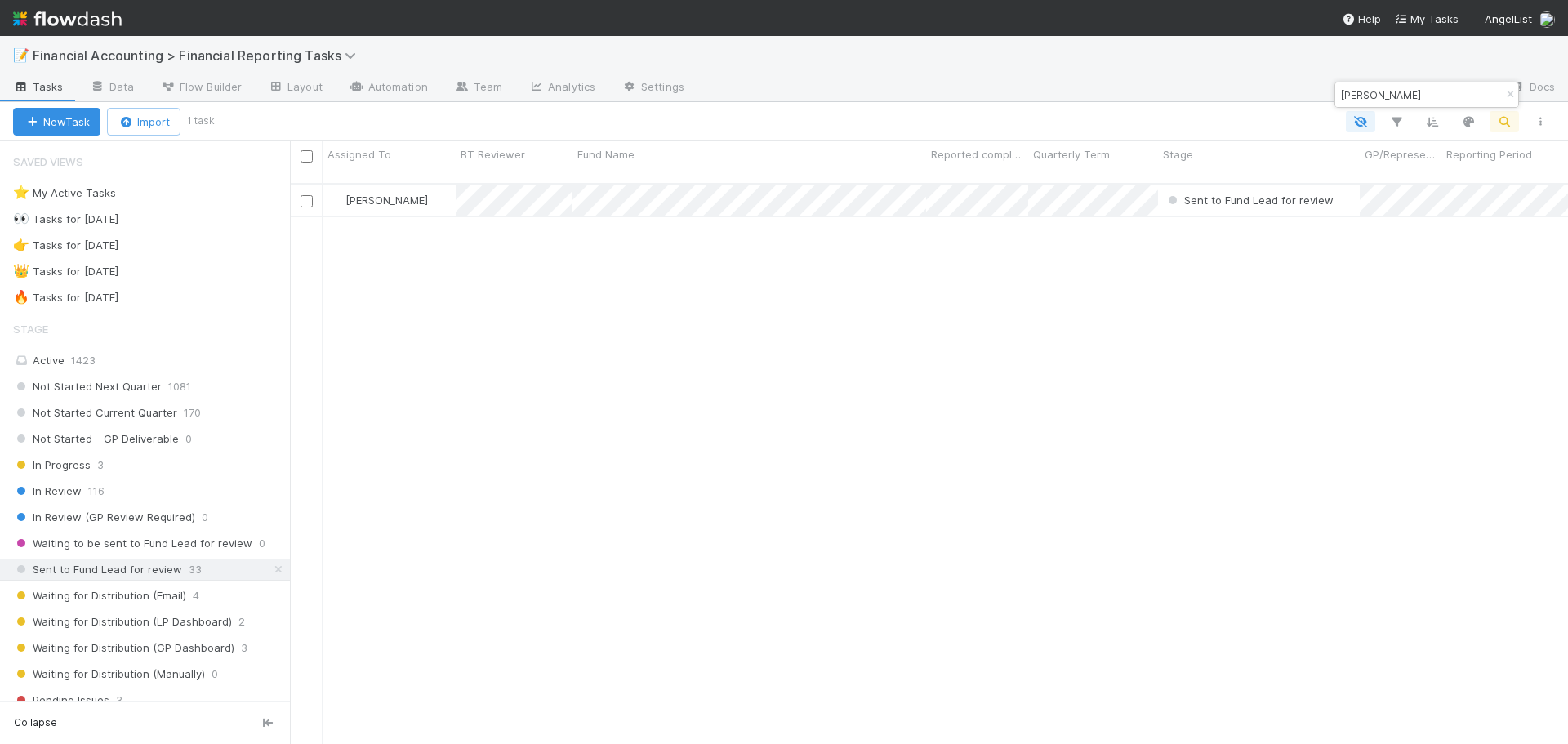
scroll to position [562, 1266]
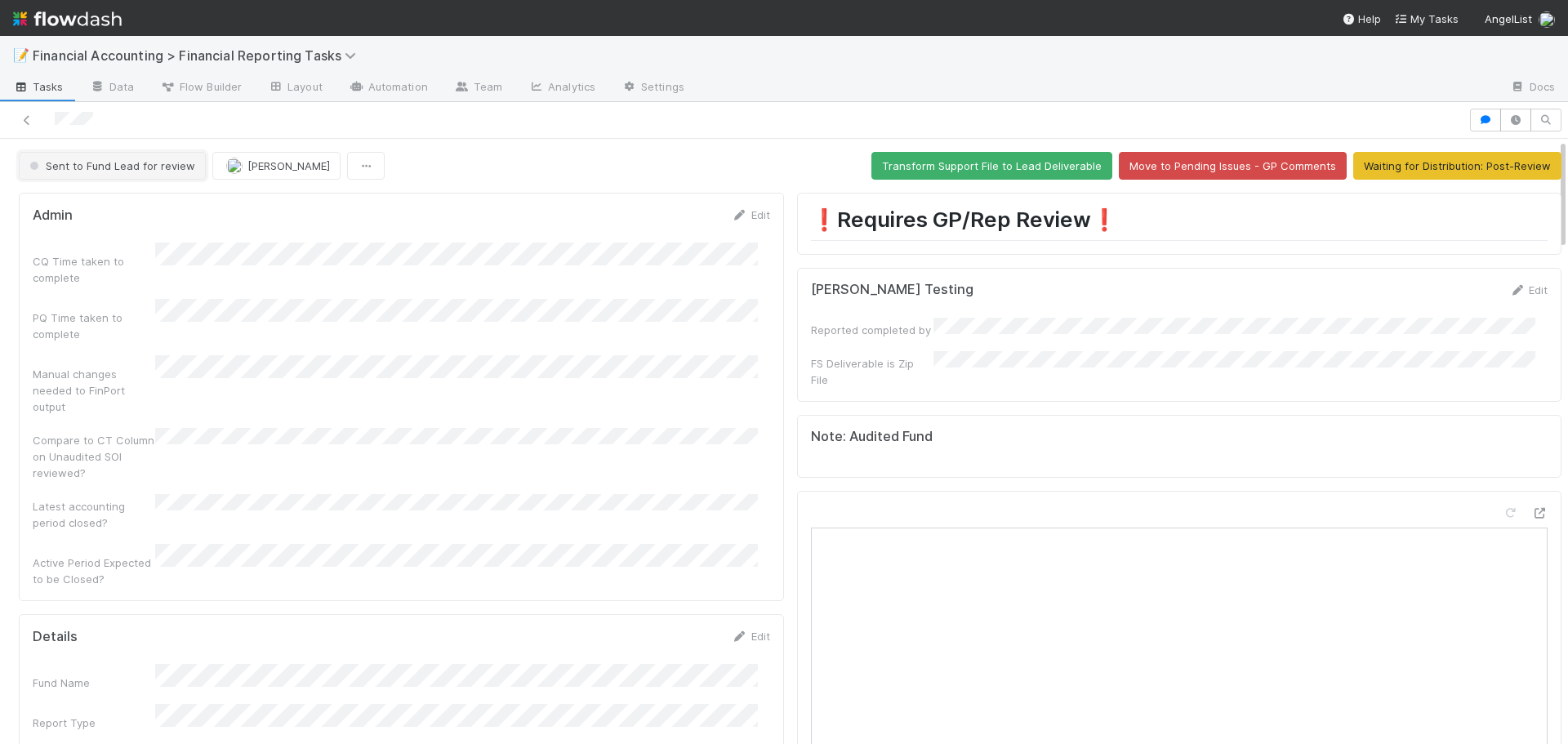
click at [132, 162] on span "Sent to Fund Lead for review" at bounding box center [111, 165] width 169 height 13
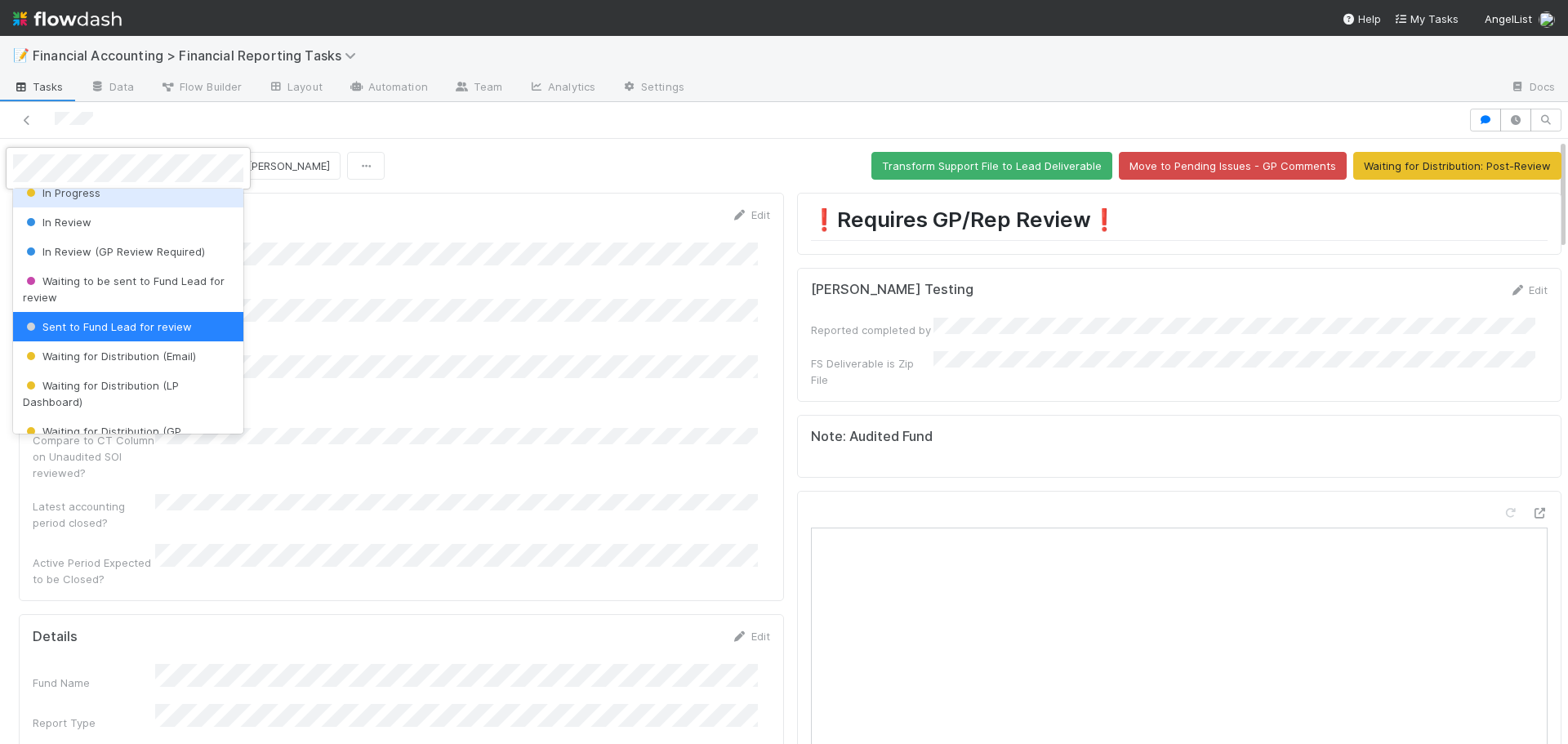
scroll to position [183, 0]
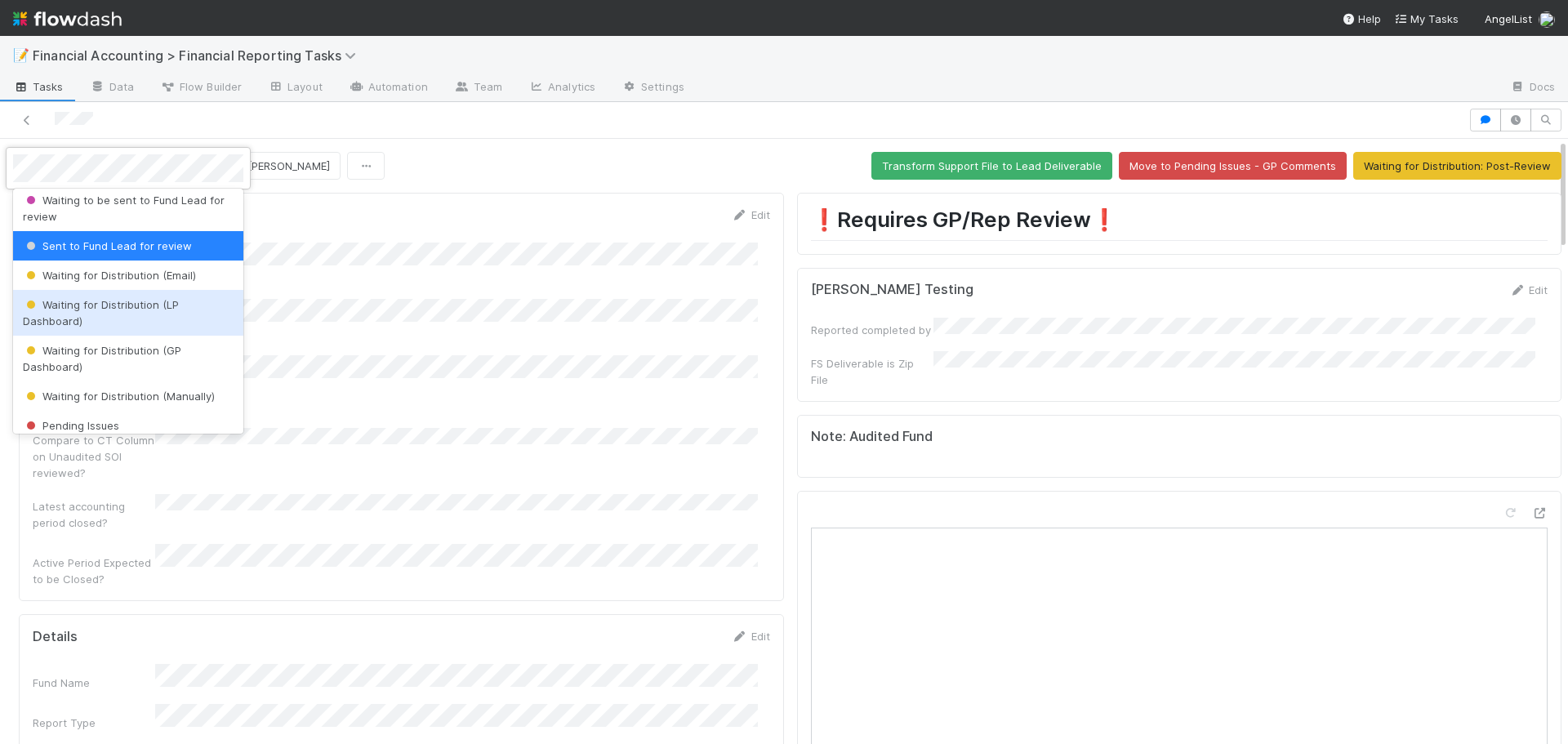
click at [110, 312] on div "Waiting for Distribution (LP Dashboard)" at bounding box center [128, 313] width 230 height 46
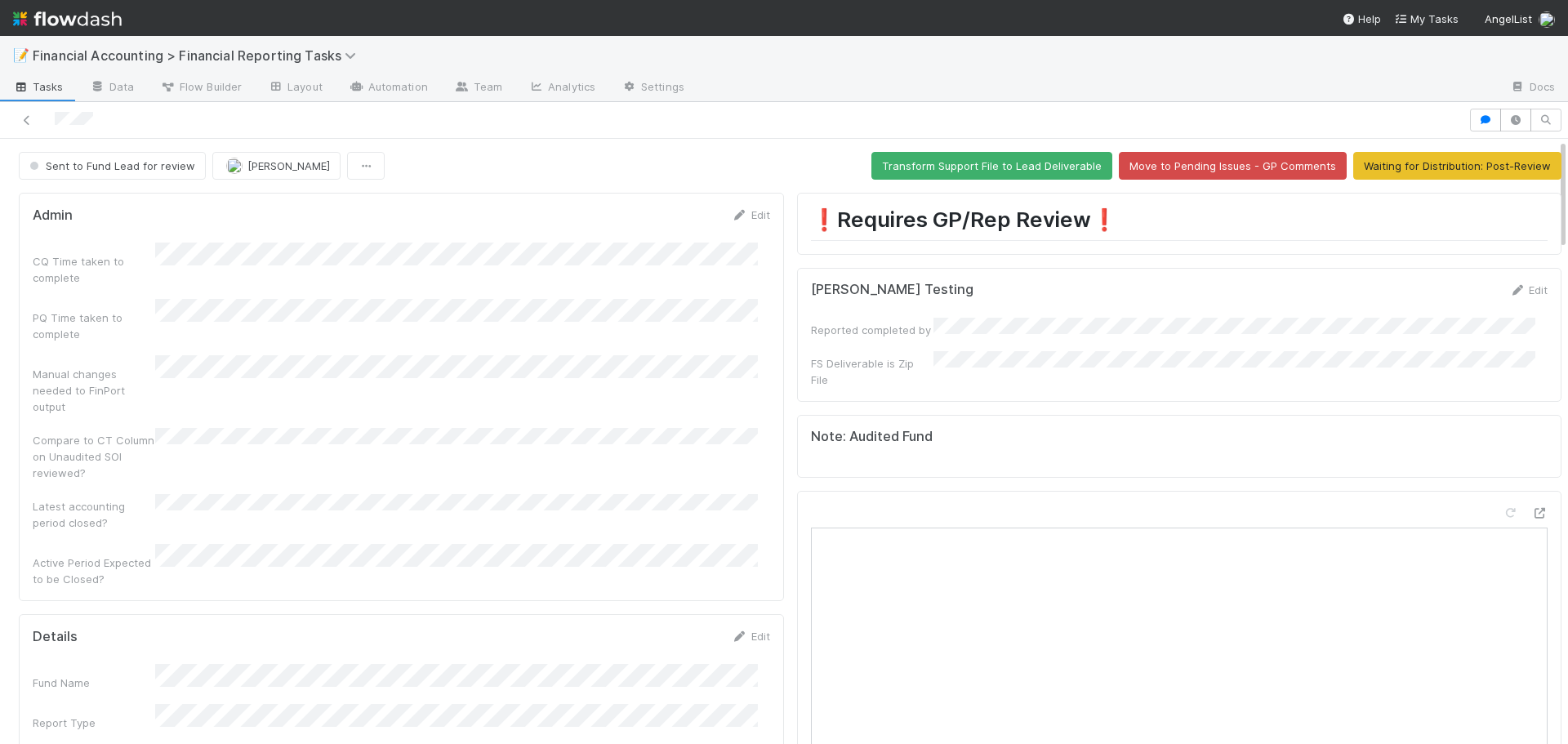
click at [110, 312] on div "PQ Time taken to complete" at bounding box center [93, 325] width 122 height 33
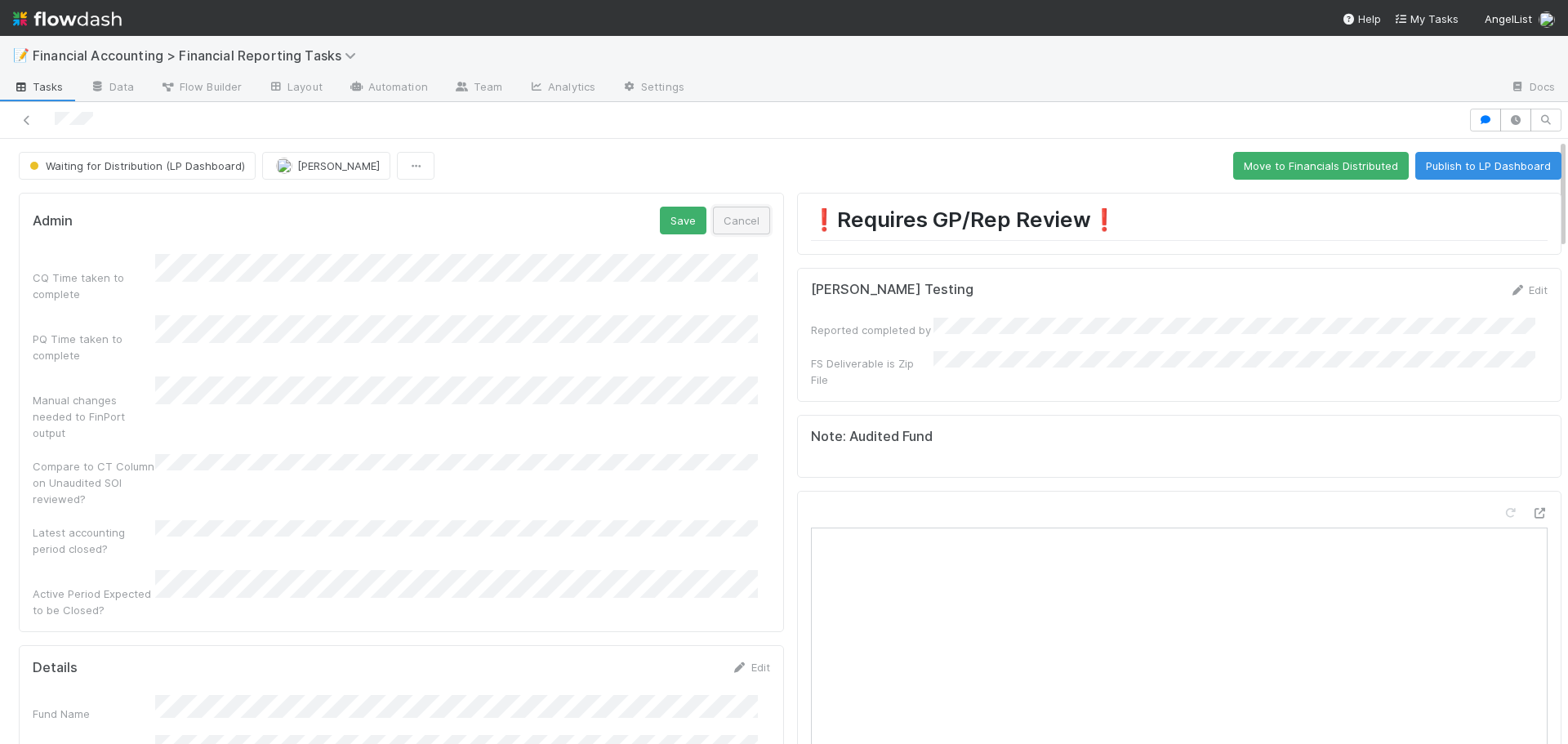
click at [740, 230] on button "Cancel" at bounding box center [741, 221] width 57 height 28
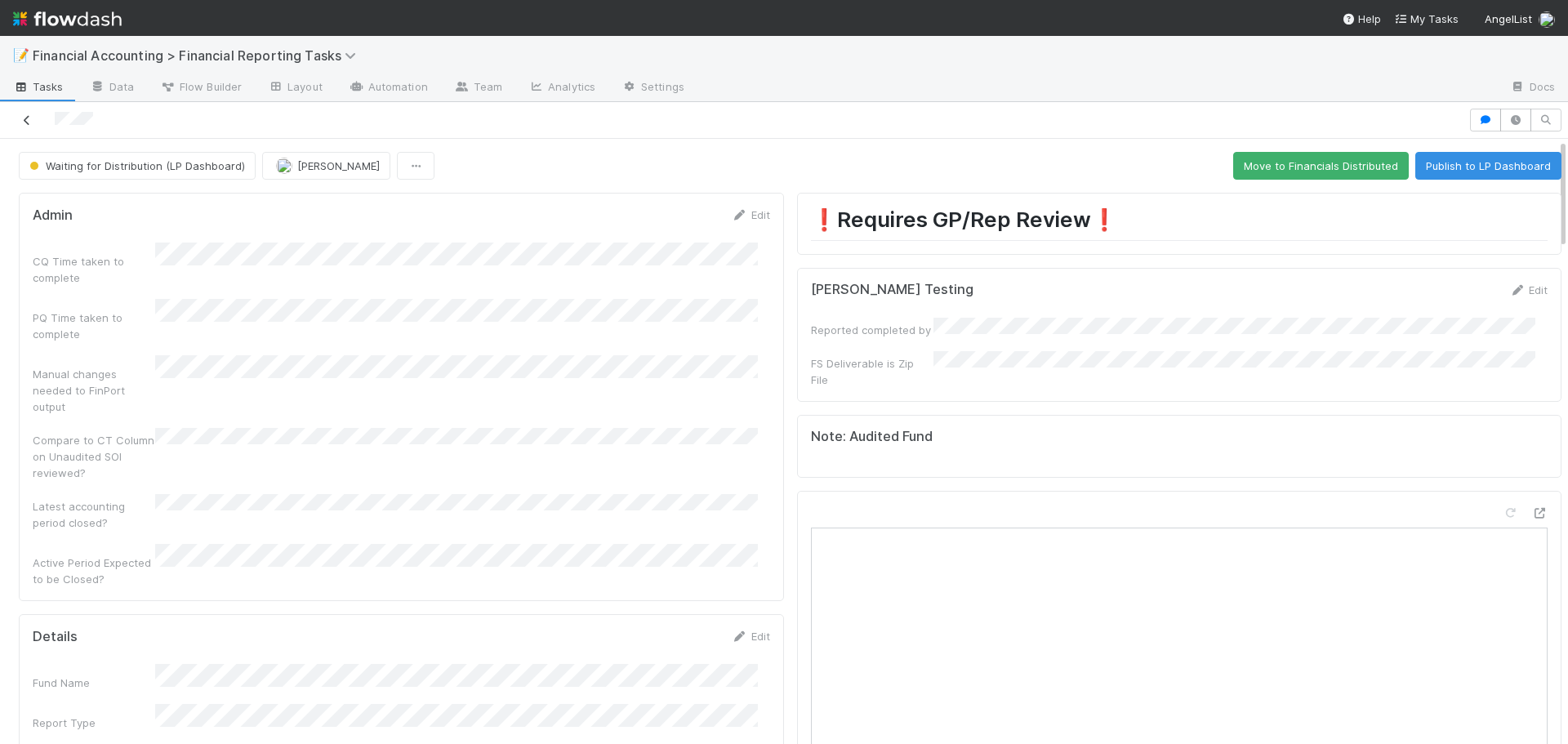
click at [26, 122] on icon at bounding box center [26, 120] width 17 height 11
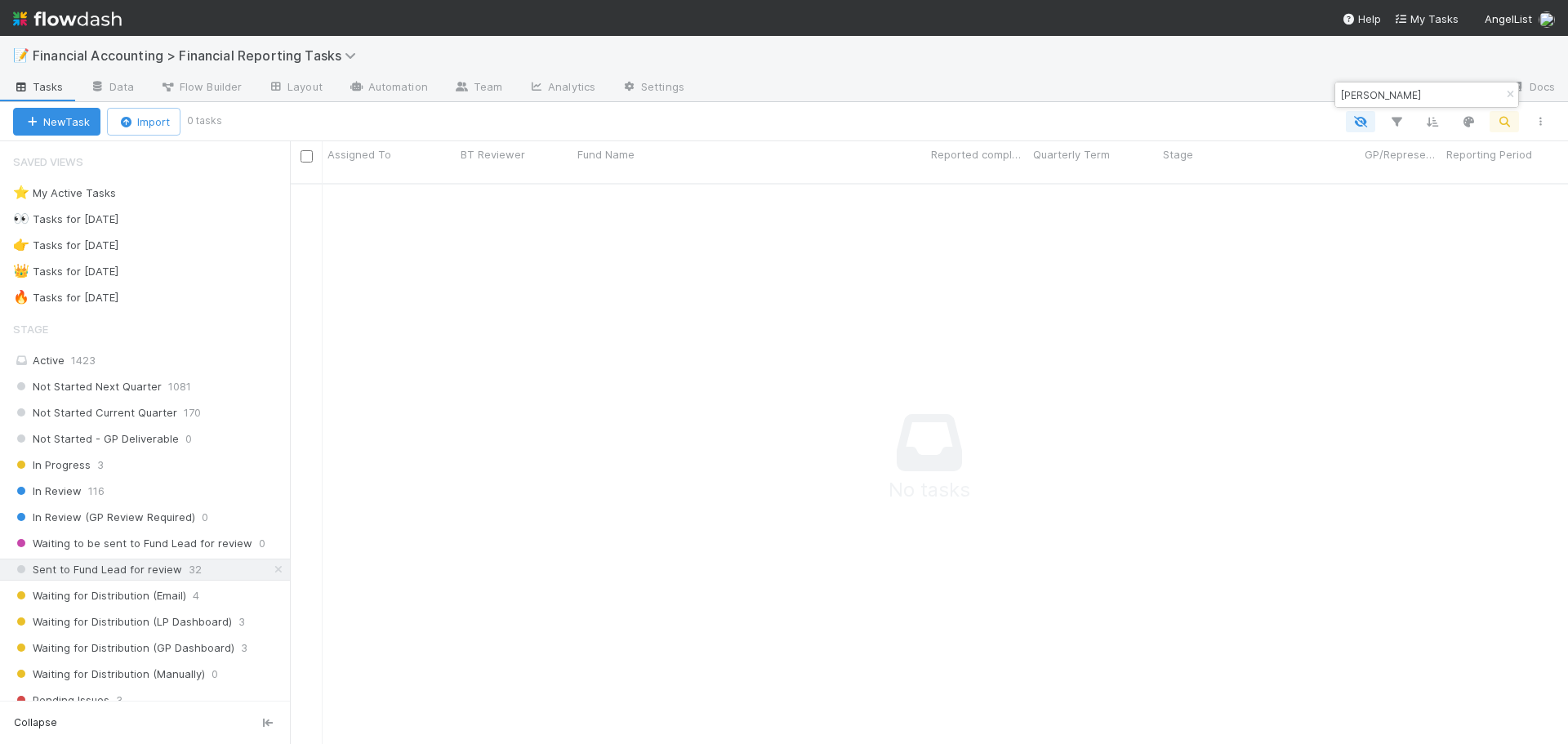
scroll to position [550, 1266]
drag, startPoint x: 1511, startPoint y: 93, endPoint x: 1465, endPoint y: 103, distance: 47.1
click at [1511, 94] on icon "button" at bounding box center [1510, 94] width 17 height 10
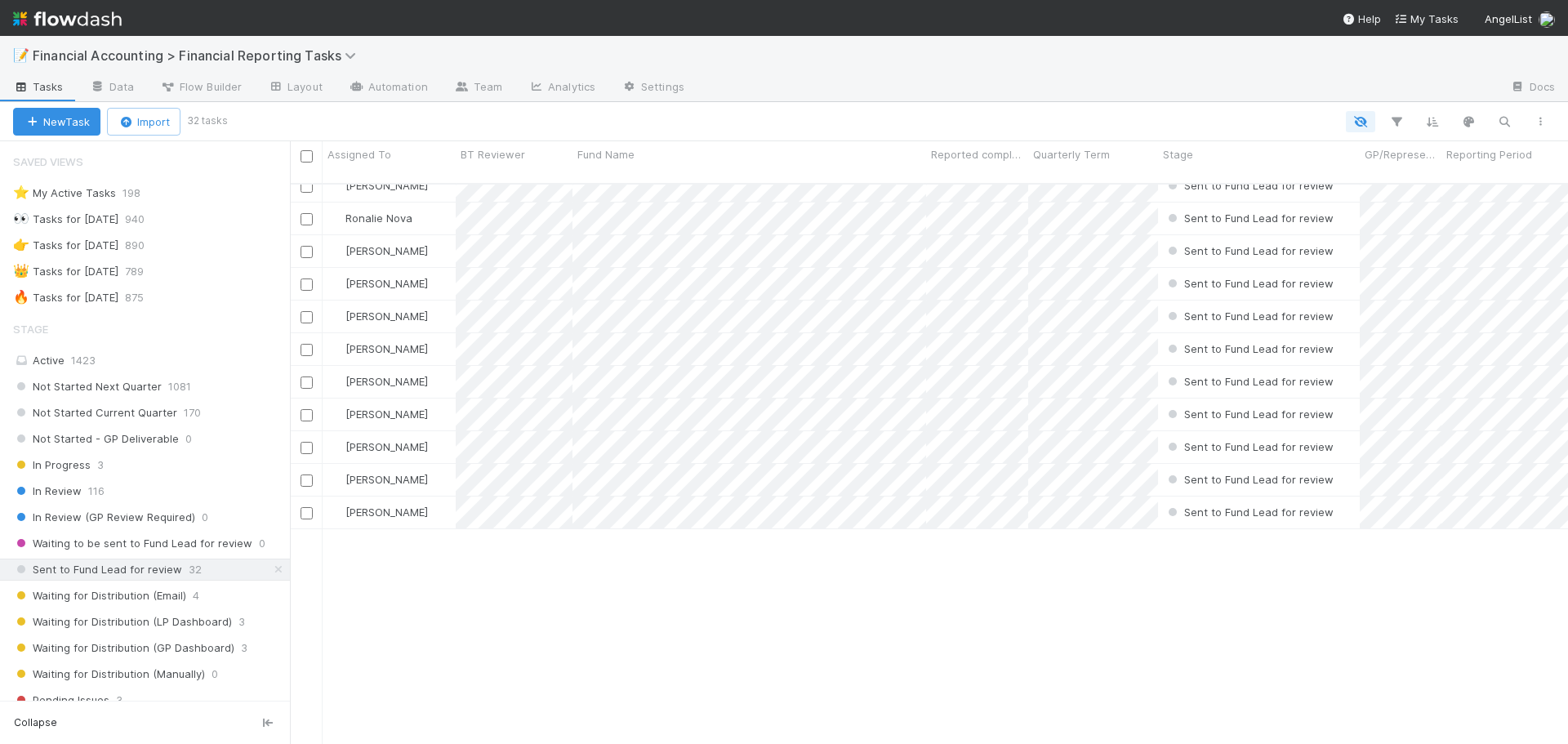
scroll to position [0, 0]
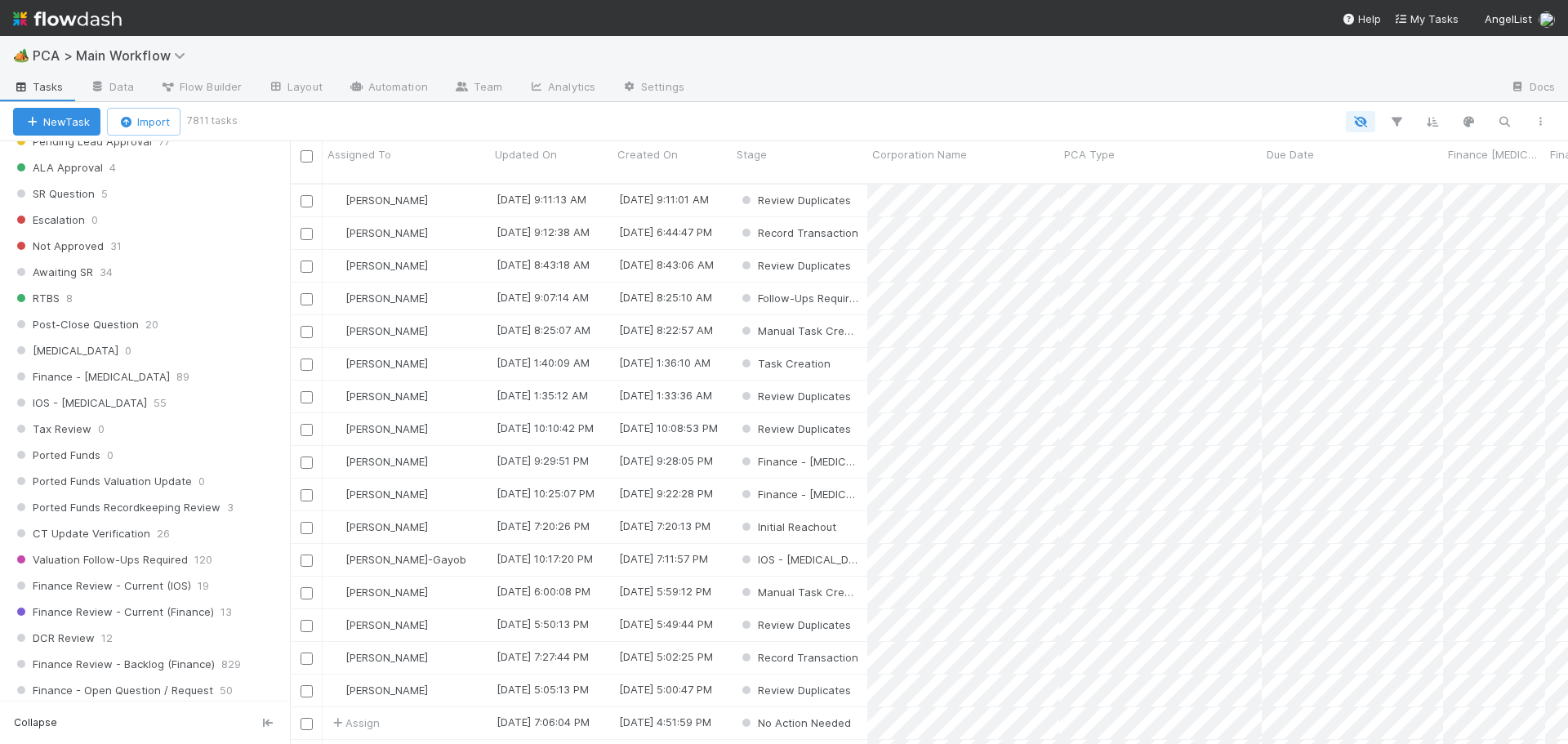
scroll to position [981, 0]
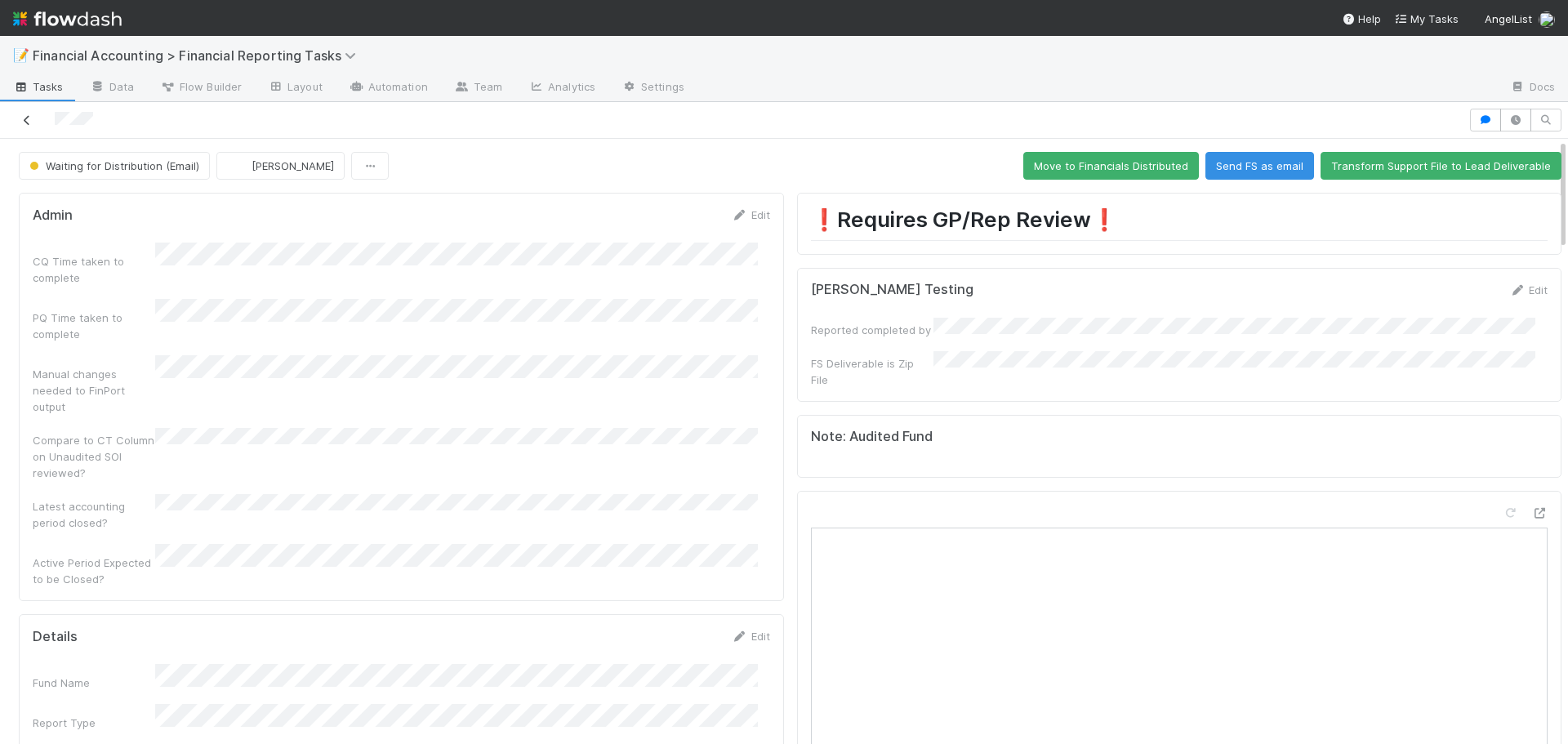
click at [28, 128] on link at bounding box center [26, 120] width 17 height 17
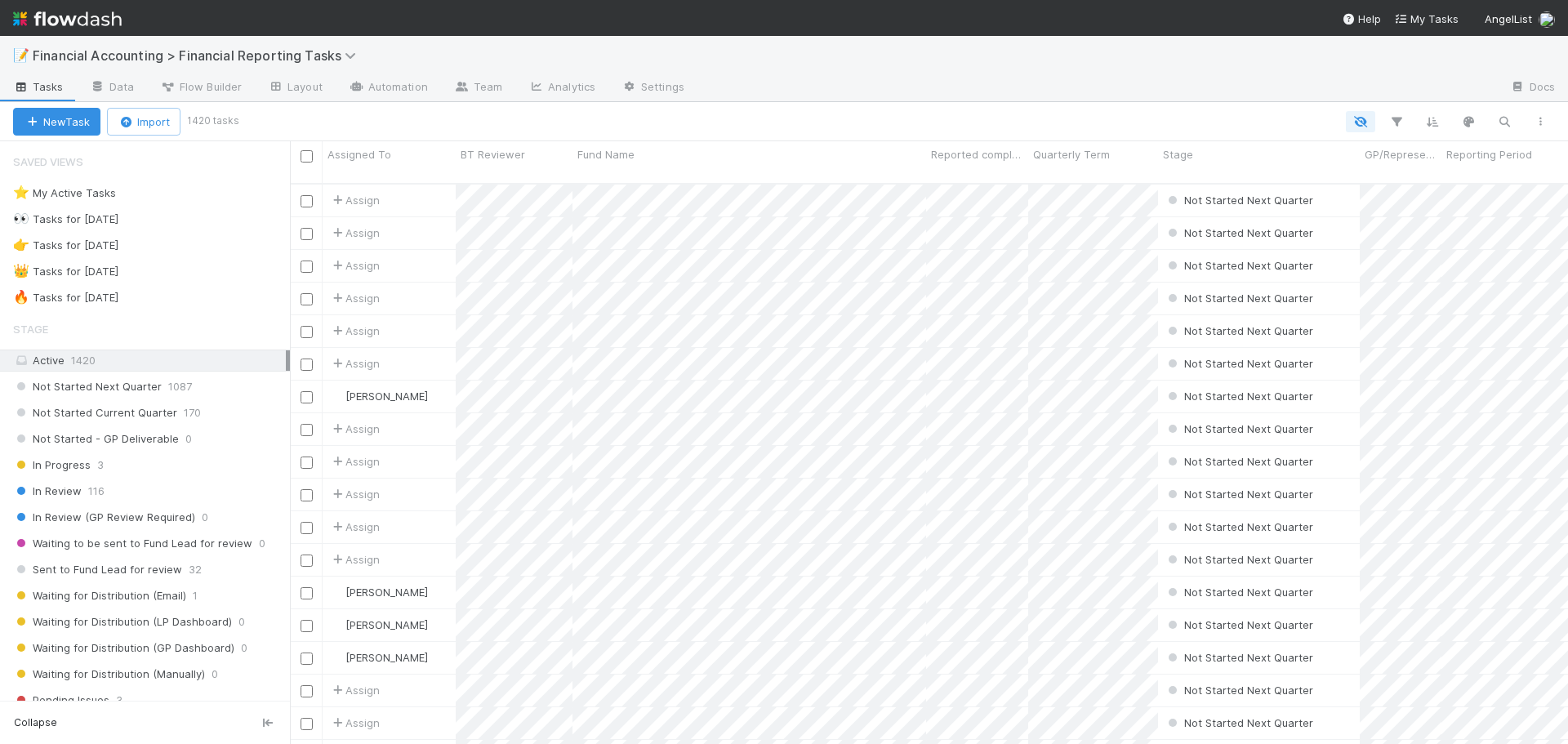
scroll to position [562, 1266]
click at [197, 270] on div "👑 Tasks for 2025-03-31 789" at bounding box center [151, 271] width 277 height 20
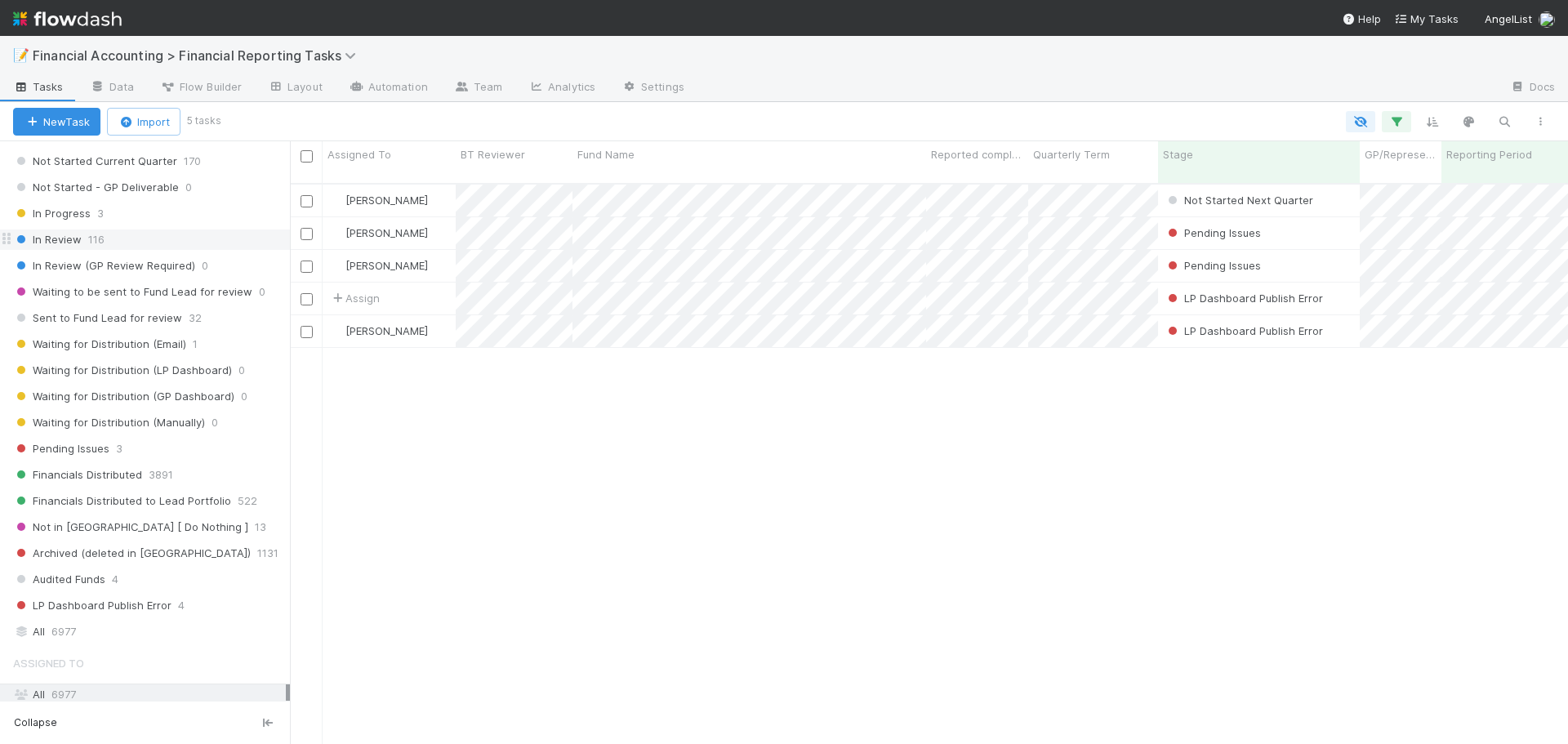
scroll to position [327, 0]
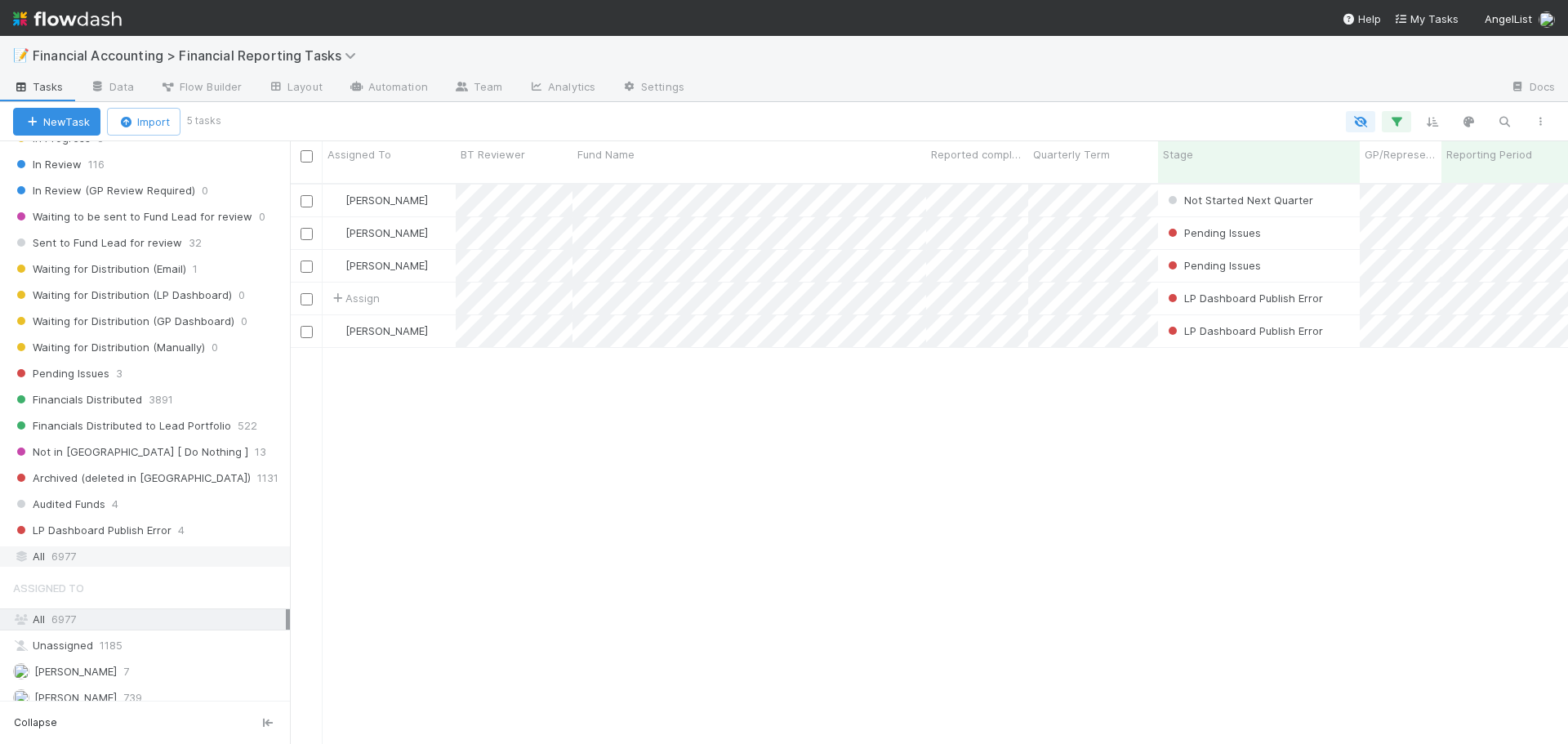
click at [127, 557] on div "All 6977" at bounding box center [150, 556] width 273 height 20
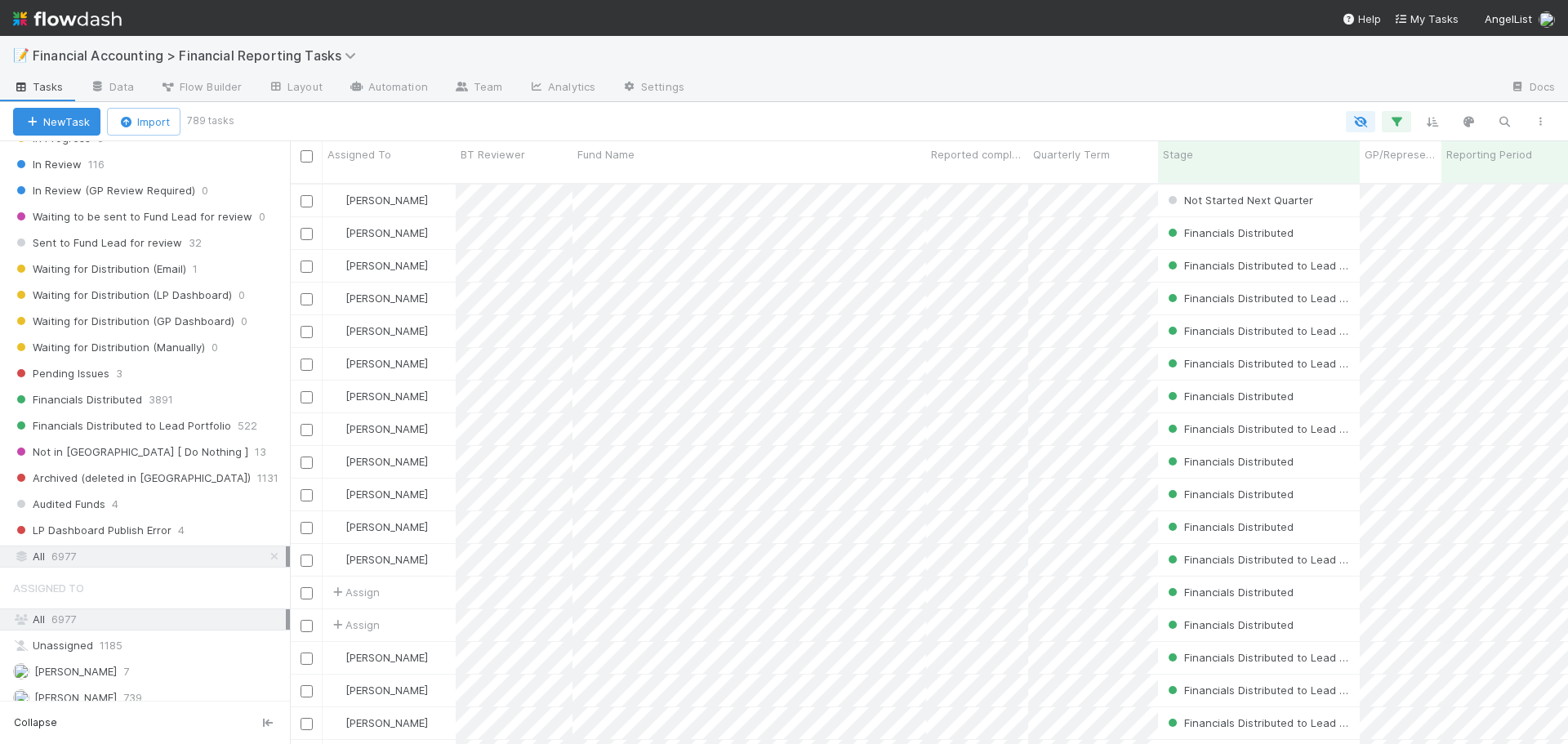
scroll to position [562, 1266]
click at [1503, 115] on icon "button" at bounding box center [1505, 121] width 17 height 15
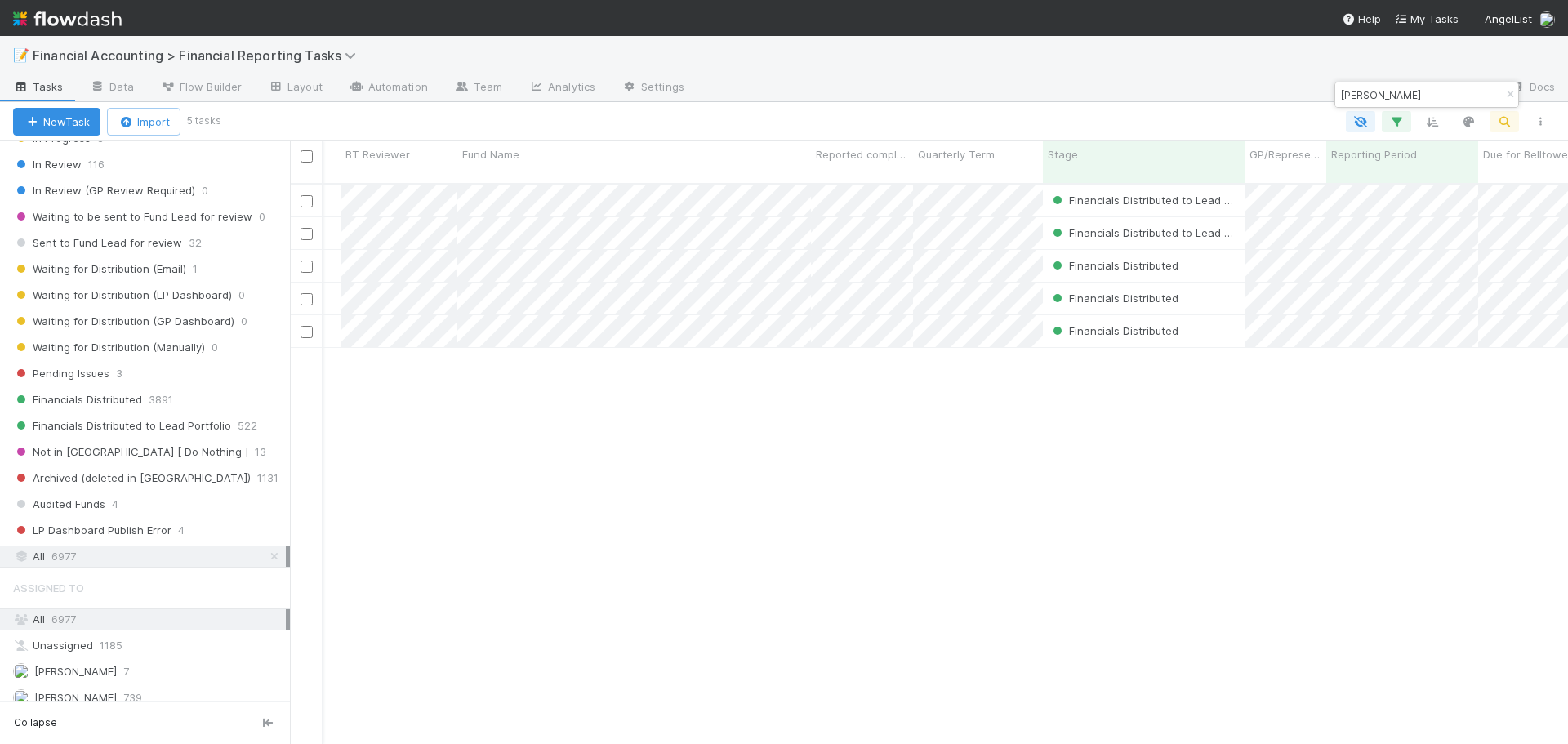
scroll to position [0, 0]
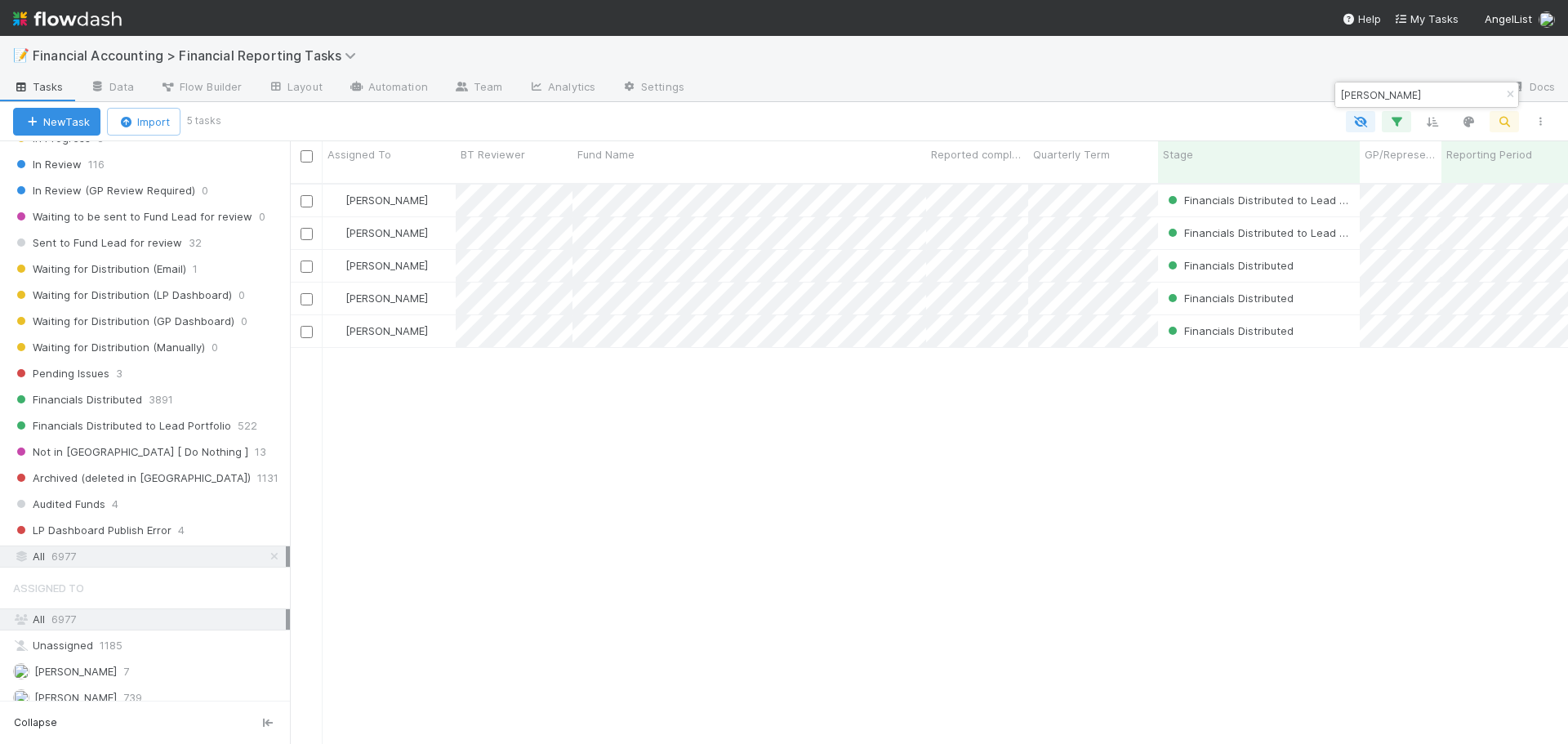
type input "earl grey"
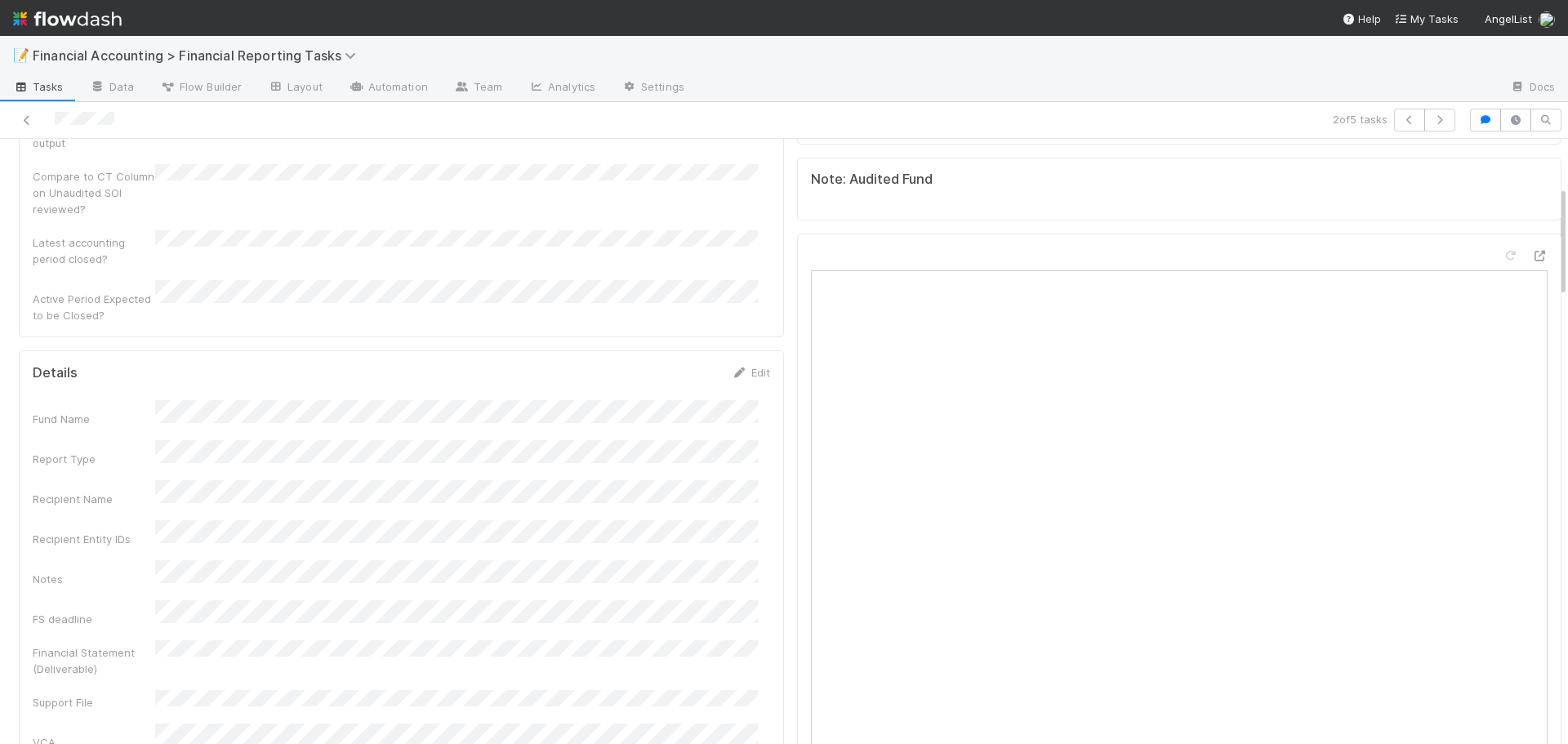
scroll to position [327, 0]
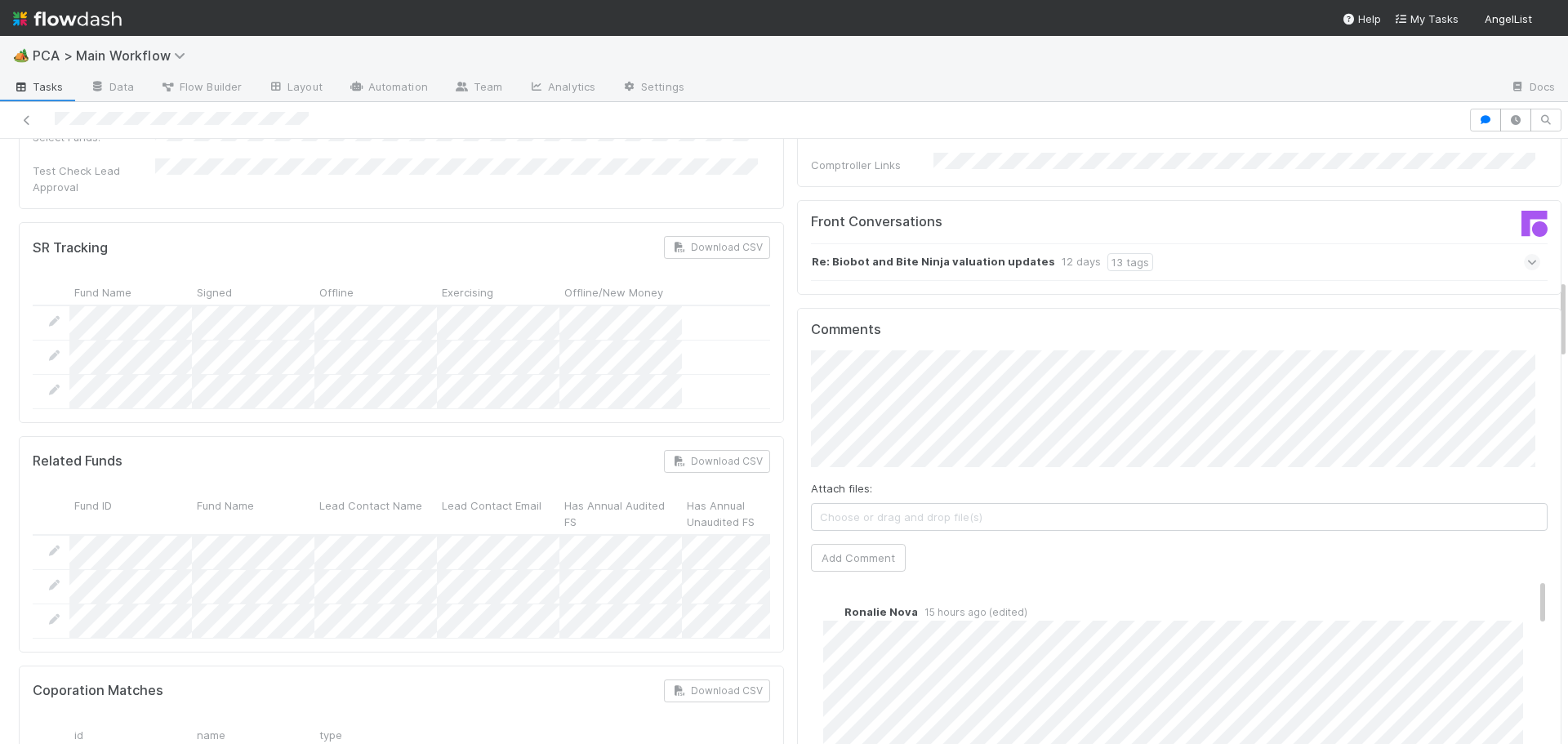
scroll to position [1062, 0]
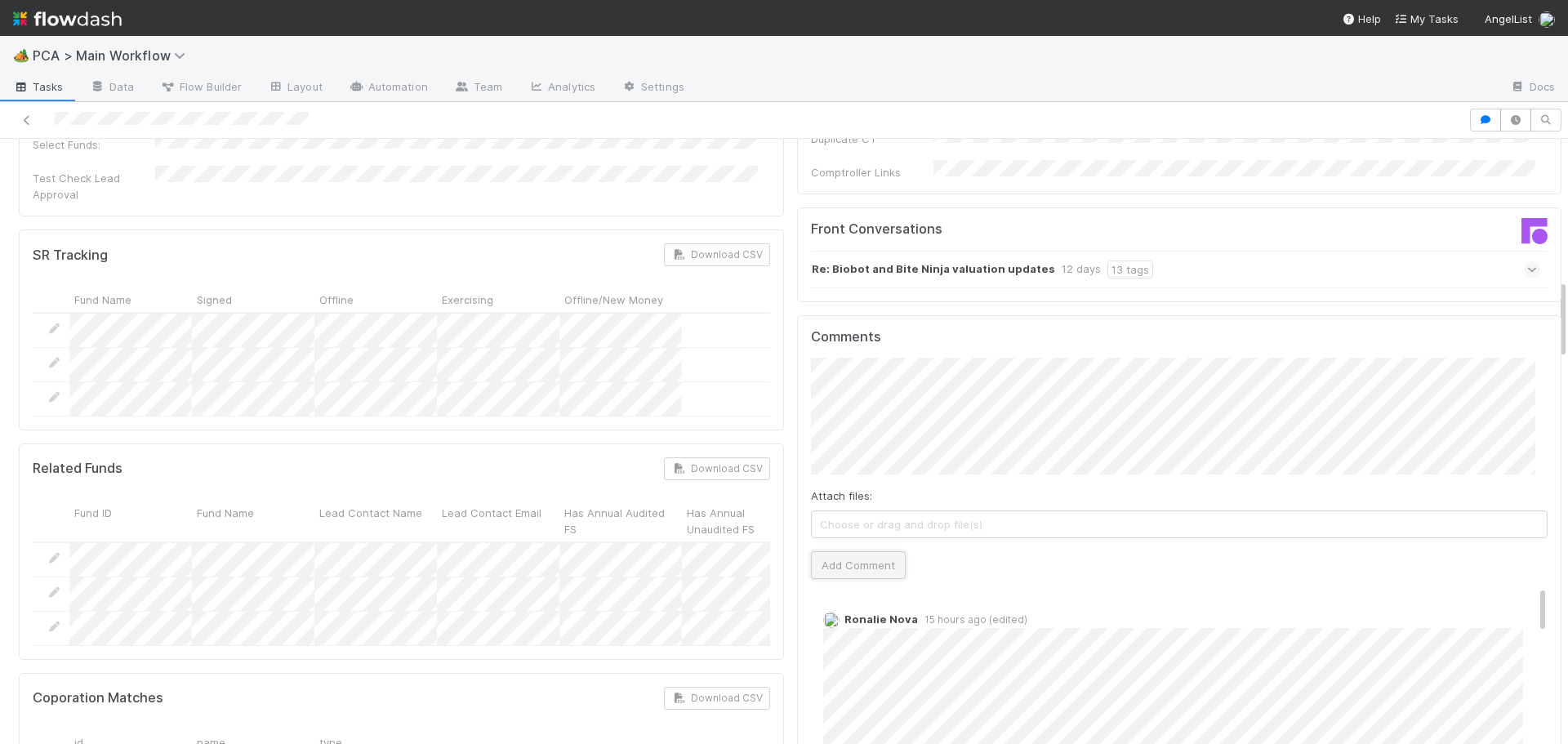
click at [846, 551] on button "Add Comment" at bounding box center [858, 565] width 95 height 28
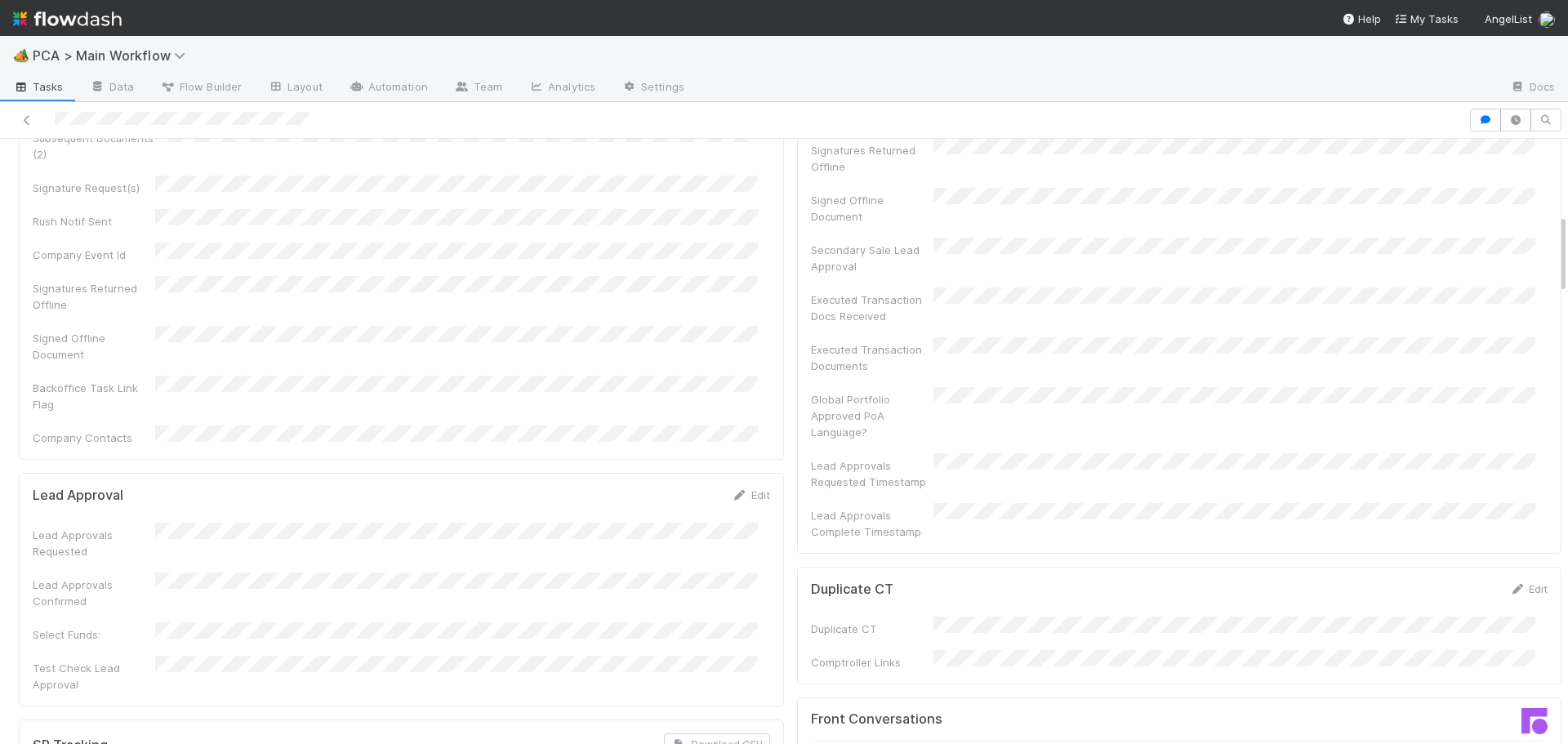
scroll to position [0, 0]
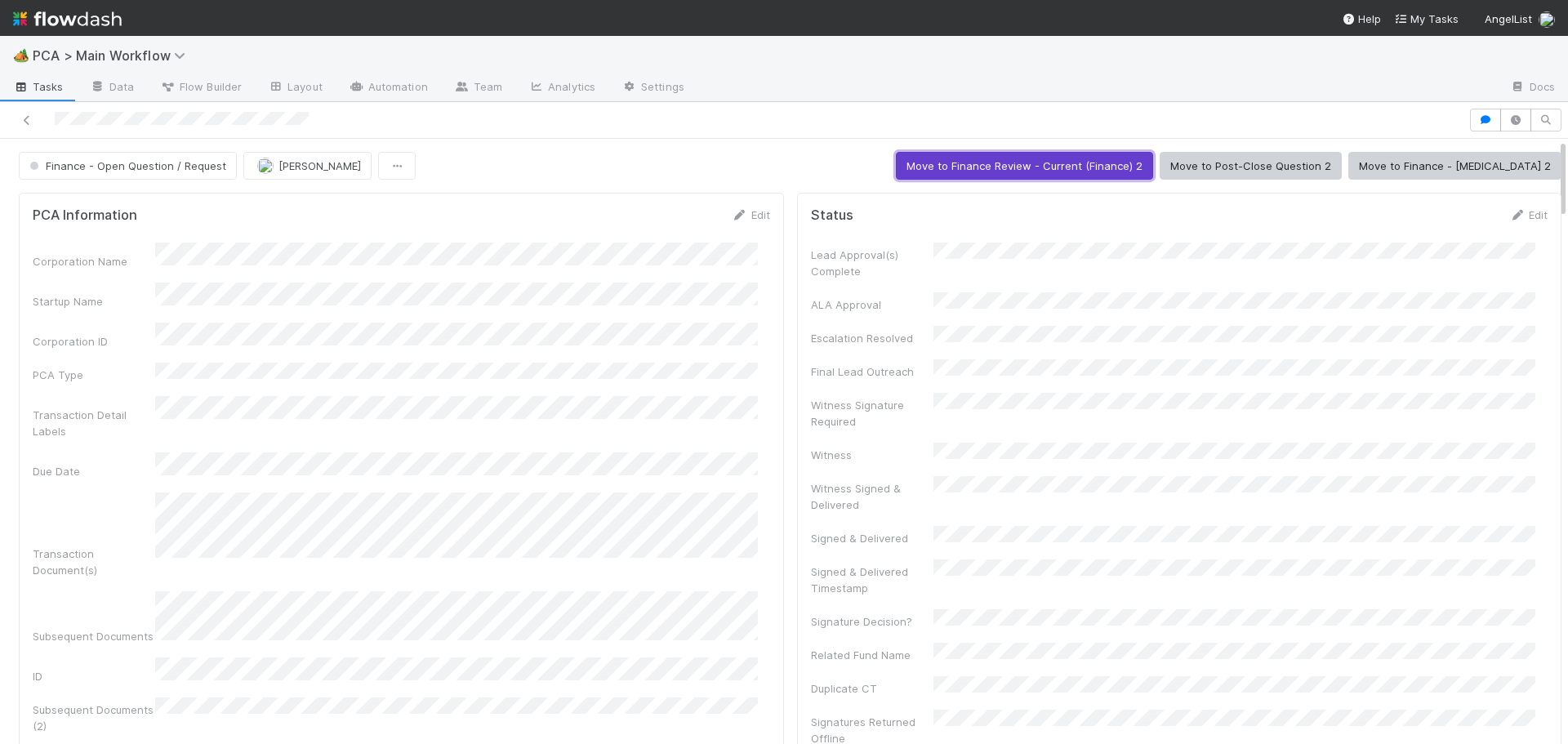
click at [1007, 167] on button "Move to Finance Review - Current (Finance) 2" at bounding box center [1025, 166] width 258 height 28
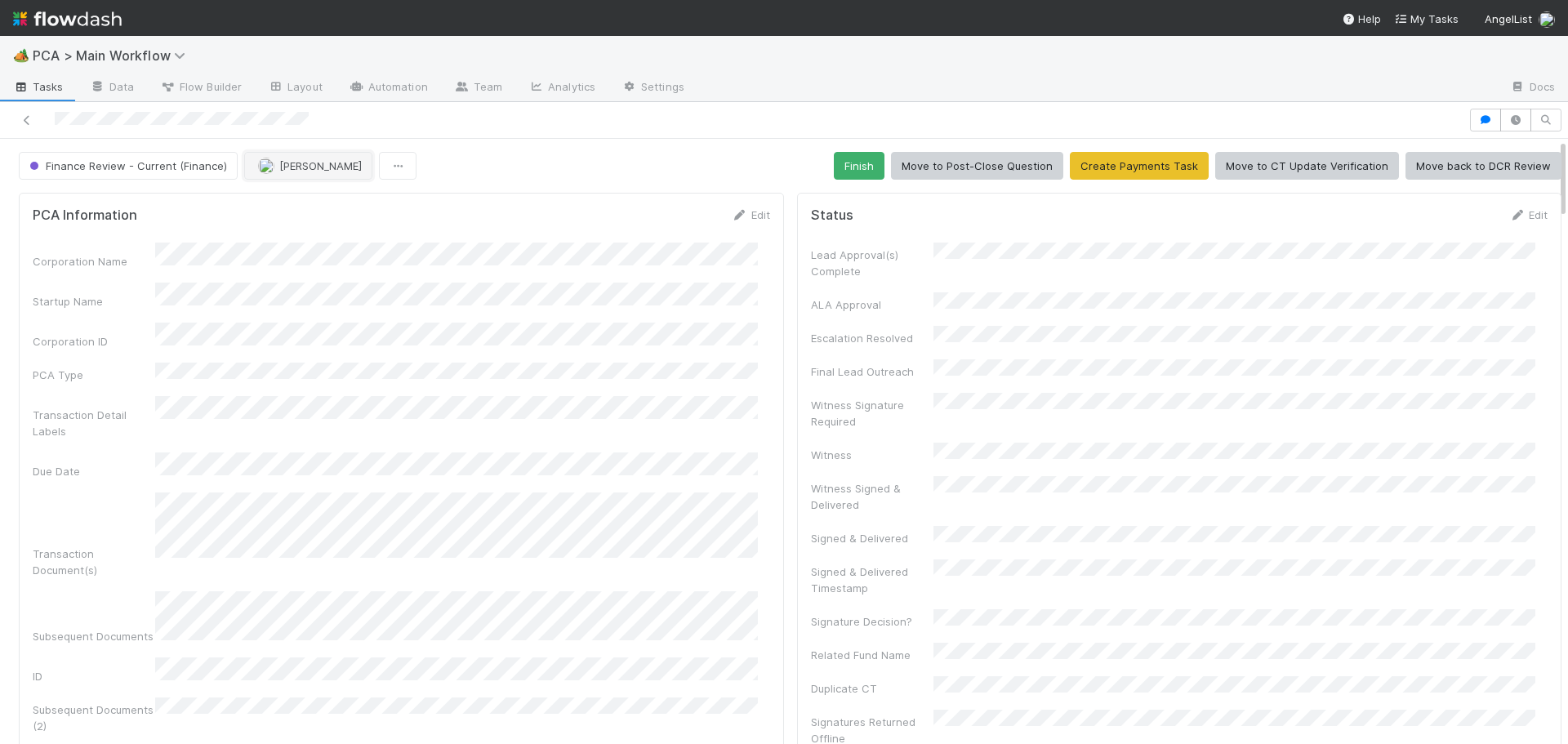
click at [290, 171] on span "[PERSON_NAME]" at bounding box center [321, 165] width 83 height 13
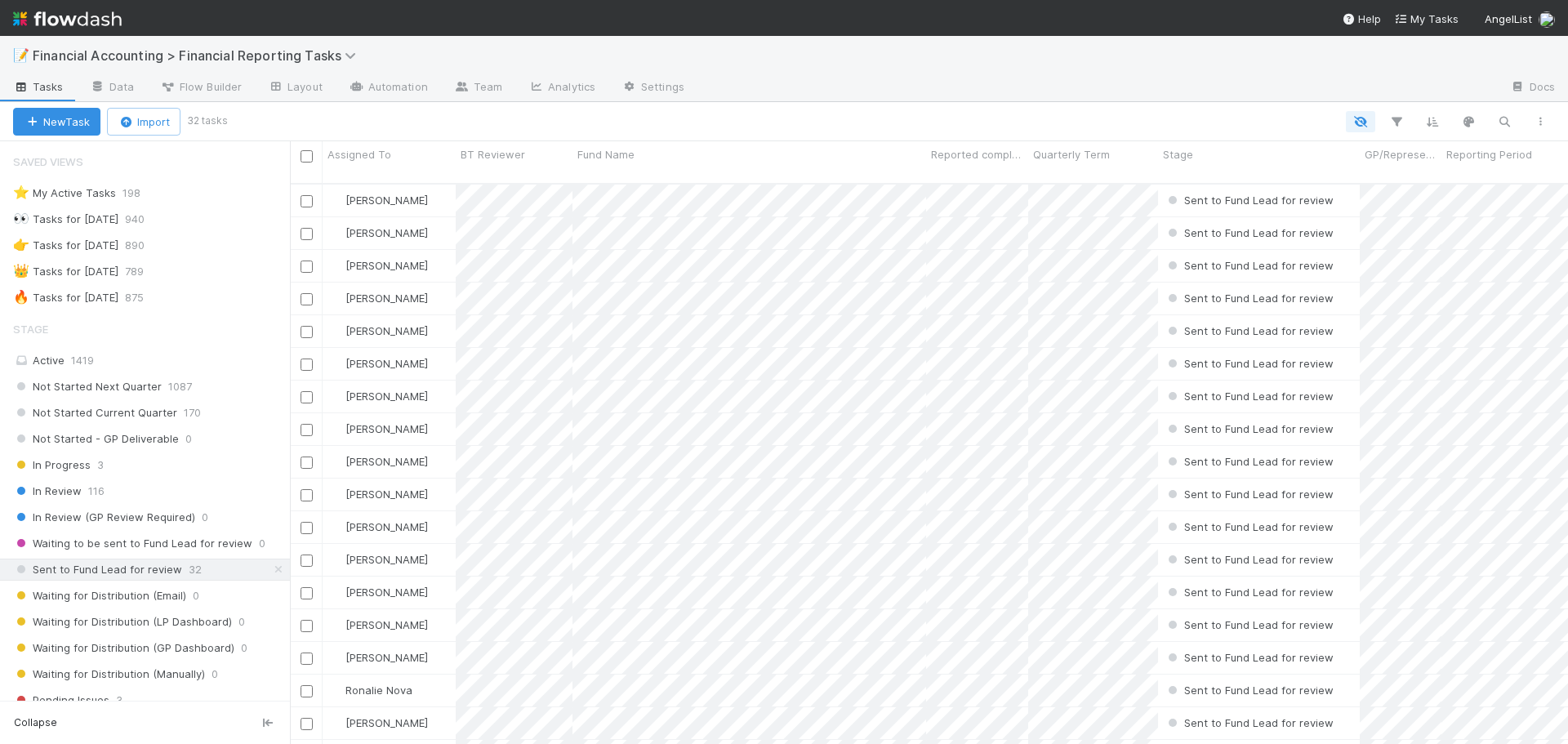
scroll to position [562, 1266]
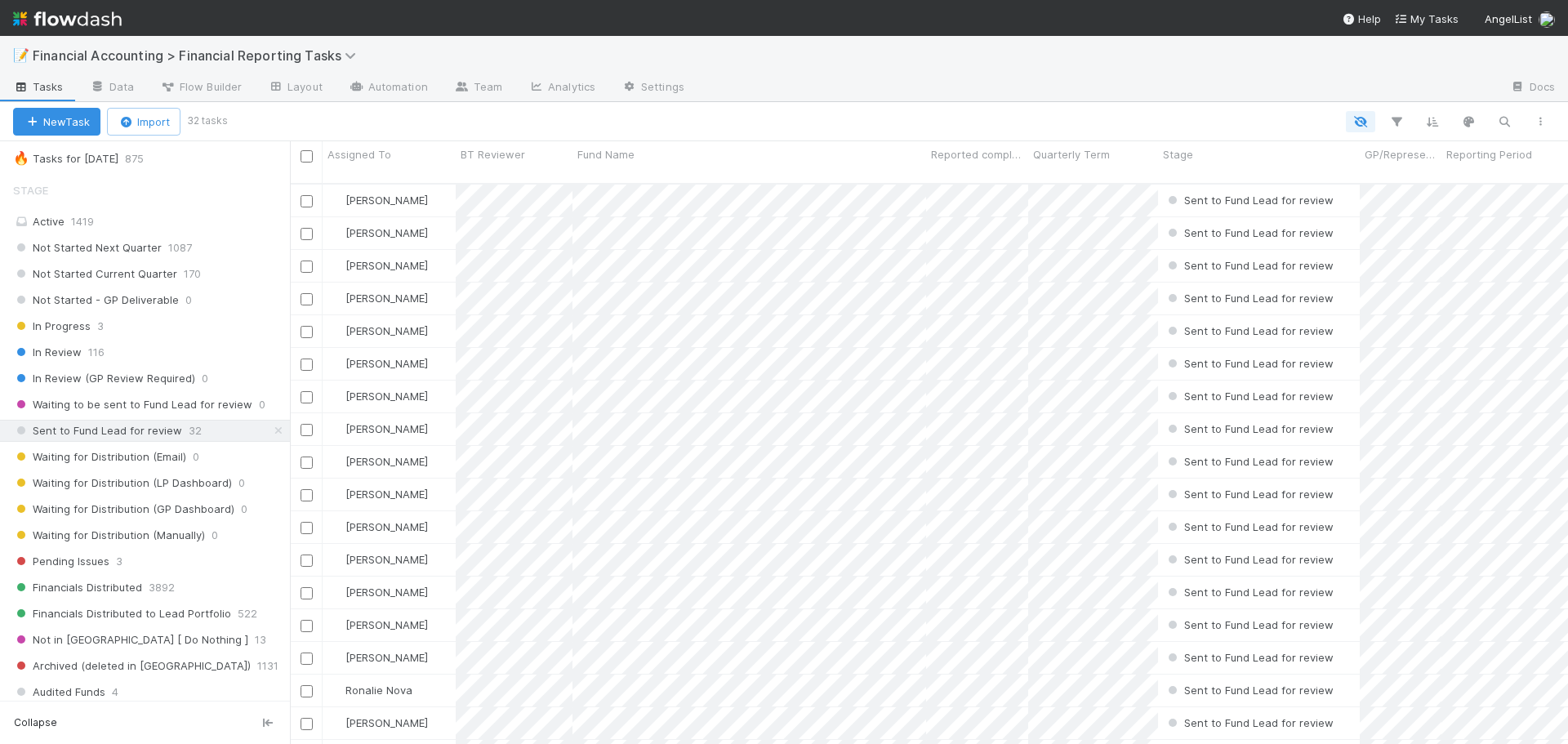
scroll to position [164, 0]
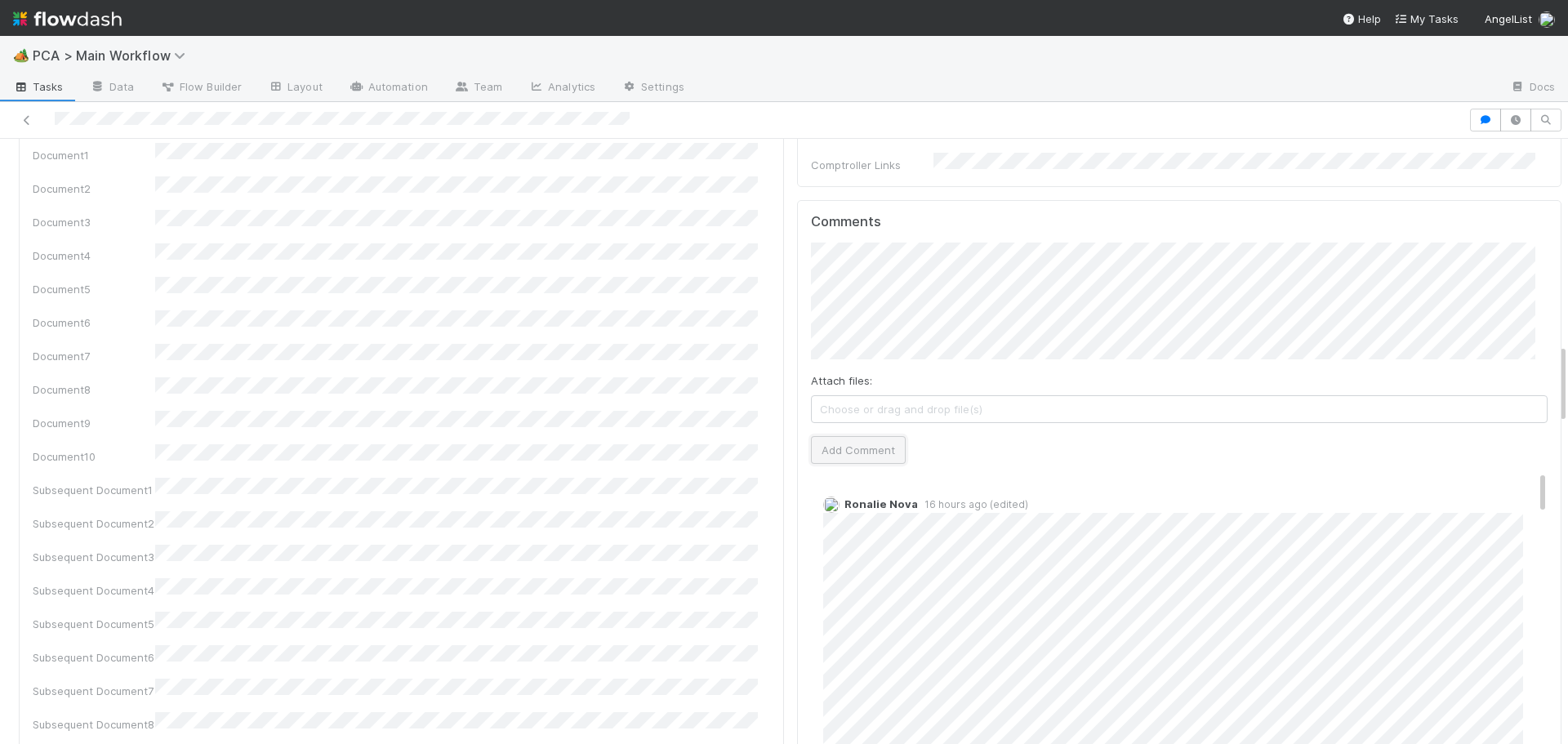
click at [833, 436] on button "Add Comment" at bounding box center [858, 450] width 95 height 28
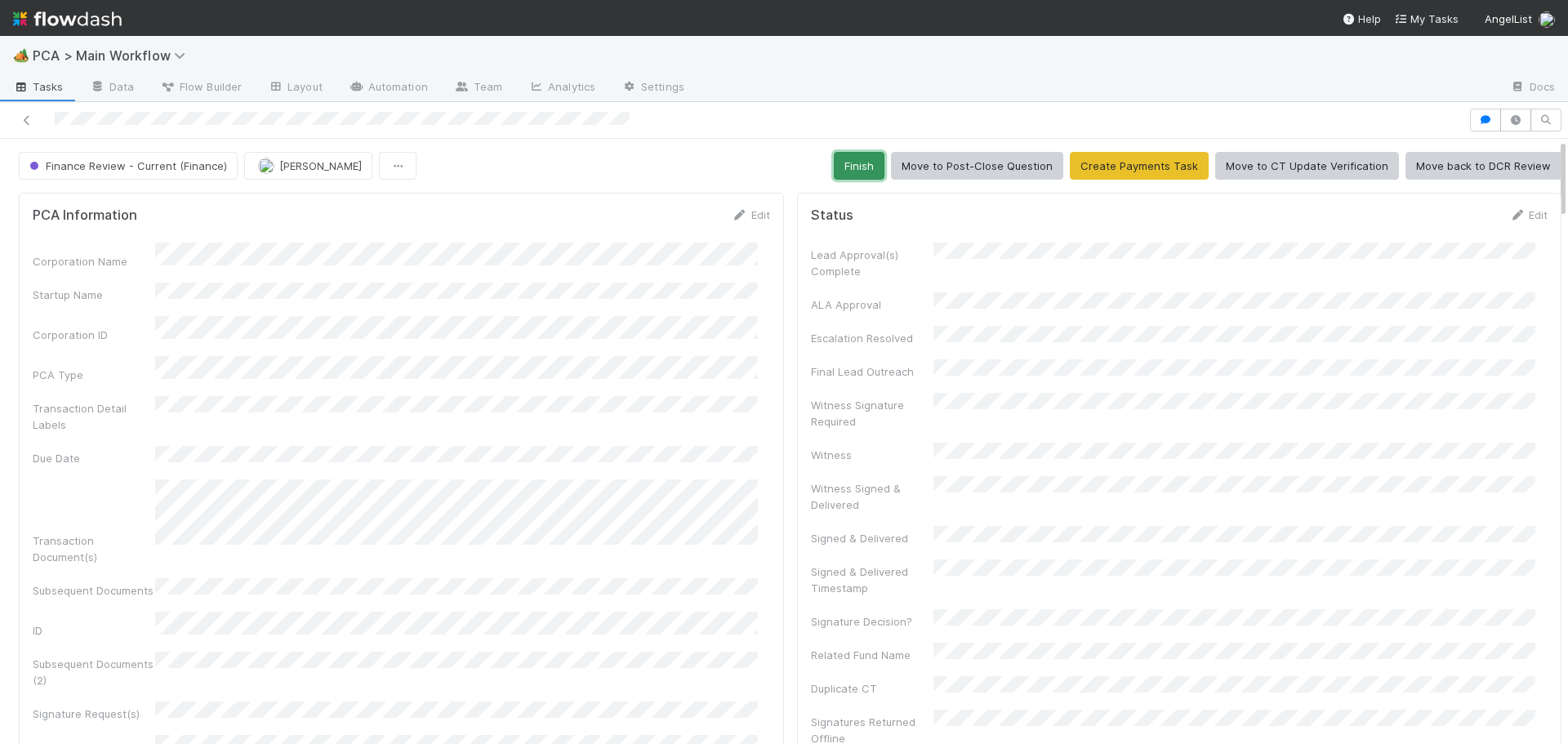
click at [858, 164] on button "Finish" at bounding box center [859, 166] width 51 height 28
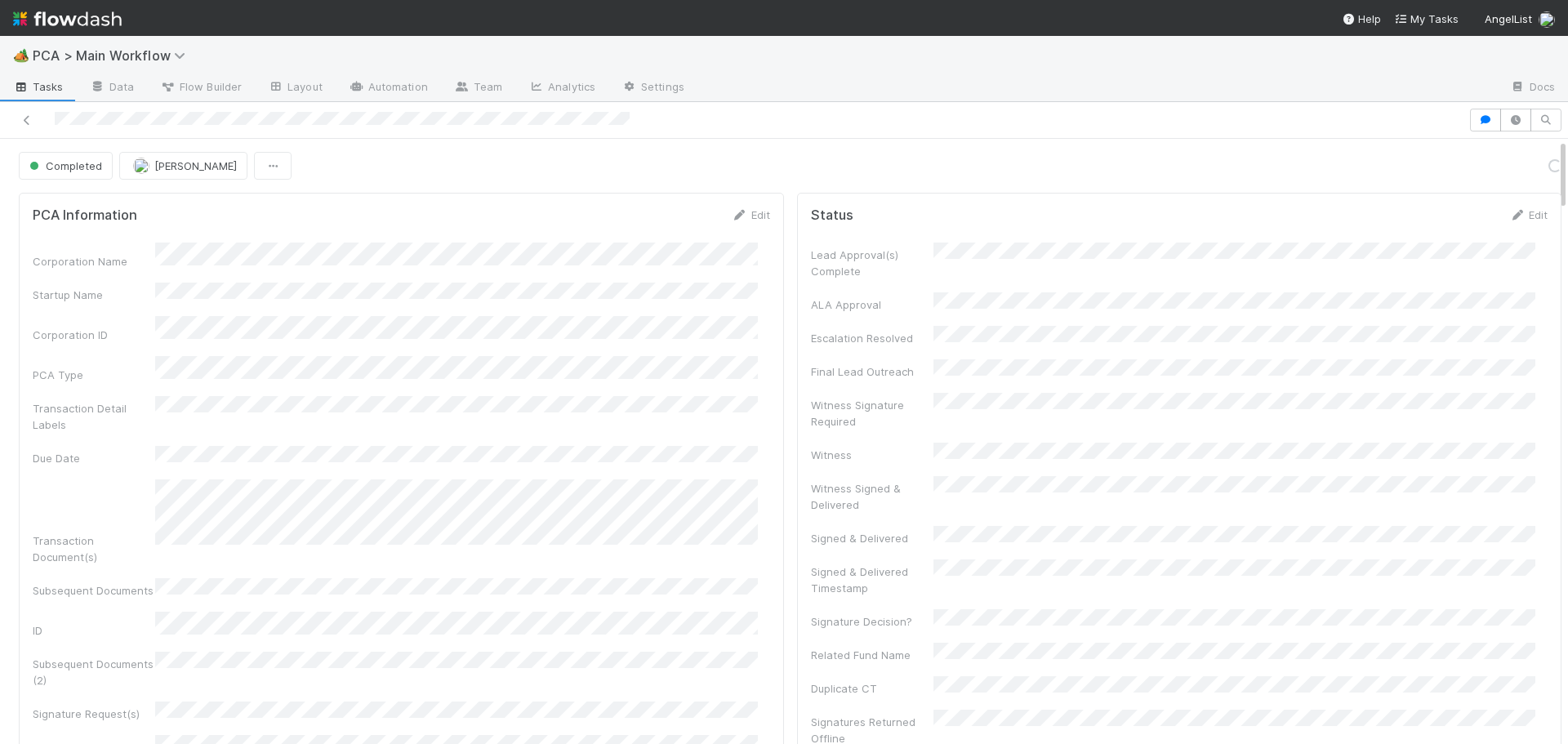
click at [270, 179] on div "Completed Don Walker Loading..." at bounding box center [790, 166] width 1543 height 28
click at [208, 171] on span "[PERSON_NAME]" at bounding box center [196, 165] width 83 height 13
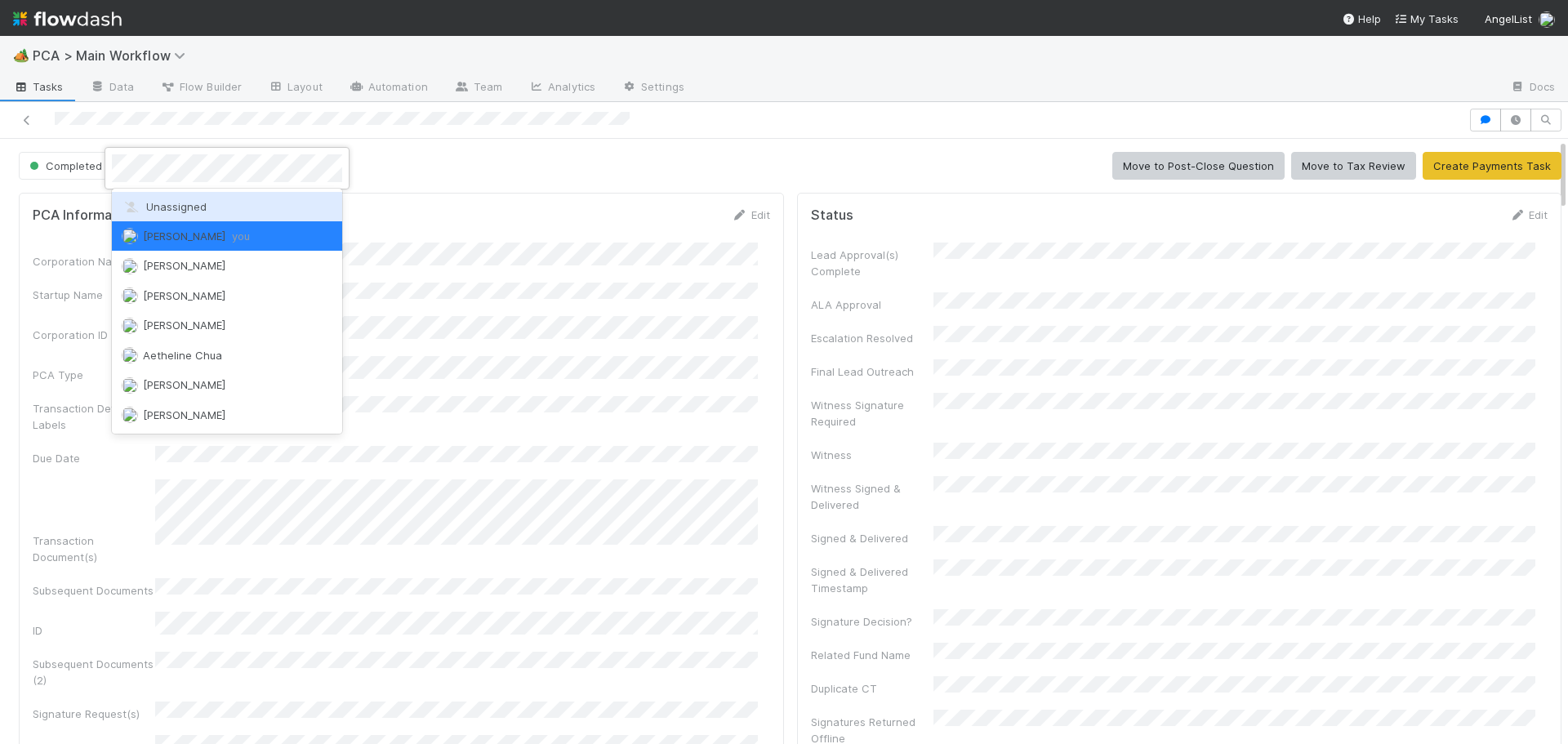
click at [215, 210] on div "Unassigned" at bounding box center [227, 206] width 230 height 29
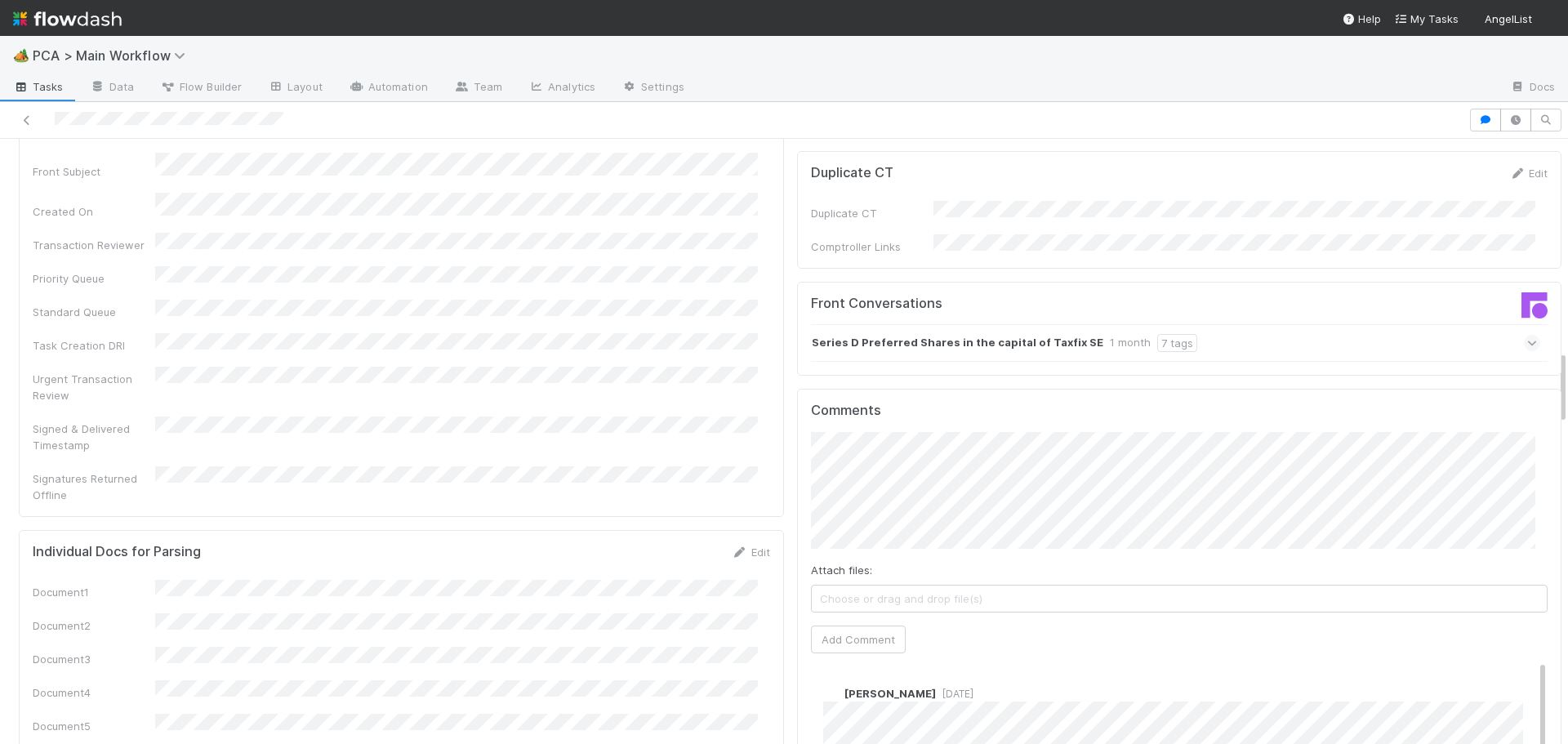
scroll to position [2042, 0]
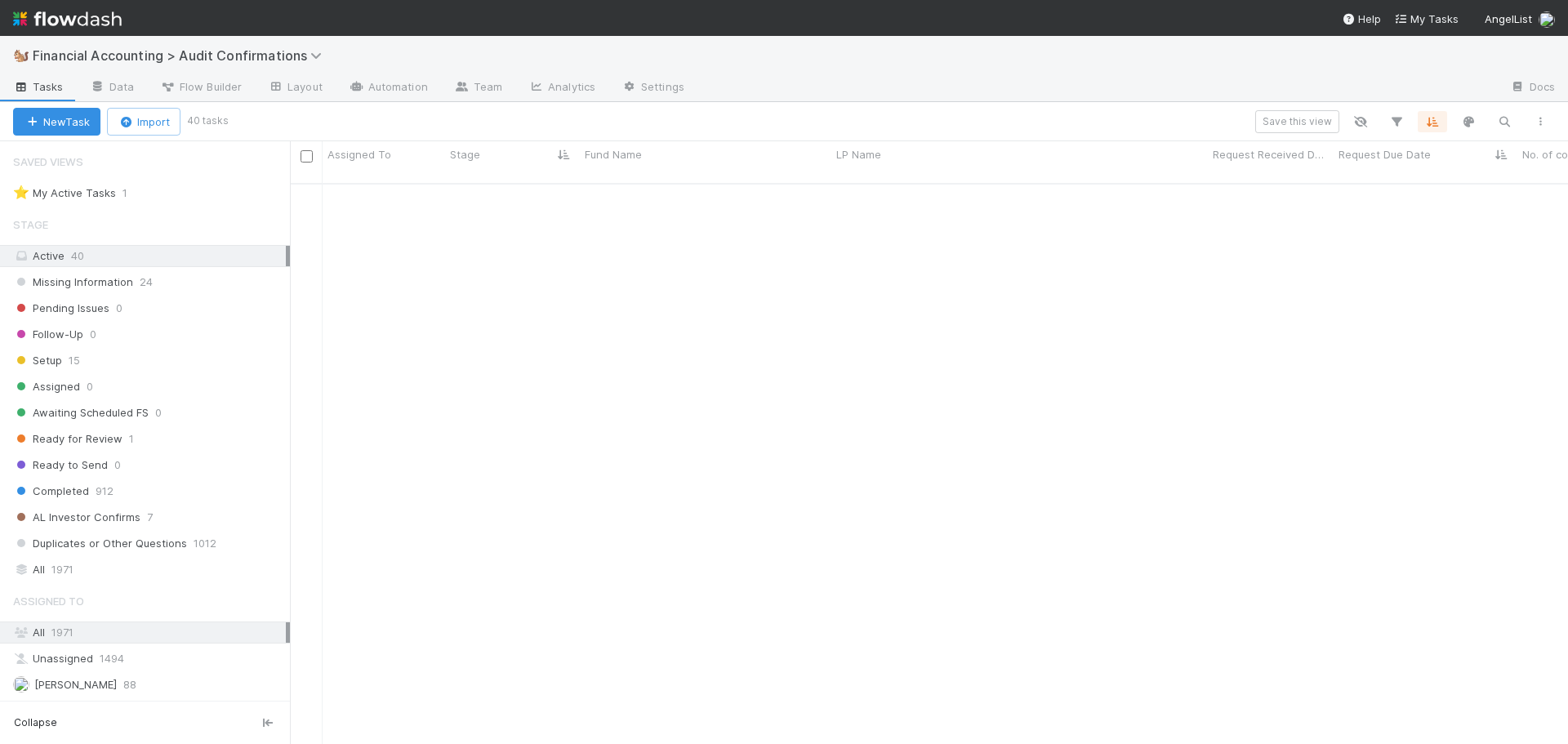
scroll to position [562, 1266]
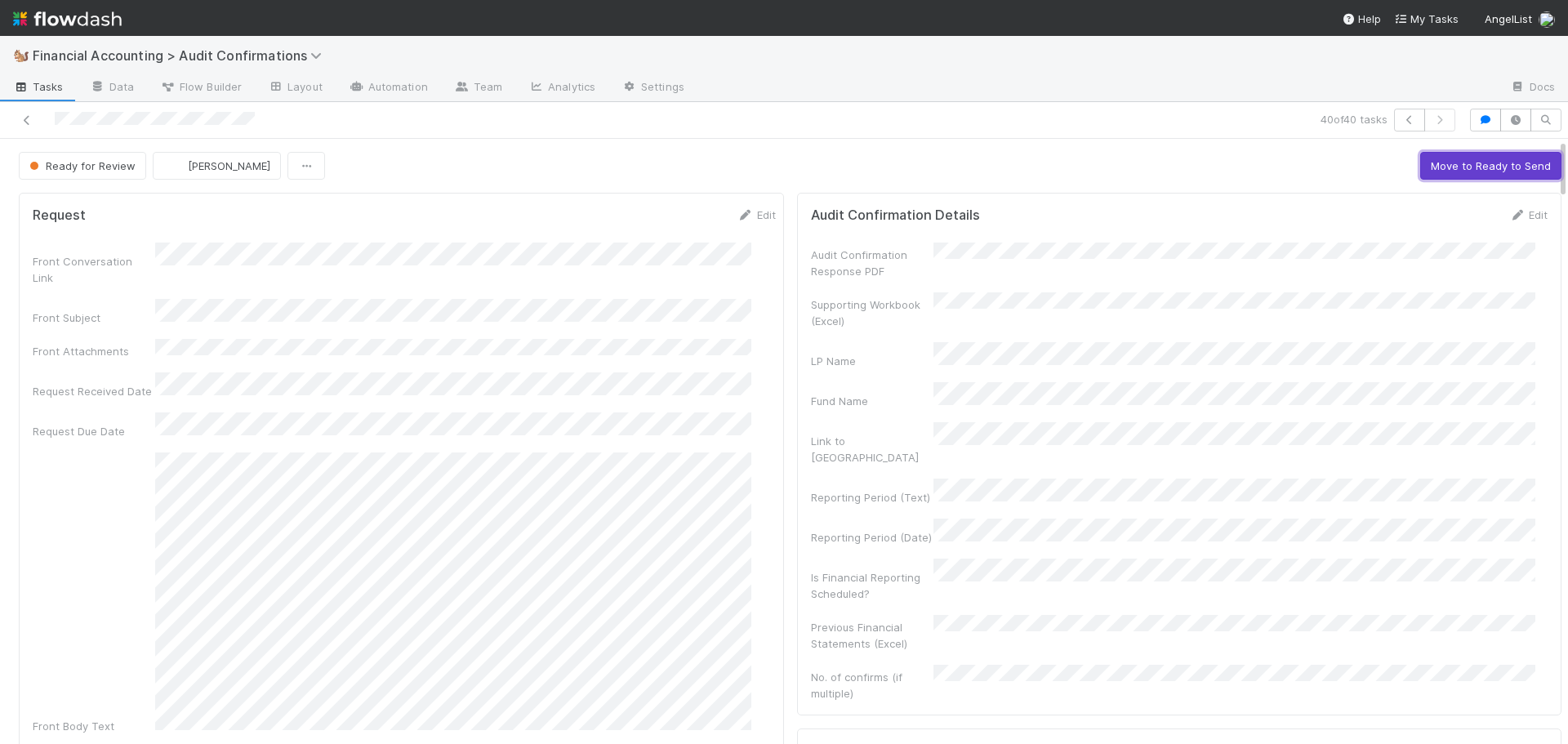
click at [1420, 169] on button "Move to Ready to Send" at bounding box center [1491, 166] width 142 height 28
click at [1355, 166] on button "Draft Response" at bounding box center [1382, 166] width 101 height 28
click at [1473, 171] on button "Move to Completed" at bounding box center [1500, 166] width 122 height 28
click at [143, 177] on button "[PERSON_NAME]" at bounding box center [184, 166] width 128 height 28
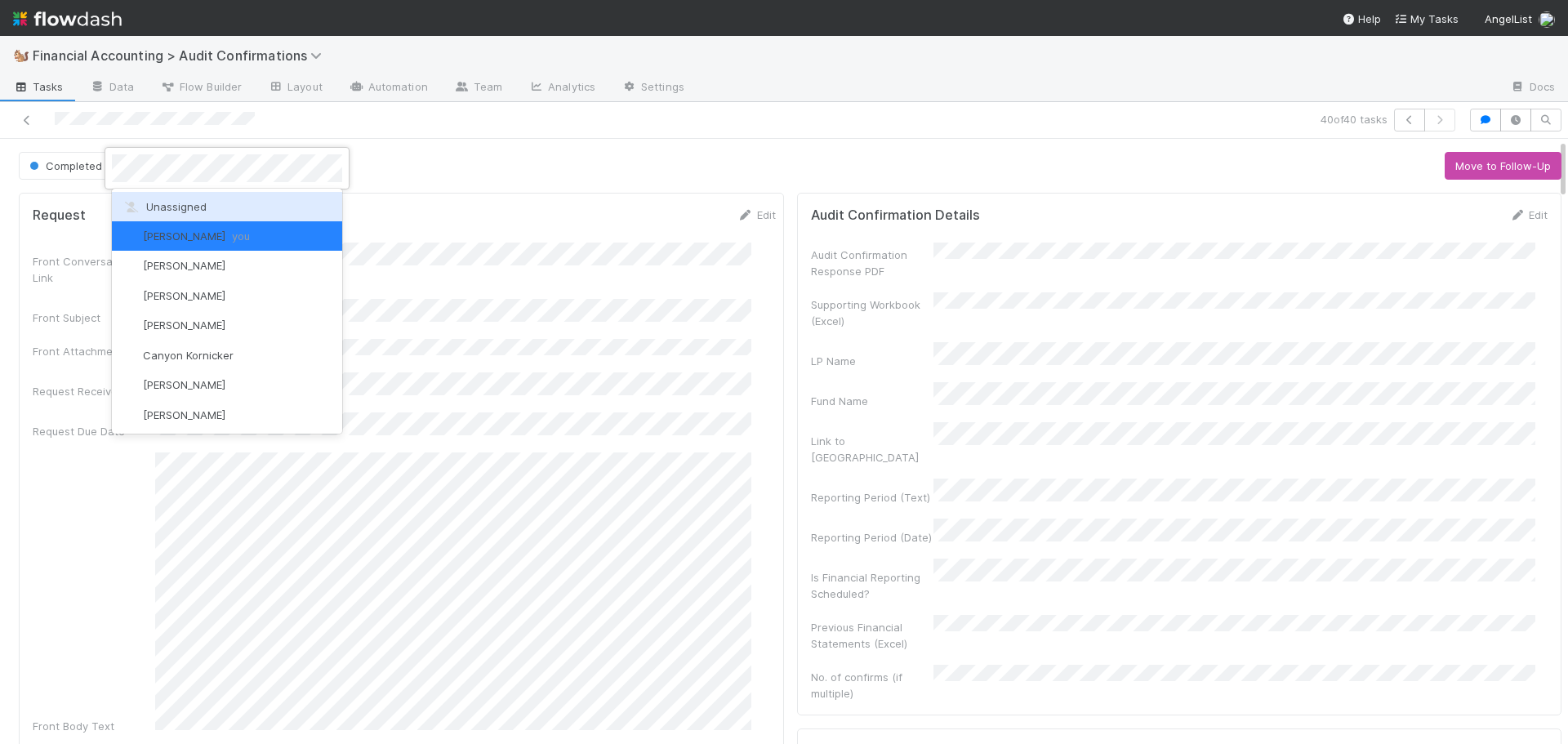
click at [165, 212] on span "Unassigned" at bounding box center [164, 207] width 85 height 13
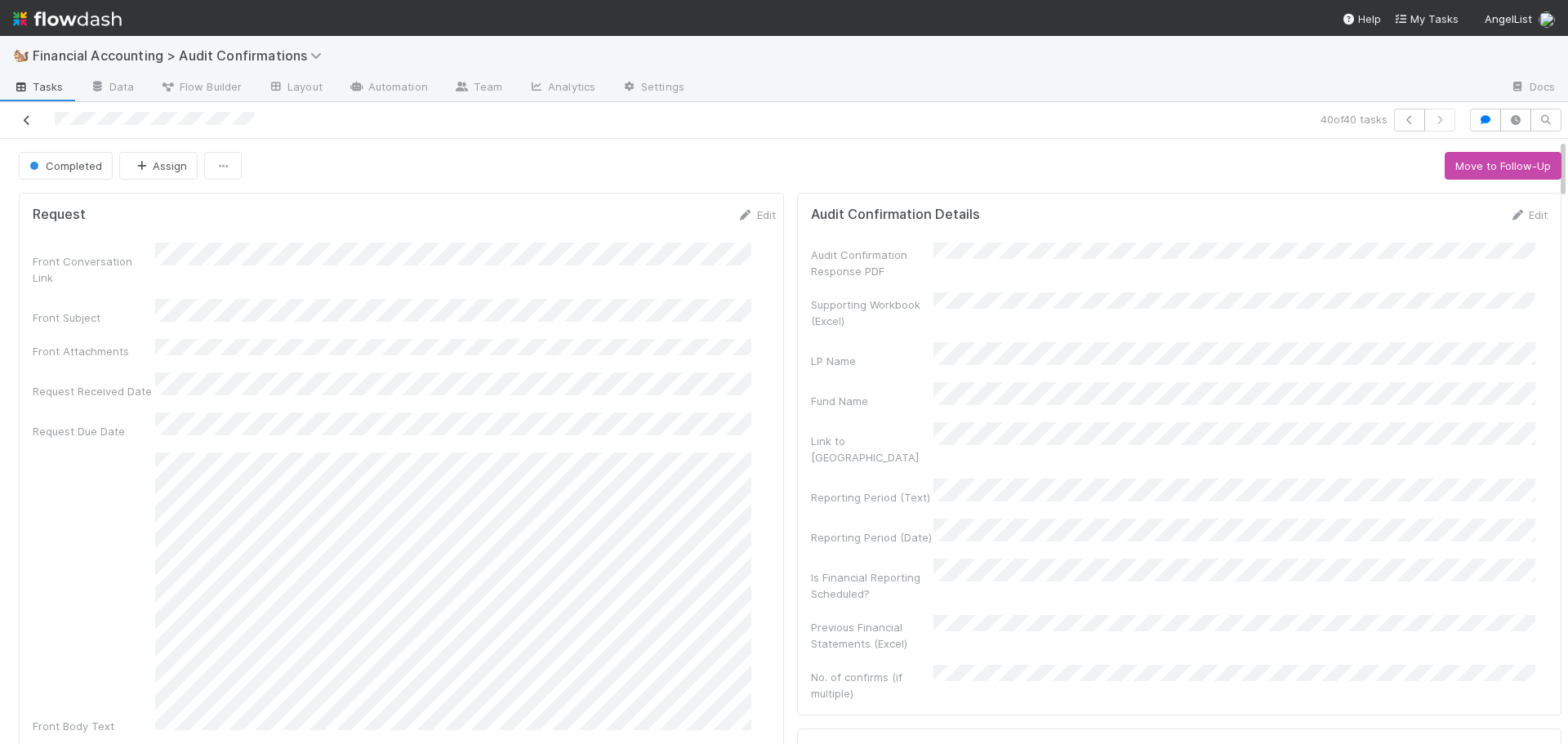
click at [28, 113] on link at bounding box center [26, 120] width 17 height 17
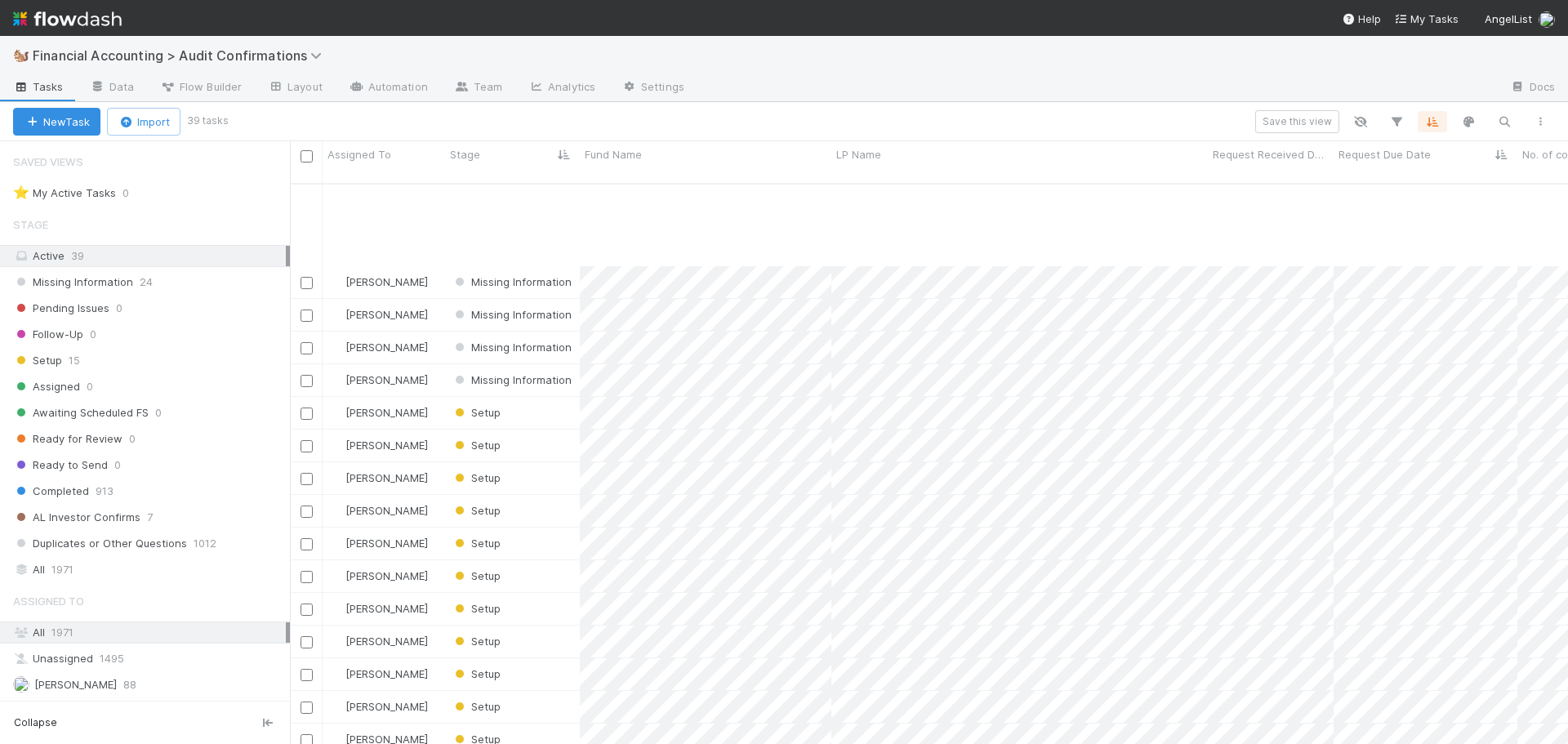
scroll to position [713, 0]
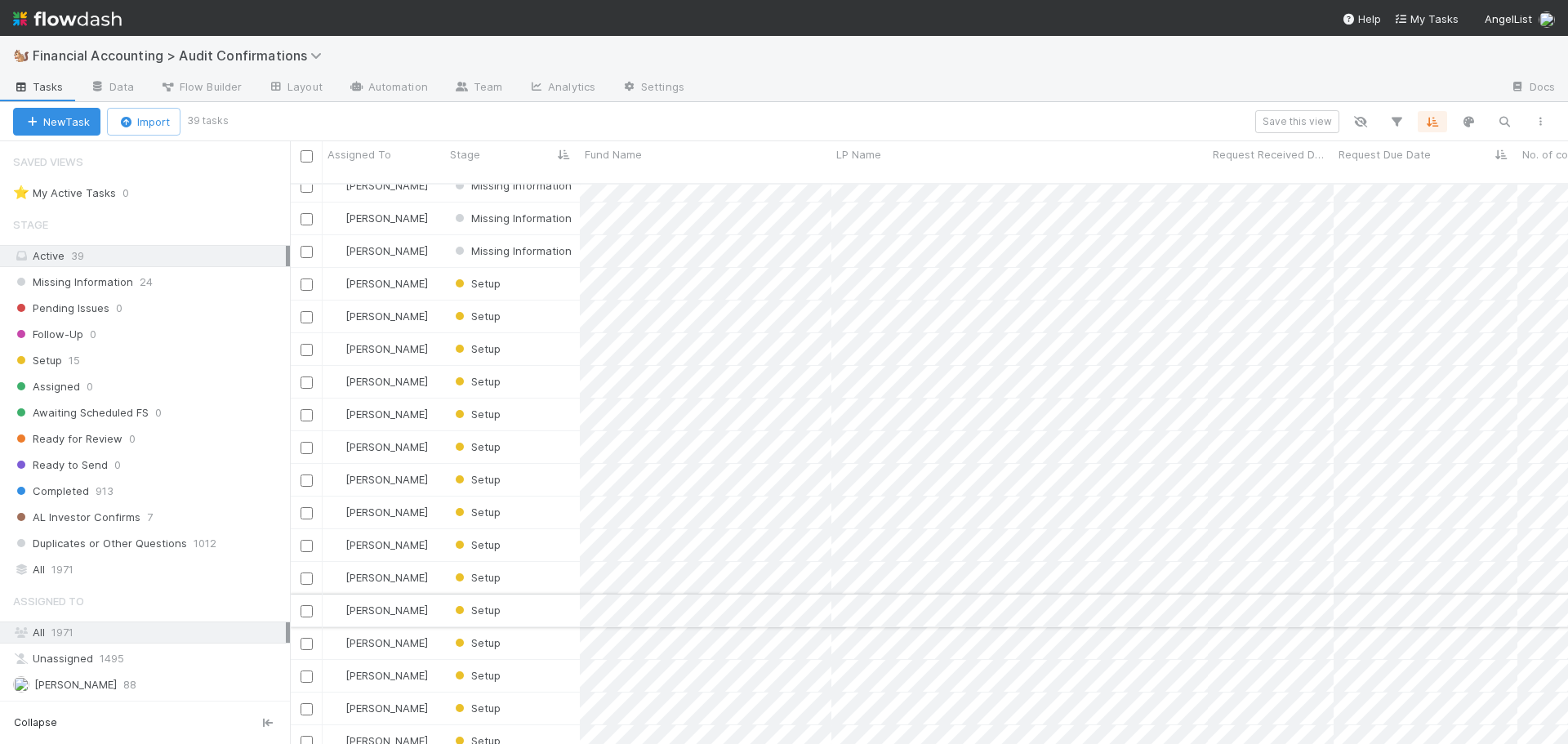
click at [303, 605] on input "checkbox" at bounding box center [307, 611] width 12 height 12
click at [309, 638] on input "checkbox" at bounding box center [307, 644] width 12 height 12
click at [307, 671] on input "checkbox" at bounding box center [307, 677] width 12 height 12
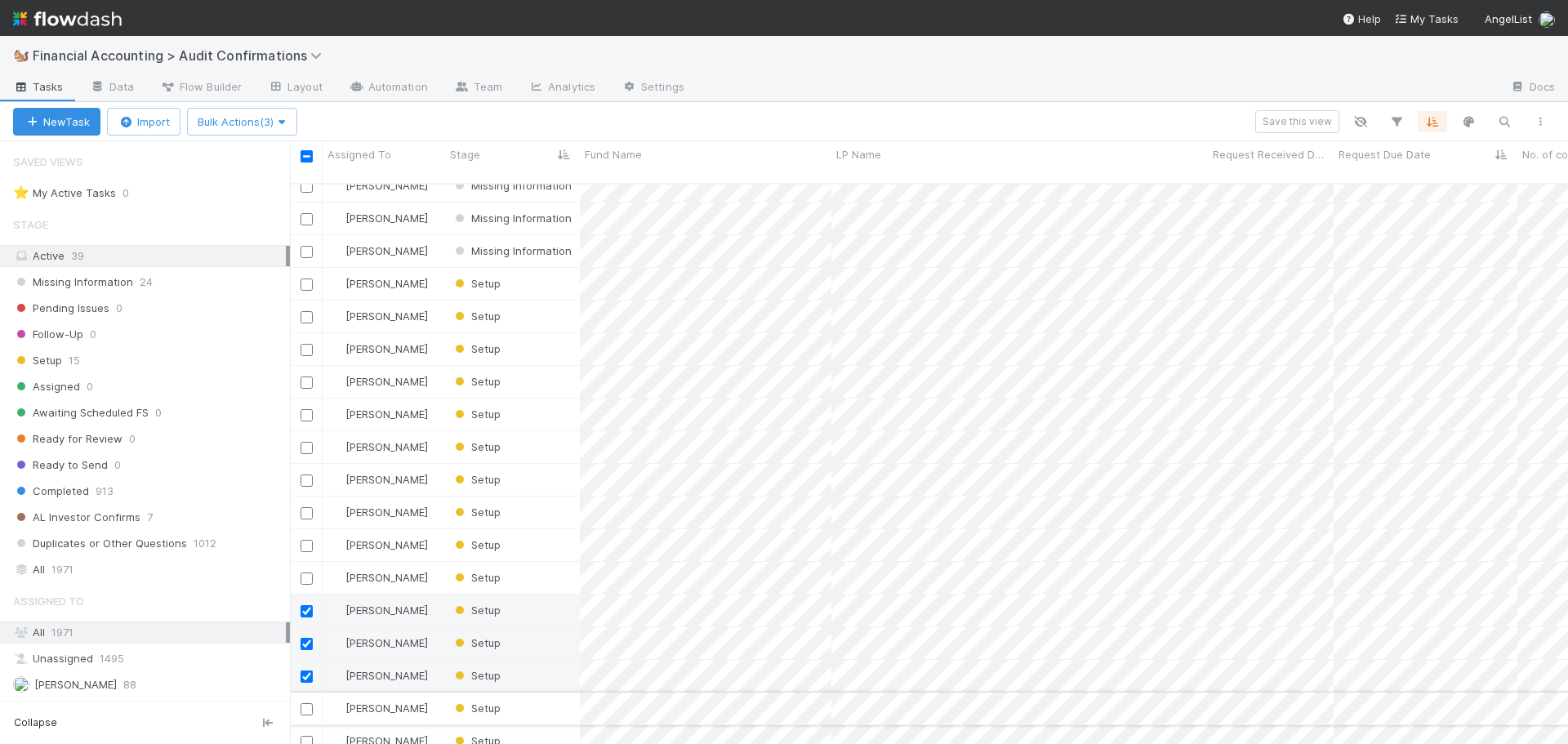
click at [303, 704] on input "checkbox" at bounding box center [307, 710] width 12 height 12
click at [305, 736] on input "checkbox" at bounding box center [307, 742] width 12 height 12
click at [240, 124] on span "Bulk Actions (5)" at bounding box center [242, 121] width 89 height 13
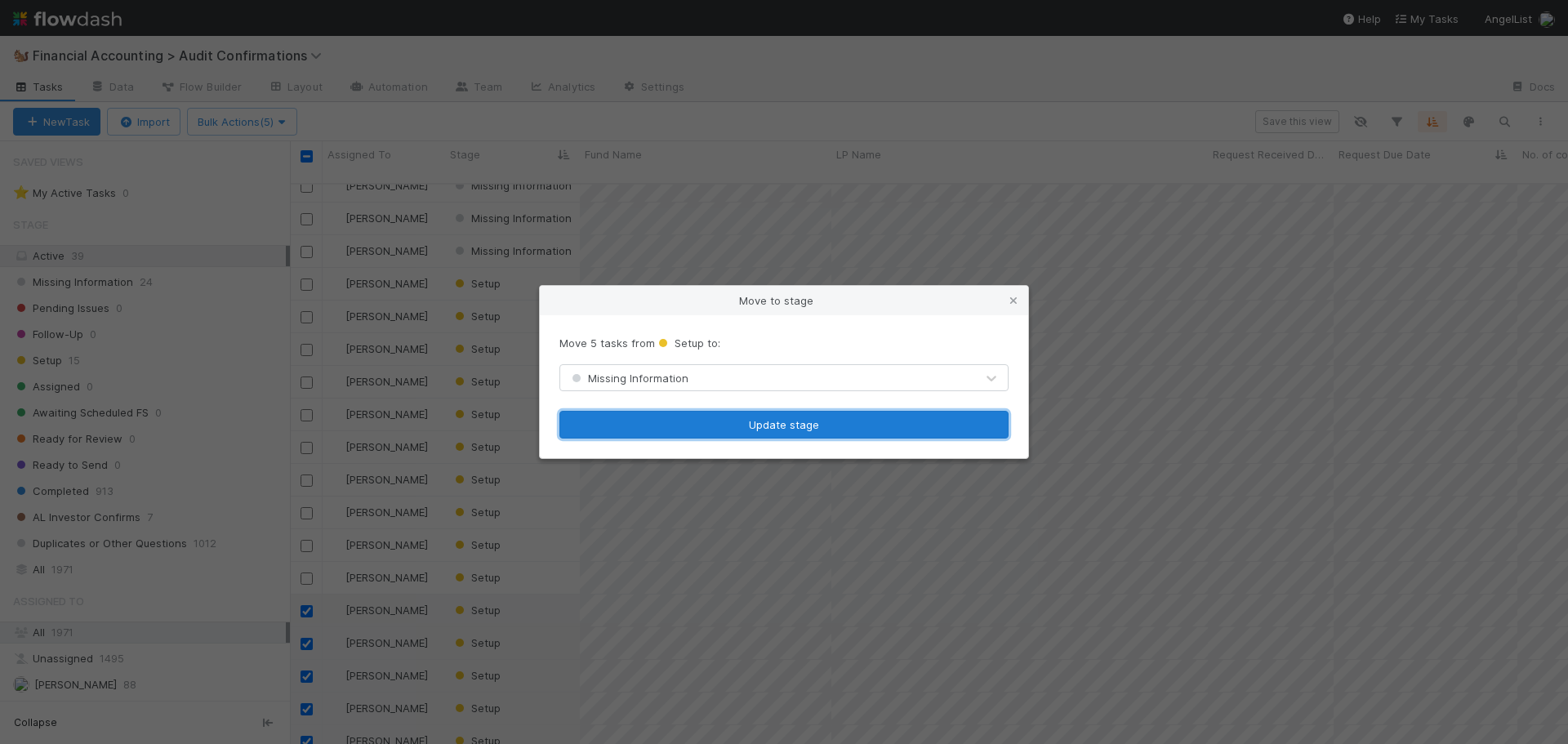
click at [695, 423] on button "Update stage" at bounding box center [784, 425] width 449 height 28
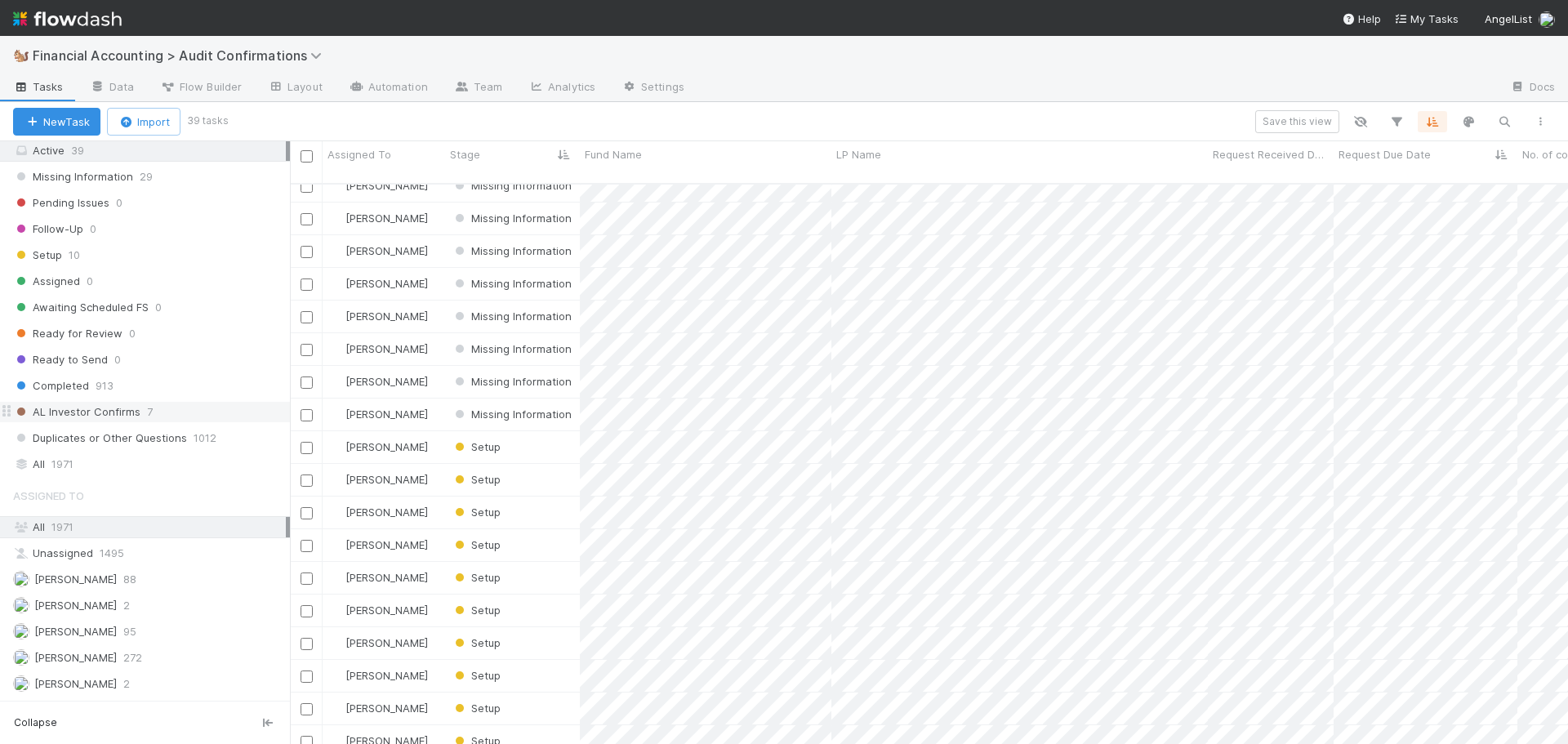
scroll to position [130, 0]
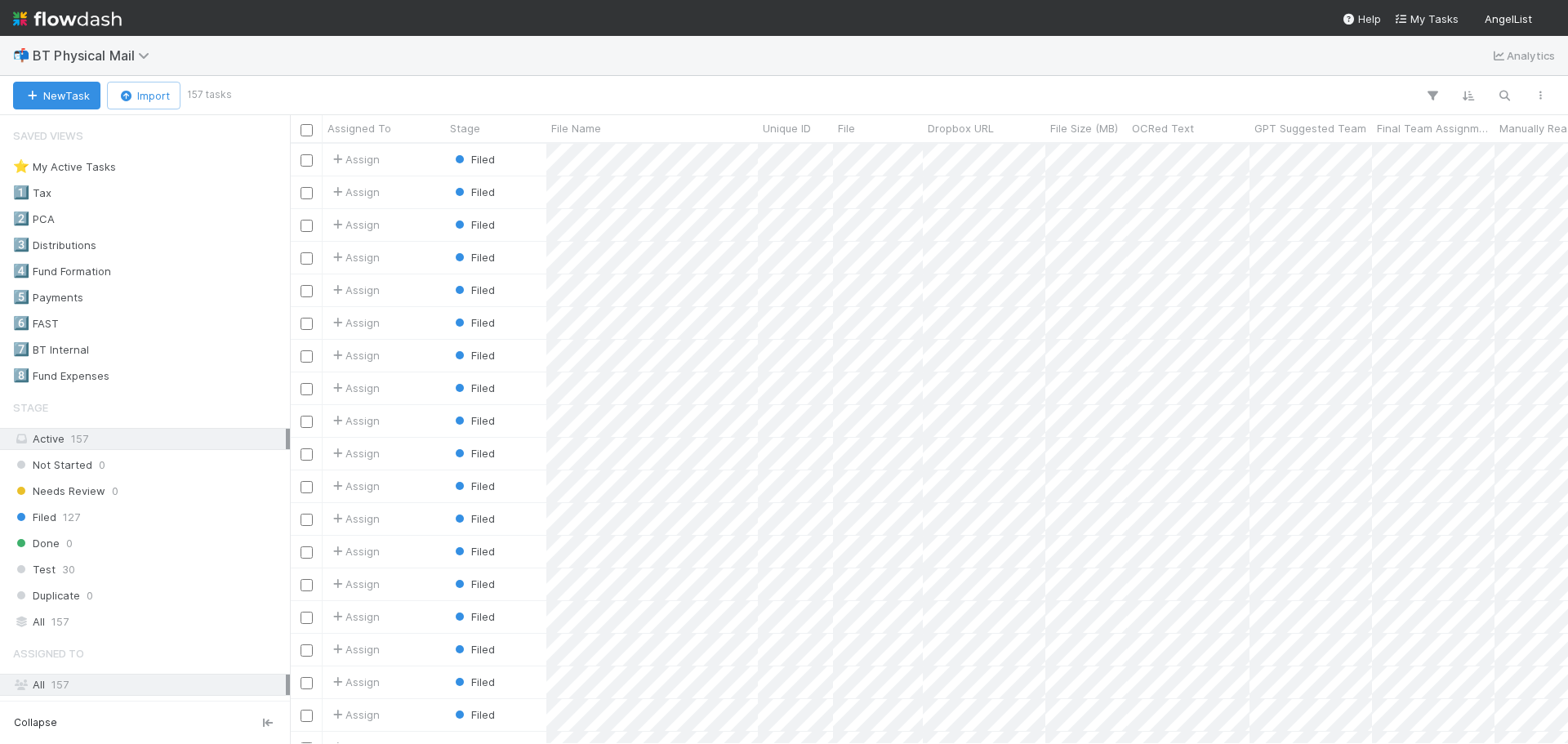
scroll to position [588, 1266]
